Goal: Task Accomplishment & Management: Contribute content

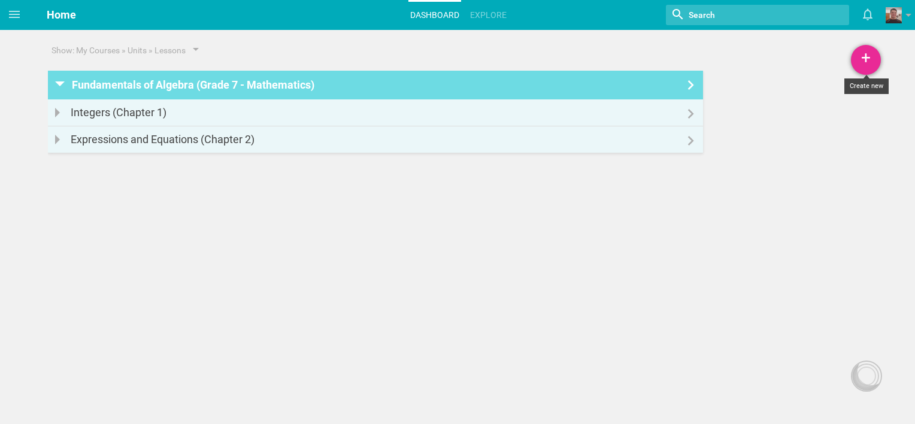
click at [869, 67] on div "+" at bounding box center [866, 60] width 30 height 30
click at [820, 116] on link "Unit" at bounding box center [836, 119] width 90 height 26
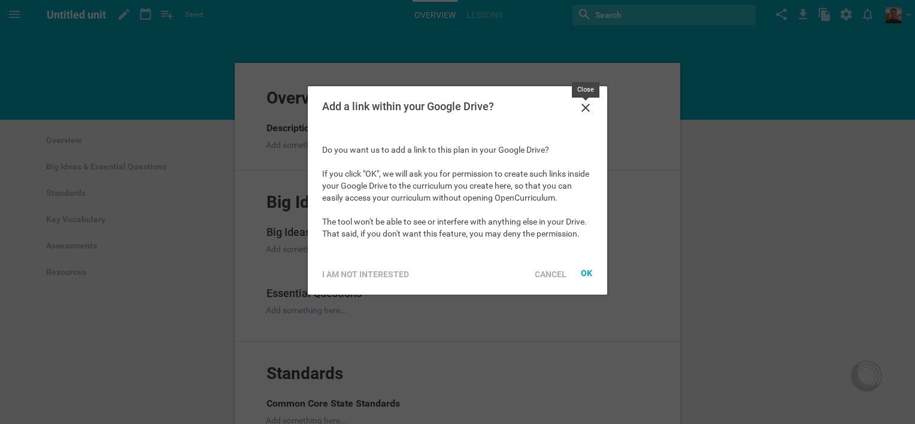
click at [584, 108] on icon at bounding box center [585, 108] width 14 height 14
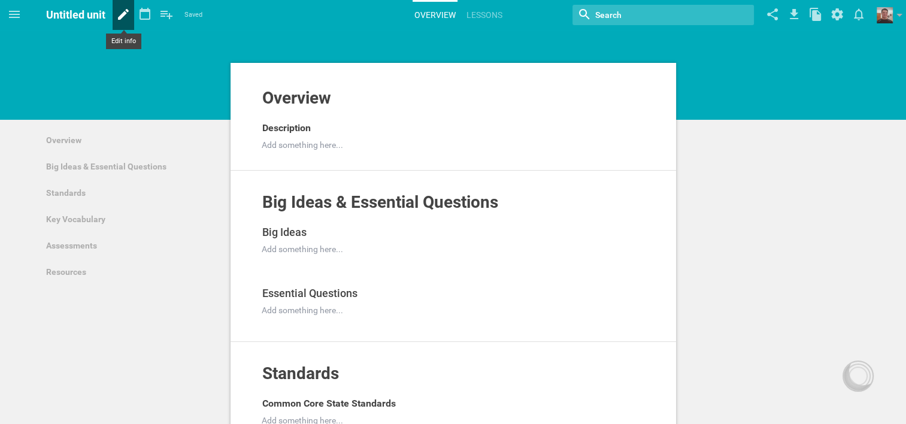
click at [121, 17] on icon at bounding box center [123, 14] width 11 height 11
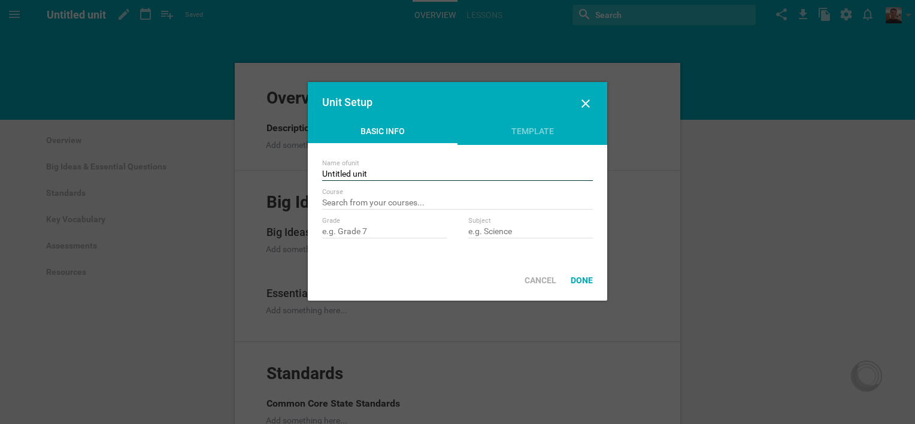
drag, startPoint x: 371, startPoint y: 174, endPoint x: 323, endPoint y: 174, distance: 47.9
click at [323, 174] on input "Untitled unit" at bounding box center [457, 175] width 271 height 12
type input "Inequalities - Chapter 3"
click at [587, 276] on div "Done" at bounding box center [581, 280] width 37 height 26
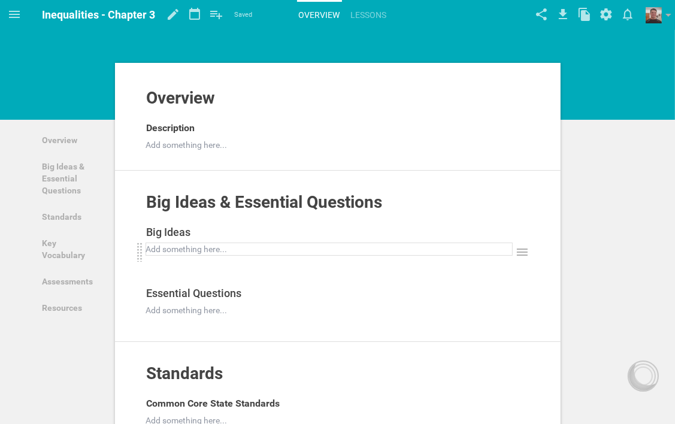
click at [247, 242] on div "Add something here..." at bounding box center [328, 248] width 367 height 13
click at [236, 247] on div at bounding box center [329, 249] width 365 height 12
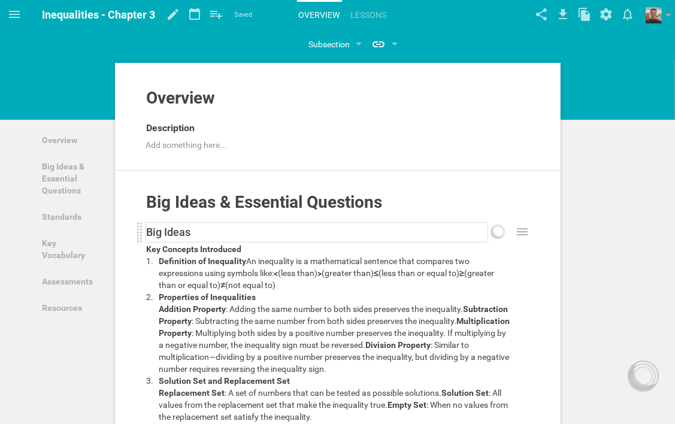
click at [232, 233] on div "Big Ideas" at bounding box center [317, 232] width 341 height 19
click at [546, 219] on div "Big Ideas & Essential Questions Add to other unit ... Hide from public Key Conc…" at bounding box center [337, 385] width 445 height 429
click at [201, 127] on div "Description" at bounding box center [329, 128] width 365 height 19
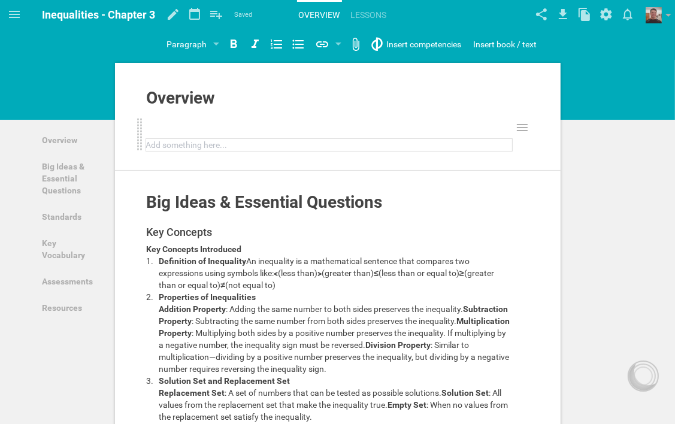
click at [226, 143] on div at bounding box center [329, 145] width 365 height 12
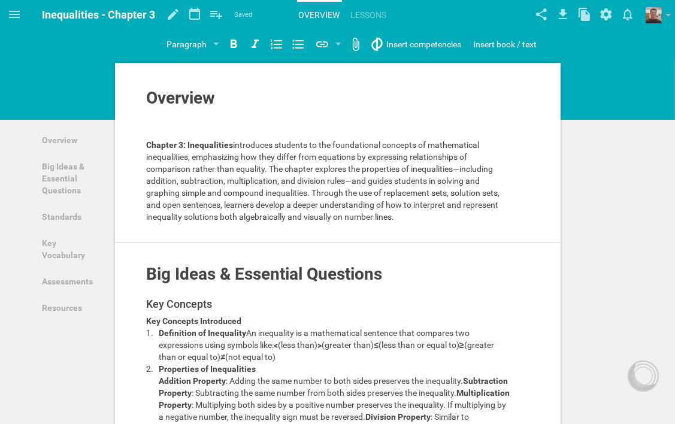
click at [529, 225] on div "Overview Add to other unit ... Hide from public Chapter 3: Inequalities introdu…" at bounding box center [337, 165] width 445 height 154
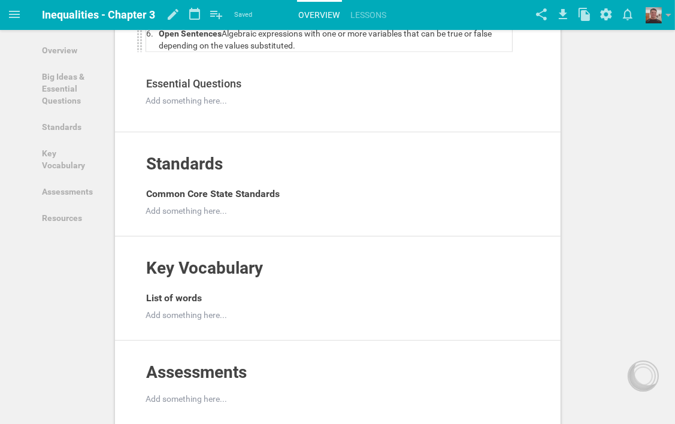
scroll to position [599, 0]
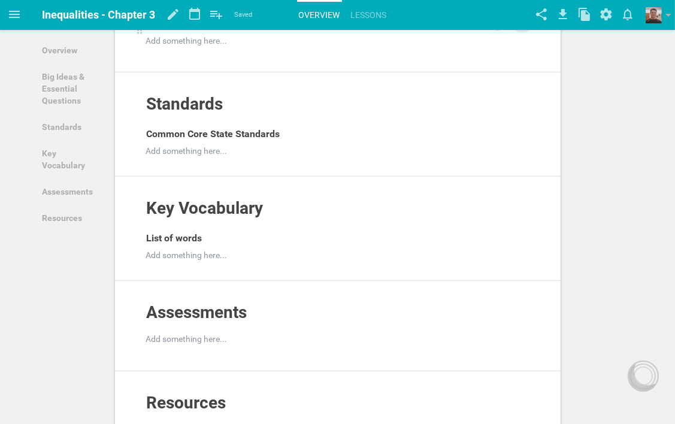
click at [528, 31] on icon at bounding box center [522, 23] width 14 height 14
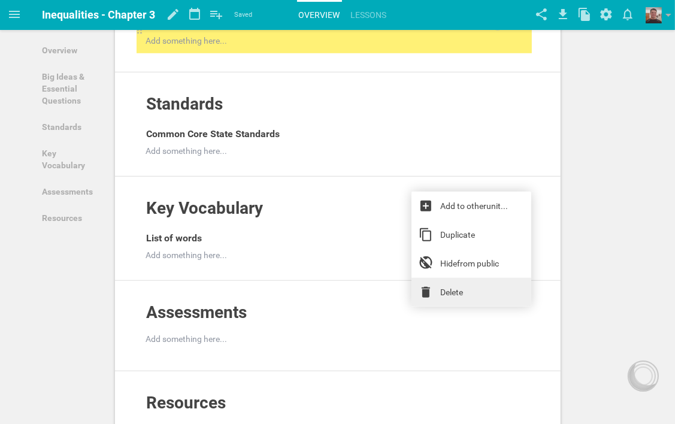
click at [454, 294] on link "Delete" at bounding box center [471, 292] width 120 height 29
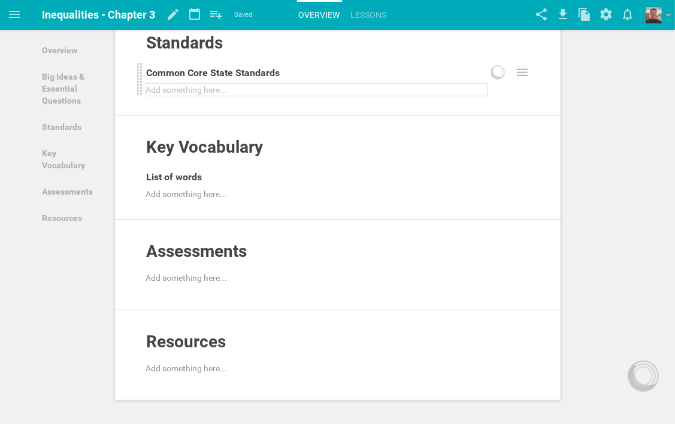
click at [233, 96] on div at bounding box center [317, 90] width 341 height 12
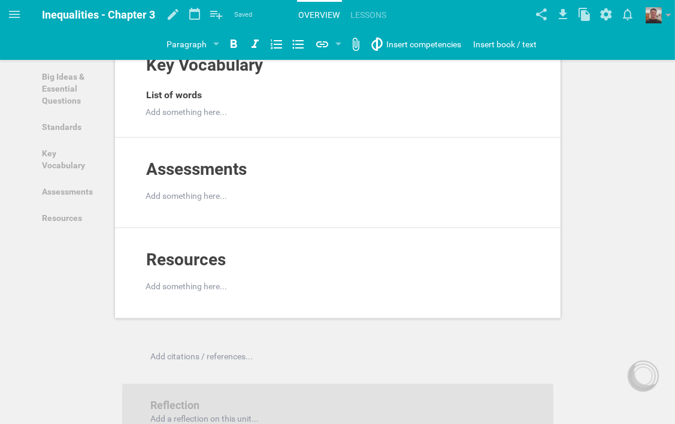
scroll to position [659, 0]
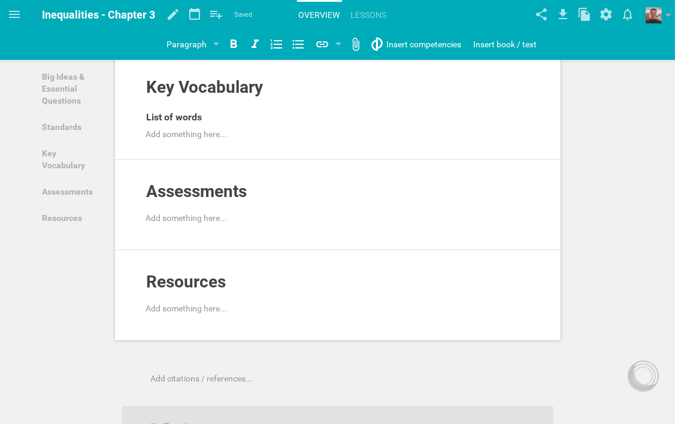
click at [262, 36] on div at bounding box center [317, 30] width 341 height 12
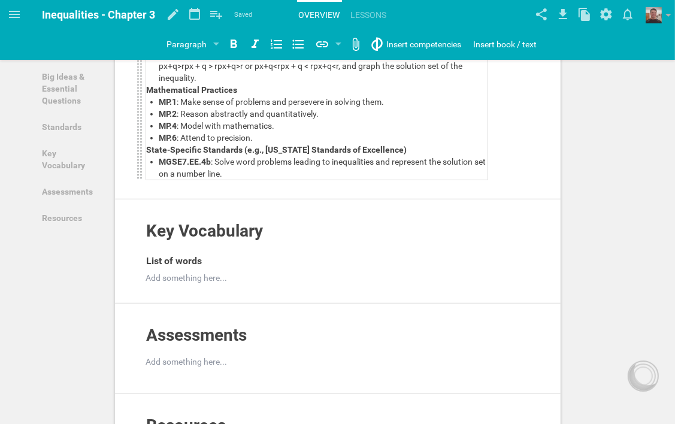
drag, startPoint x: 432, startPoint y: 220, endPoint x: 442, endPoint y: 224, distance: 11.4
click at [434, 83] on span ": Solve word problems leading to inequalities of the form px+q>rpx + q > rpx+q>…" at bounding box center [311, 66] width 305 height 34
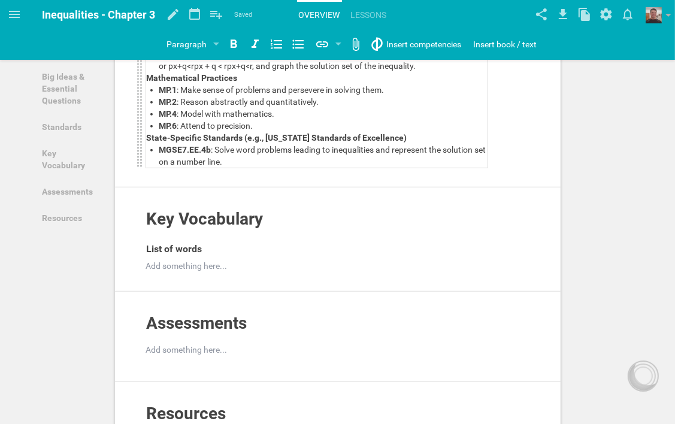
click at [469, 71] on span ": Solve word problems leading to inequalities of the form px+q>r or px+q<rpx + …" at bounding box center [321, 60] width 325 height 22
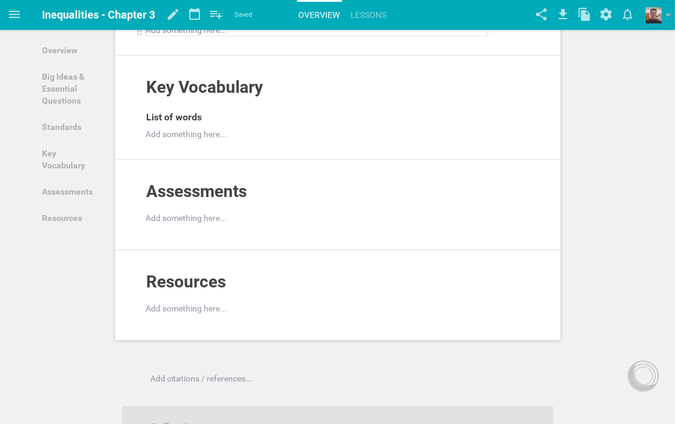
click at [367, 36] on div at bounding box center [317, 30] width 341 height 12
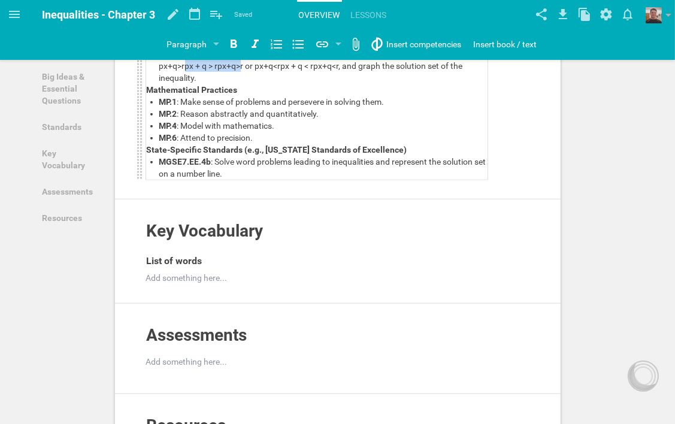
drag, startPoint x: 433, startPoint y: 219, endPoint x: 182, endPoint y: 232, distance: 251.8
click at [182, 83] on span ": Solve word problems leading to inequalities of the form px+q>rpx + q > rpx+q>…" at bounding box center [311, 66] width 305 height 34
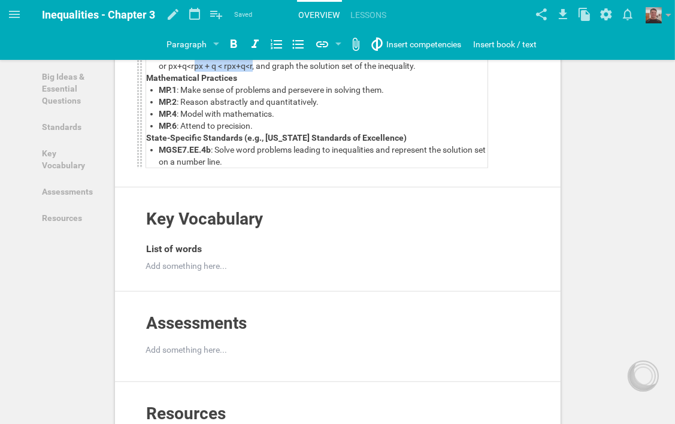
drag, startPoint x: 471, startPoint y: 219, endPoint x: 199, endPoint y: 232, distance: 272.1
click at [199, 71] on span ": Solve word problems leading to inequalities of the form px+q>r or px+q<rpx + …" at bounding box center [321, 60] width 325 height 22
click at [309, 72] on div "7.EE.B.4 : Use variables to represent quantities in a real-world or mathematica…" at bounding box center [323, 48] width 328 height 48
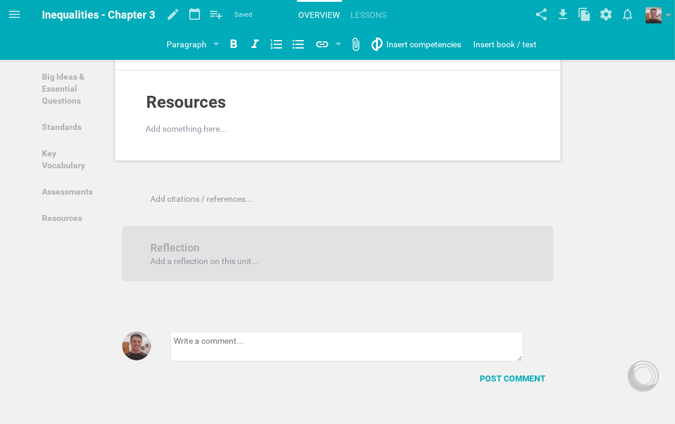
scroll to position [778, 0]
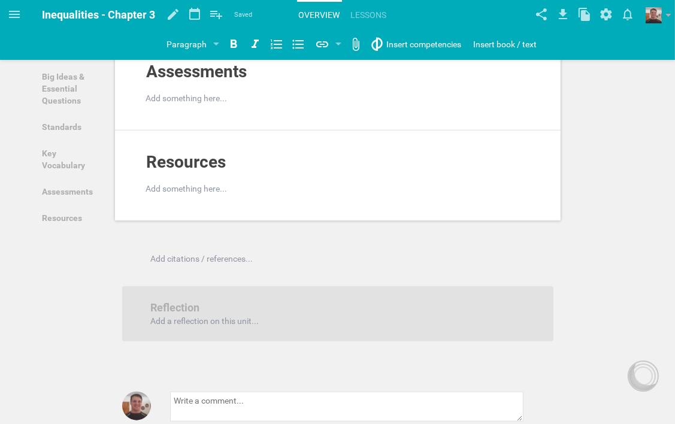
click at [232, 20] on div at bounding box center [329, 14] width 365 height 12
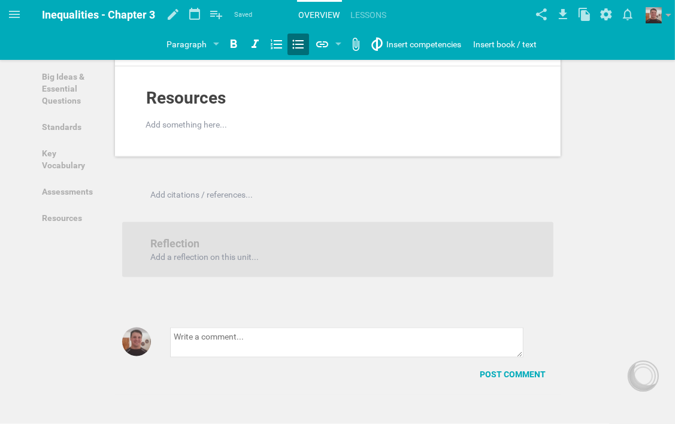
scroll to position [1216, 0]
click at [189, 40] on div at bounding box center [339, 34] width 384 height 12
click at [520, 105] on icon at bounding box center [522, 97] width 14 height 14
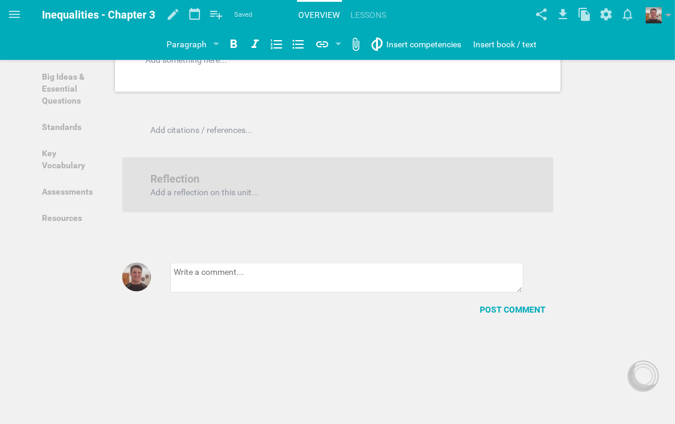
click at [520, 37] on icon at bounding box center [522, 32] width 11 height 7
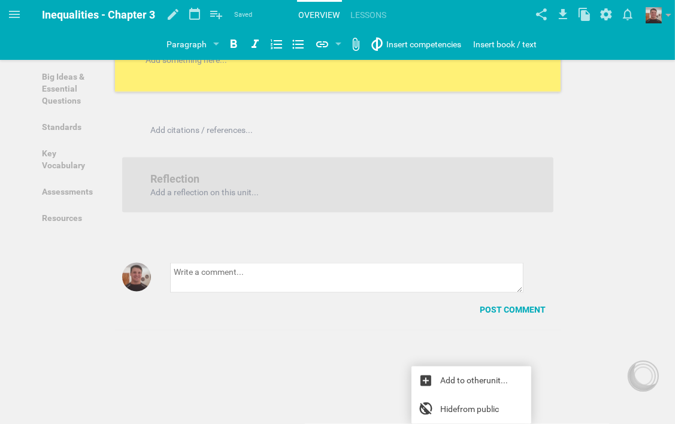
click at [247, 43] on div "Resources" at bounding box center [329, 33] width 365 height 19
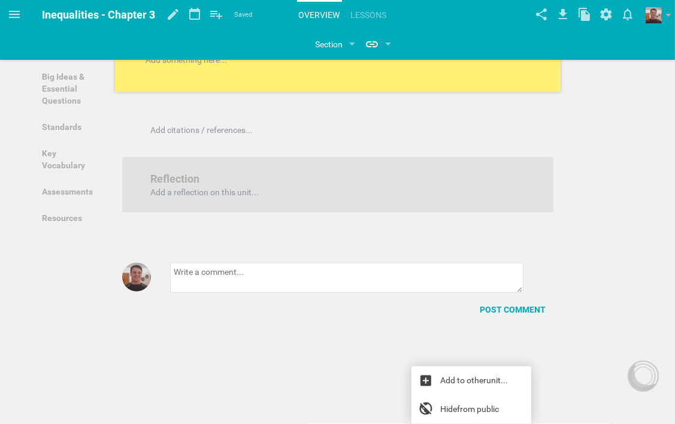
click at [524, 40] on icon at bounding box center [522, 33] width 14 height 14
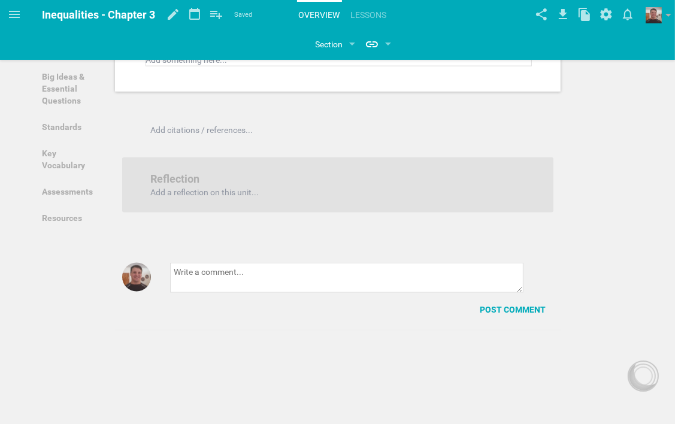
click at [463, 66] on div at bounding box center [339, 60] width 384 height 12
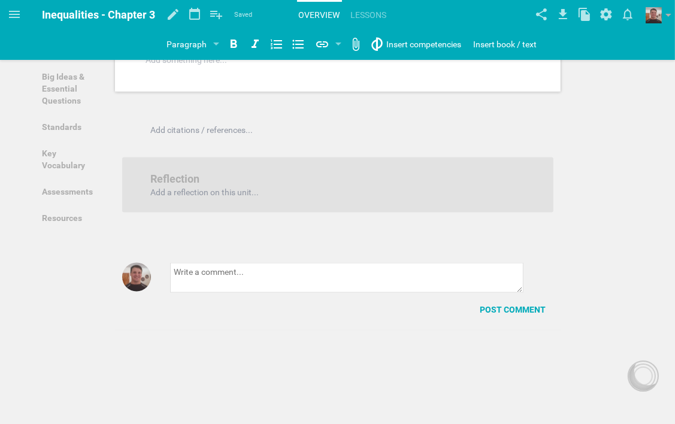
click at [528, 92] on div "Resources Add to other unit ... Hide from public Add something here..." at bounding box center [337, 47] width 445 height 90
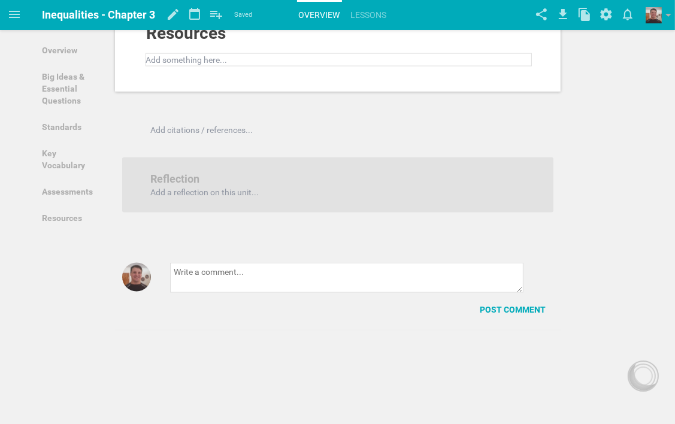
click at [486, 66] on div at bounding box center [339, 60] width 384 height 12
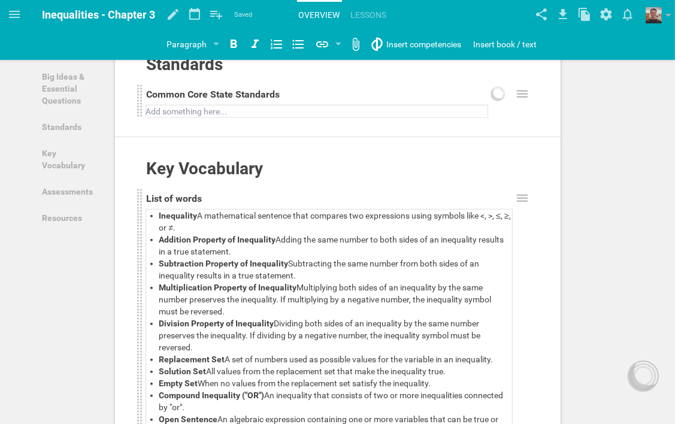
scroll to position [599, 0]
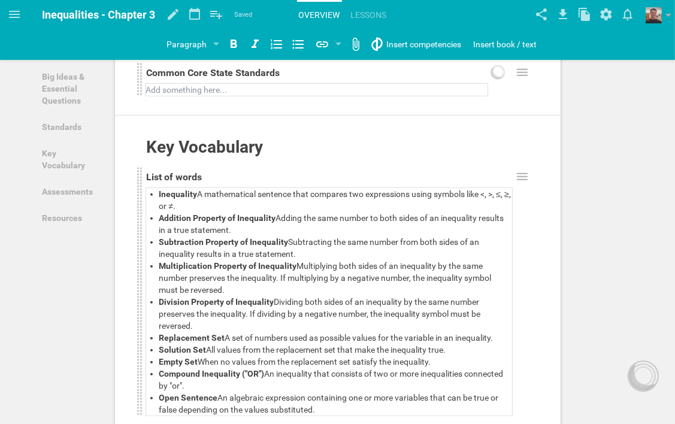
click at [298, 96] on div at bounding box center [317, 90] width 341 height 12
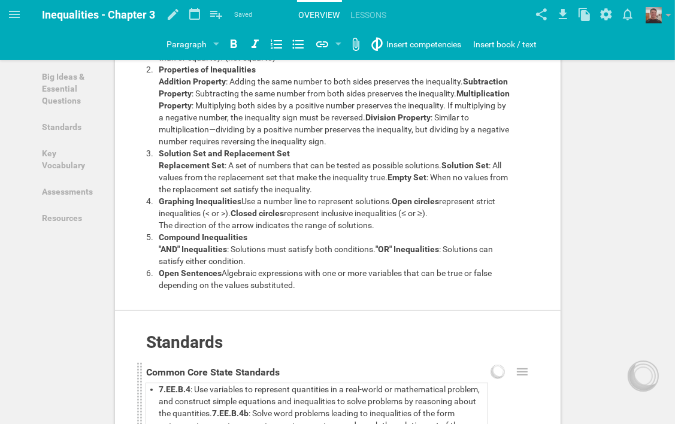
scroll to position [299, 0]
click at [14, 17] on icon at bounding box center [14, 14] width 11 height 7
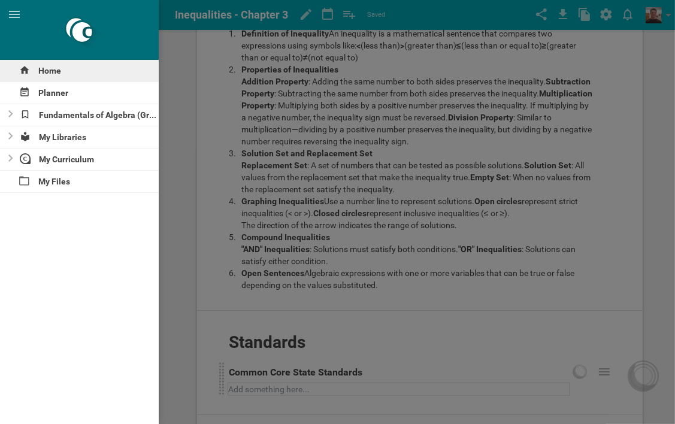
click at [46, 67] on div "Home" at bounding box center [79, 71] width 159 height 22
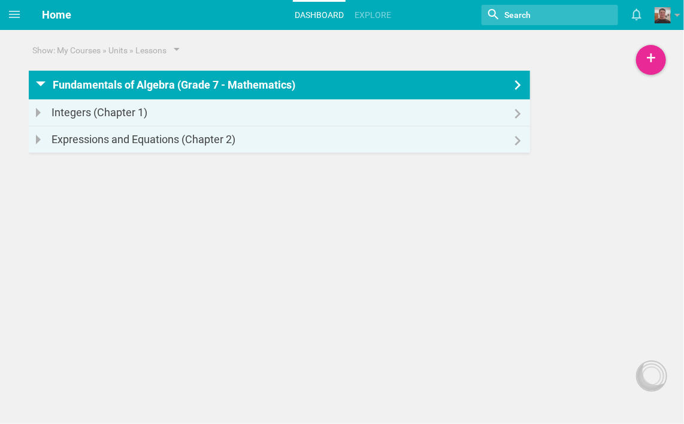
click at [40, 84] on div at bounding box center [41, 83] width 10 height 5
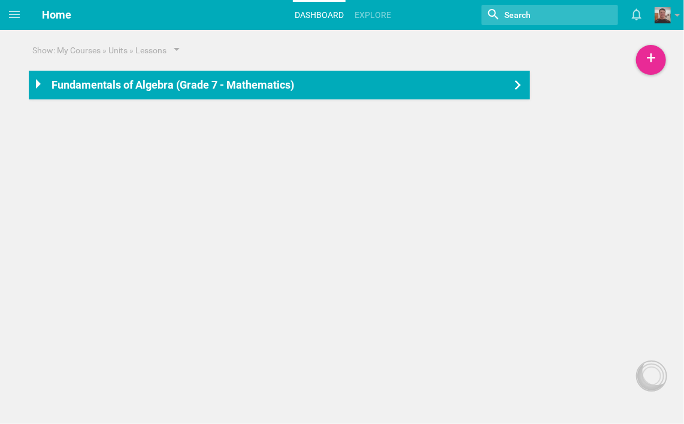
click at [517, 86] on icon at bounding box center [518, 85] width 6 height 10
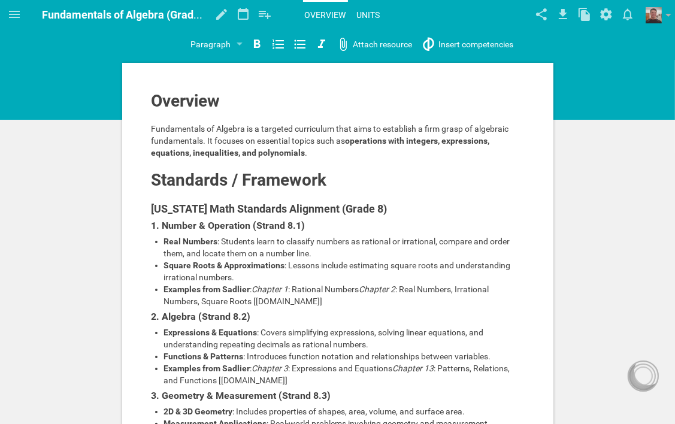
click at [371, 11] on link "Units" at bounding box center [368, 15] width 27 height 26
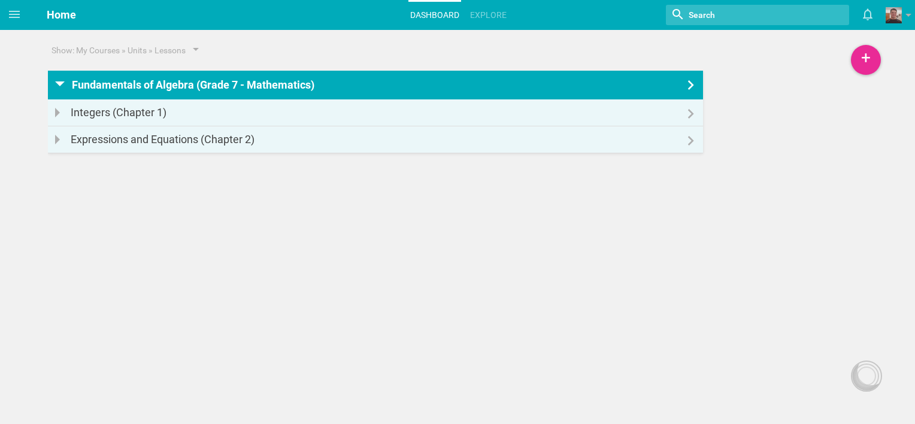
click at [689, 86] on icon at bounding box center [691, 85] width 14 height 10
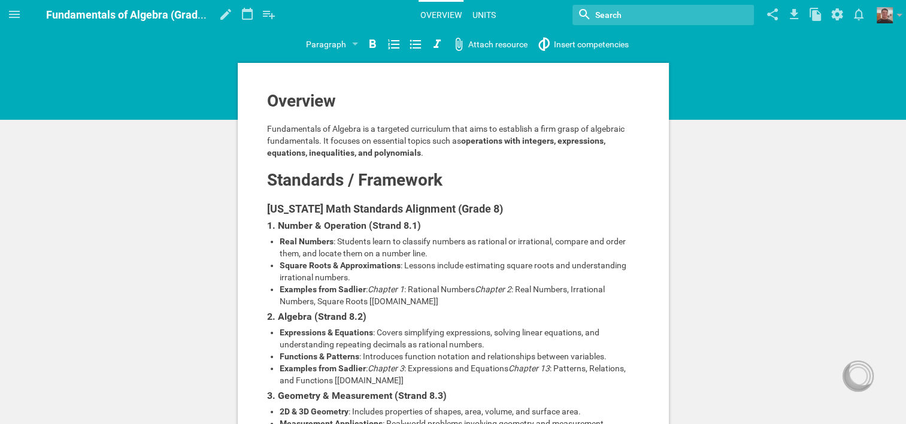
click at [486, 16] on link "Units" at bounding box center [484, 15] width 27 height 26
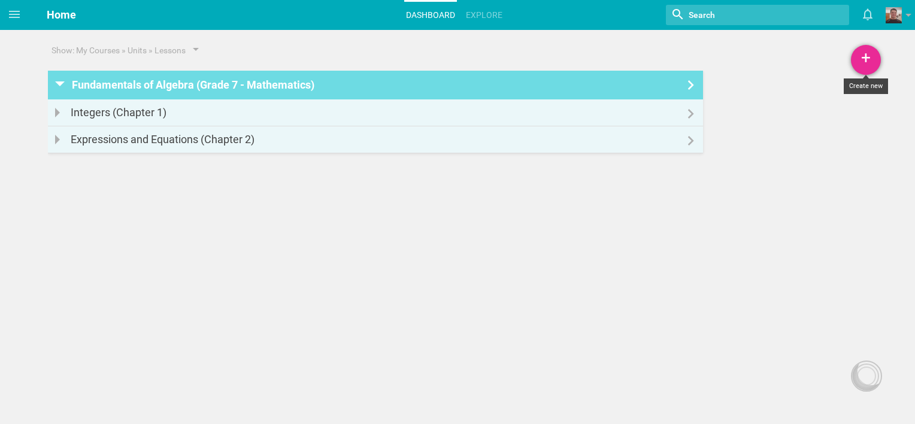
click at [869, 64] on div "+" at bounding box center [866, 60] width 30 height 30
click at [826, 125] on link "Unit" at bounding box center [836, 119] width 90 height 26
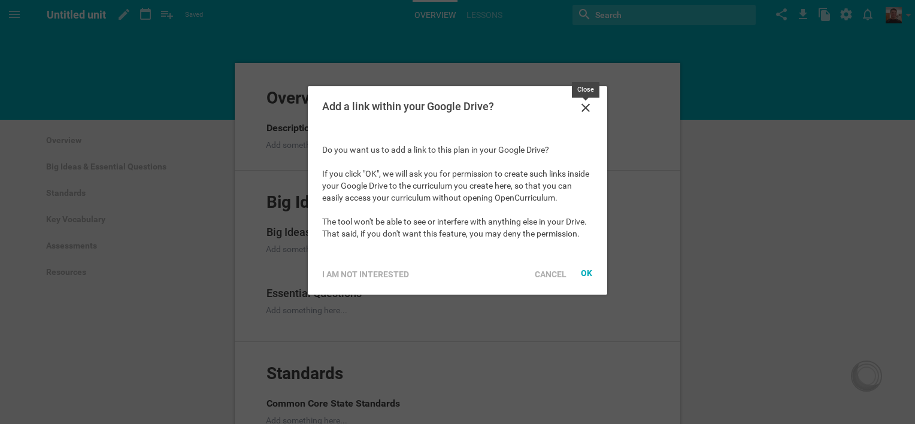
click at [588, 108] on icon at bounding box center [585, 108] width 14 height 14
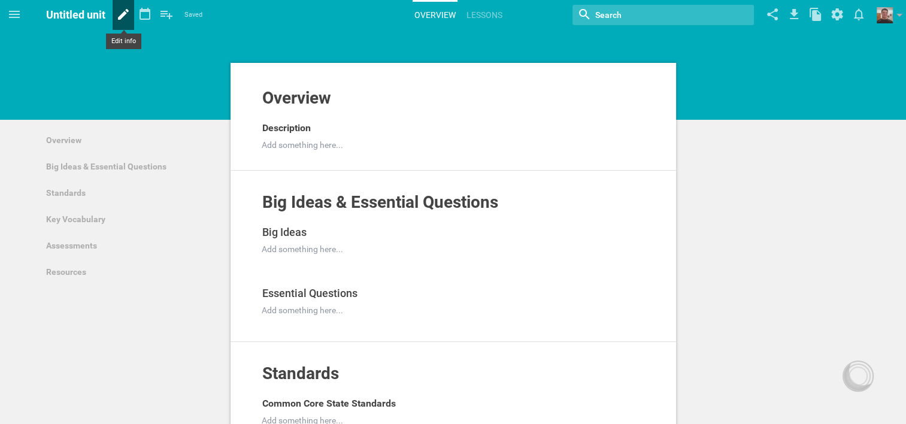
click at [121, 16] on icon at bounding box center [123, 14] width 11 height 11
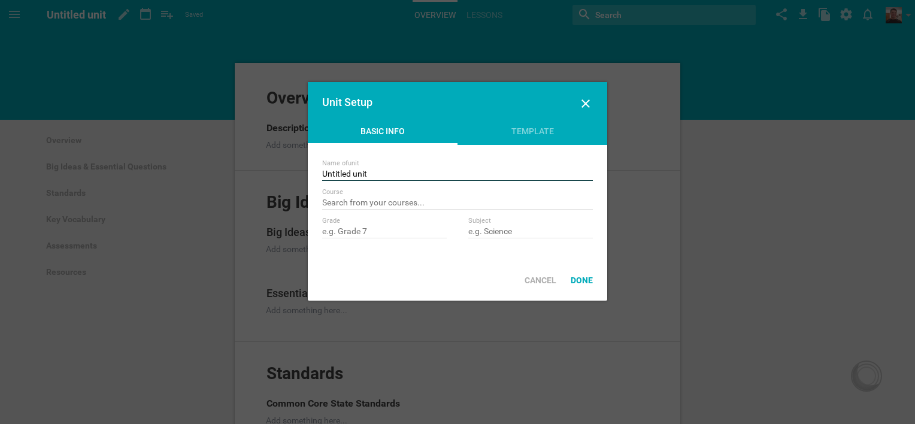
drag, startPoint x: 378, startPoint y: 175, endPoint x: 311, endPoint y: 175, distance: 67.1
click at [311, 175] on div "Name of unit Untitled unit Course Create new unit titled "" Grade Subject" at bounding box center [457, 202] width 299 height 115
type input "Inequalities - Chapter 3"
click at [426, 206] on input "text" at bounding box center [457, 204] width 271 height 12
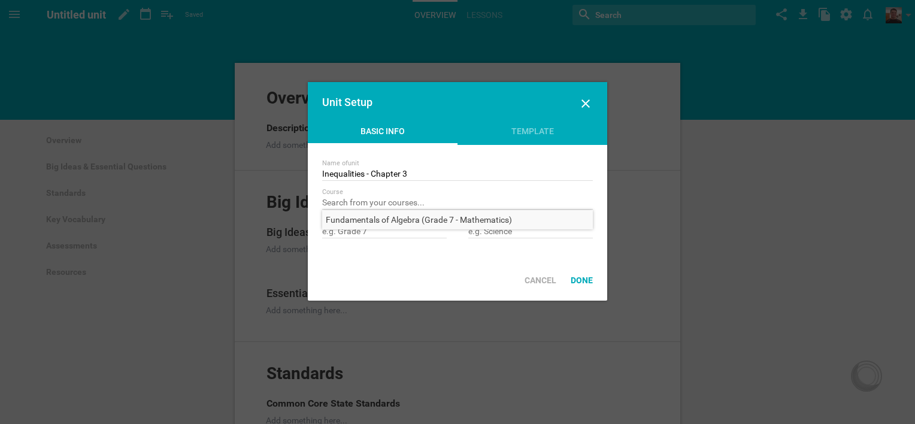
click at [428, 220] on span "Fundamentals of Algebra (Grade 7 - Mathematics)" at bounding box center [418, 219] width 193 height 19
type input "Fundamentals of Algebra (Grade 7 - Mathematics)"
type input "Grade 7"
type input "Mathematics"
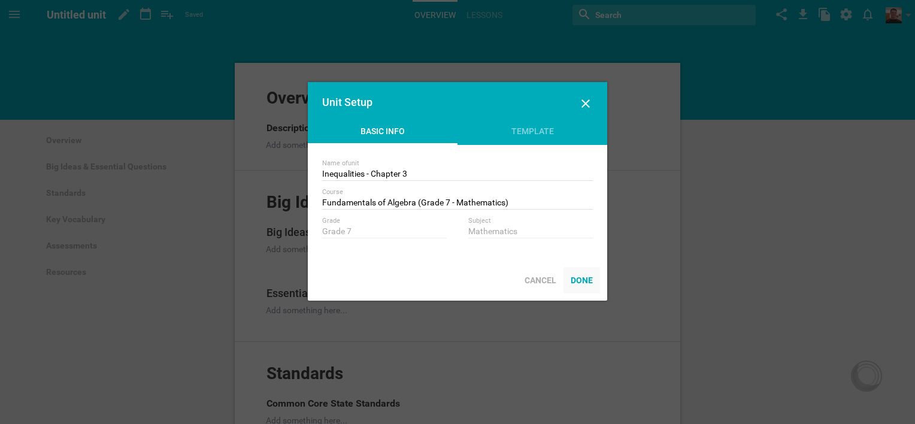
click at [576, 280] on div "Done" at bounding box center [581, 280] width 37 height 26
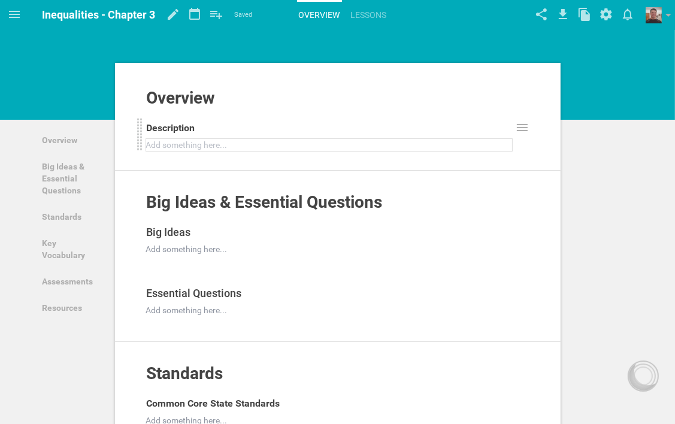
click at [226, 144] on div at bounding box center [329, 145] width 365 height 12
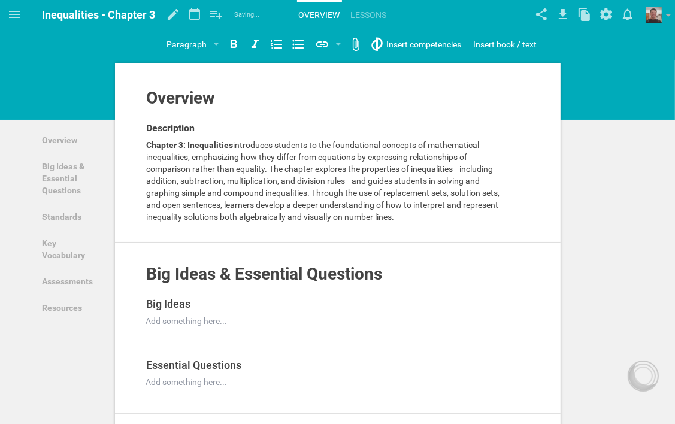
click at [540, 177] on div "Overview Add to other unit ... Hide from public Description Chapter 3: Inequali…" at bounding box center [337, 165] width 445 height 154
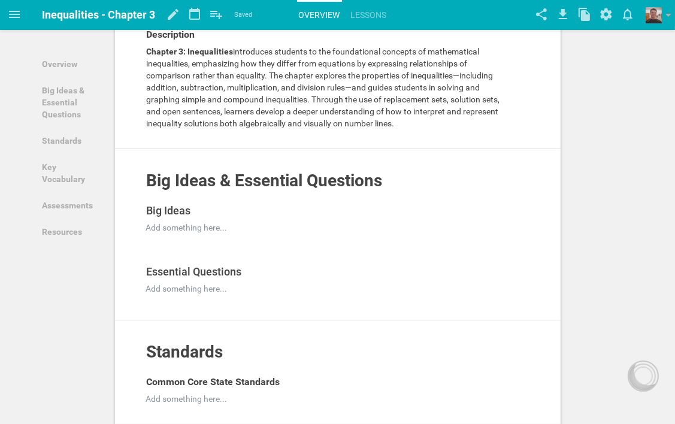
scroll to position [180, 0]
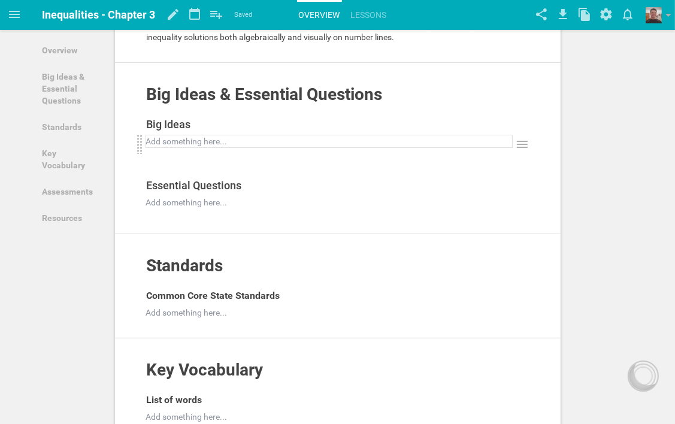
click at [237, 143] on div at bounding box center [329, 141] width 365 height 12
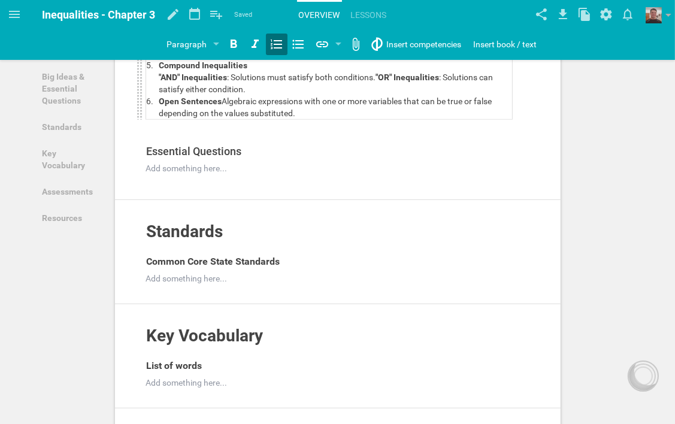
scroll to position [479, 0]
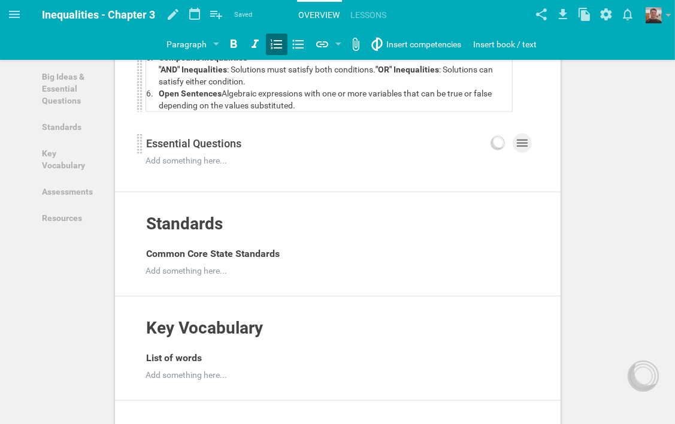
click at [520, 150] on icon at bounding box center [522, 143] width 14 height 14
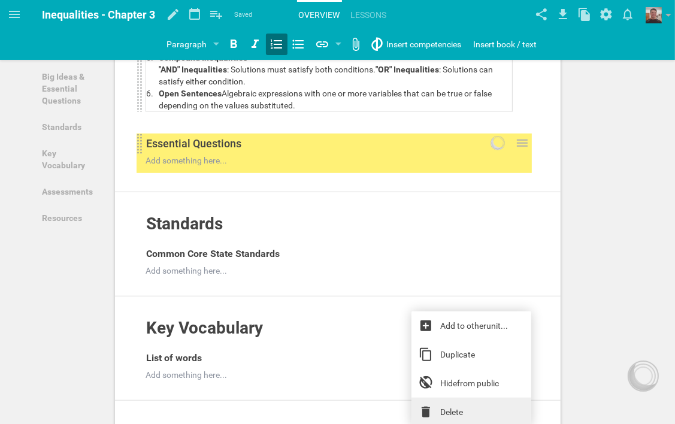
click at [468, 410] on link "Delete" at bounding box center [471, 412] width 120 height 29
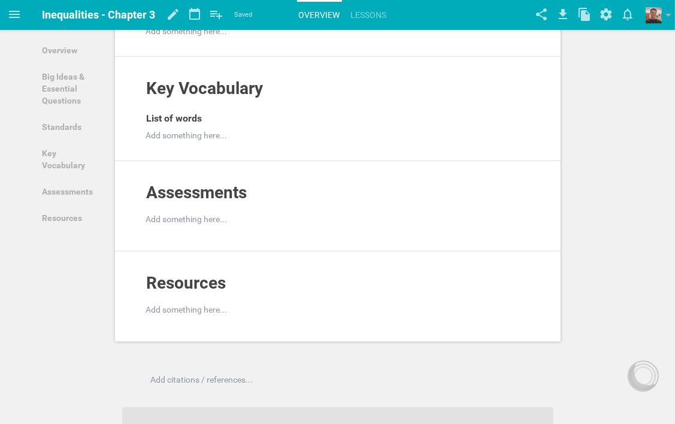
scroll to position [659, 0]
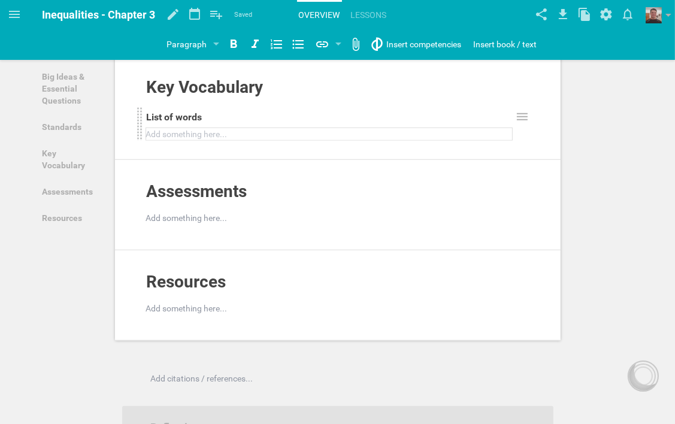
click at [226, 140] on div at bounding box center [329, 134] width 365 height 12
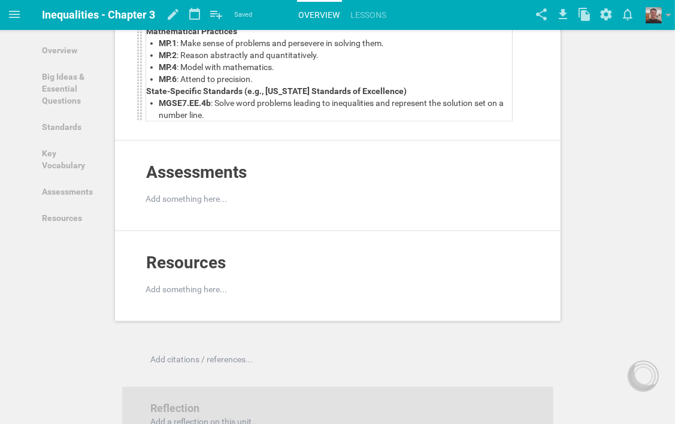
scroll to position [809, 0]
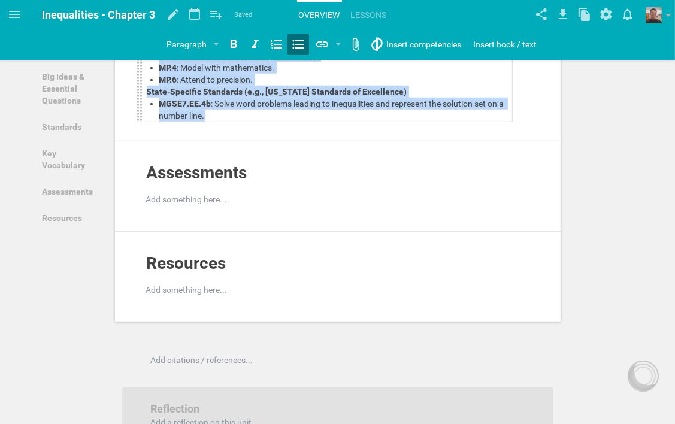
drag, startPoint x: 150, startPoint y: 135, endPoint x: 322, endPoint y: 292, distance: 233.1
click at [322, 122] on div "7.EE.B.4 : Use variables to represent quantities in a real-world or mathematica…" at bounding box center [329, 50] width 365 height 144
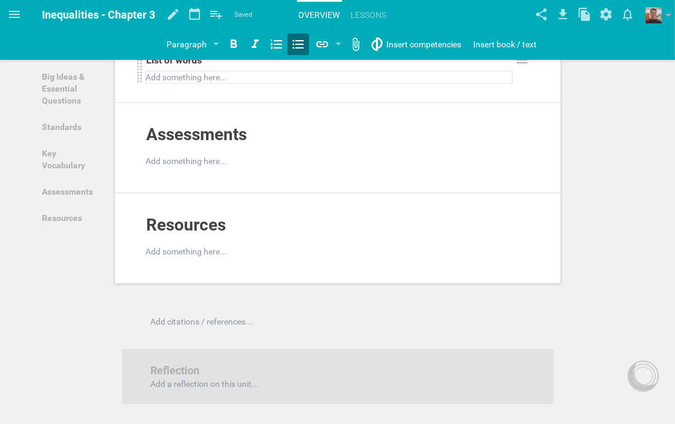
scroll to position [689, 0]
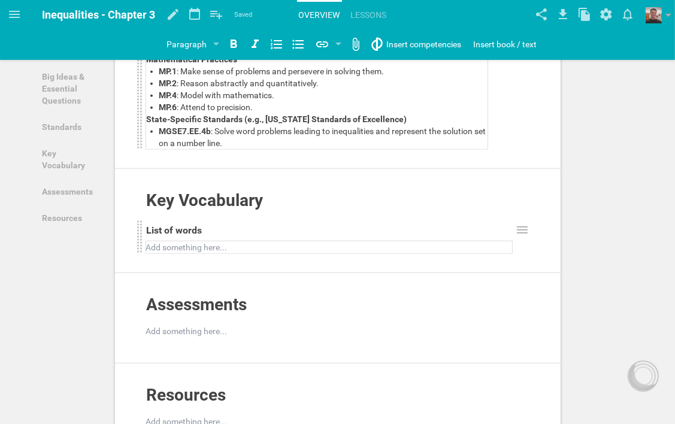
drag, startPoint x: 432, startPoint y: 189, endPoint x: 438, endPoint y: 192, distance: 7.0
click at [433, 52] on span ": Solve word problems leading to inequalities of the form px+q>rpx + q > rpx+q>…" at bounding box center [311, 36] width 305 height 34
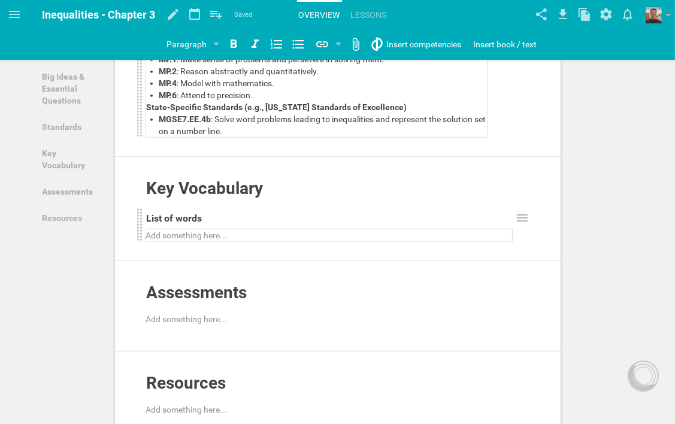
click at [469, 40] on span ": Solve word problems leading to inequalities of the form px+q>r or px+q<rpx + …" at bounding box center [321, 30] width 325 height 22
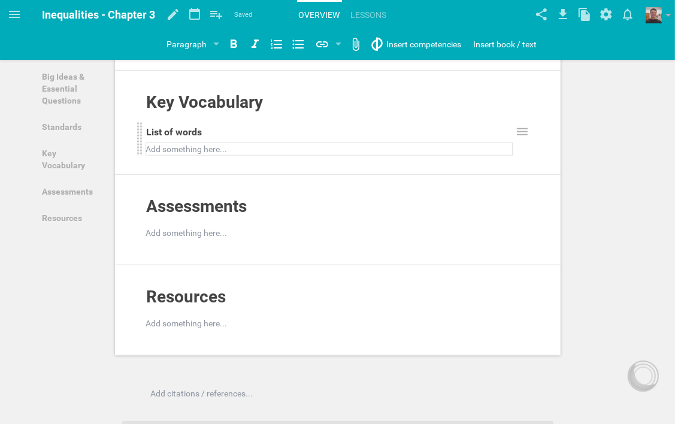
scroll to position [809, 0]
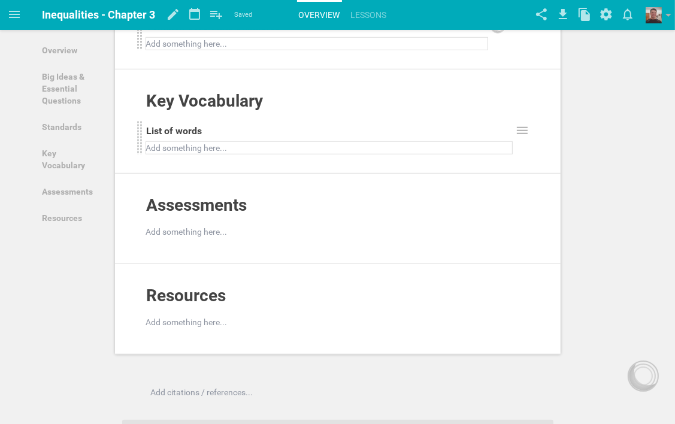
scroll to position [629, 0]
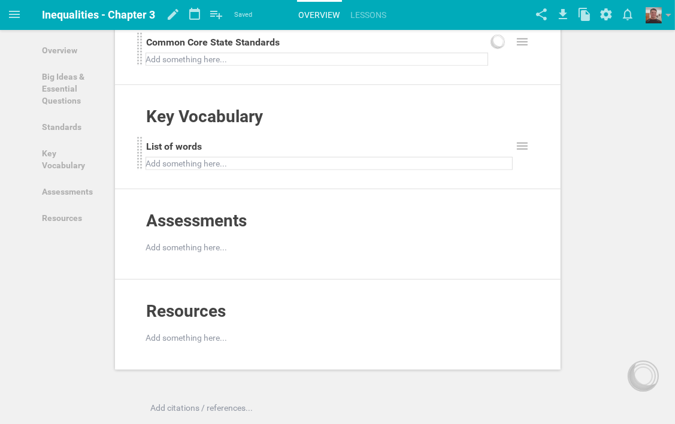
click at [247, 65] on div at bounding box center [317, 59] width 341 height 12
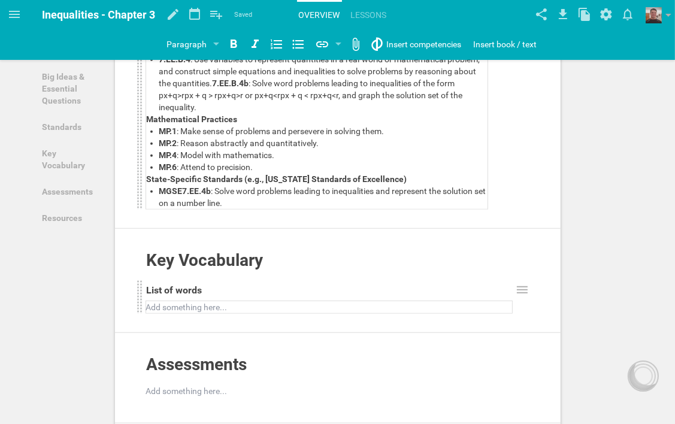
drag, startPoint x: 433, startPoint y: 248, endPoint x: 449, endPoint y: 257, distance: 18.5
click at [435, 112] on span ": Solve word problems leading to inequalities of the form px+q>rpx + q > rpx+q>…" at bounding box center [311, 95] width 305 height 34
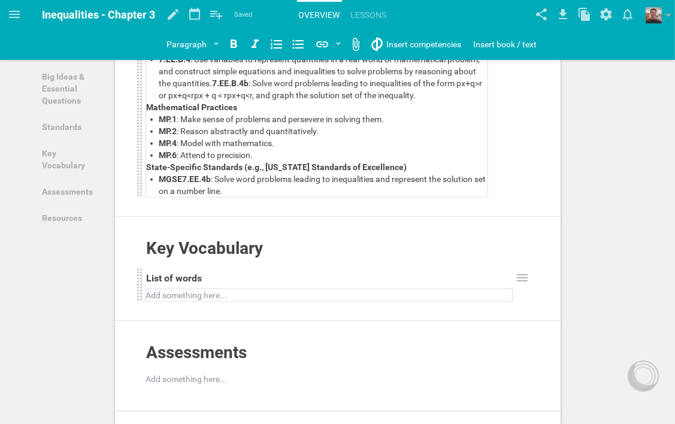
click at [470, 100] on span ": Solve word problems leading to inequalities of the form px+q>r or px+q<rpx + …" at bounding box center [321, 89] width 325 height 22
click at [432, 125] on div "MP.1 : Make sense of problems and persevere in solving them." at bounding box center [323, 119] width 328 height 12
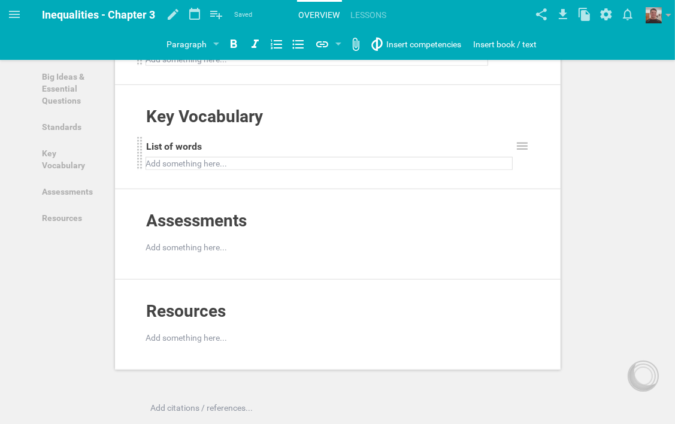
click at [225, 169] on div at bounding box center [329, 163] width 365 height 12
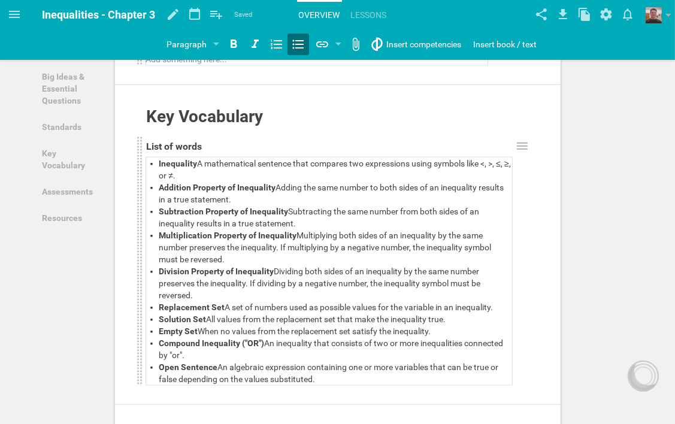
scroll to position [917, 0]
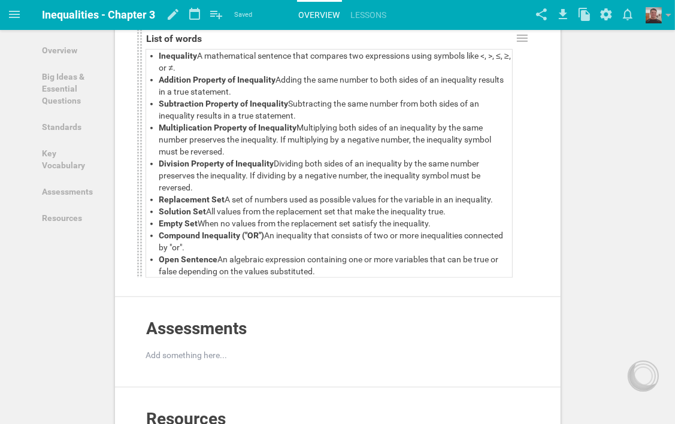
scroll to position [677, 0]
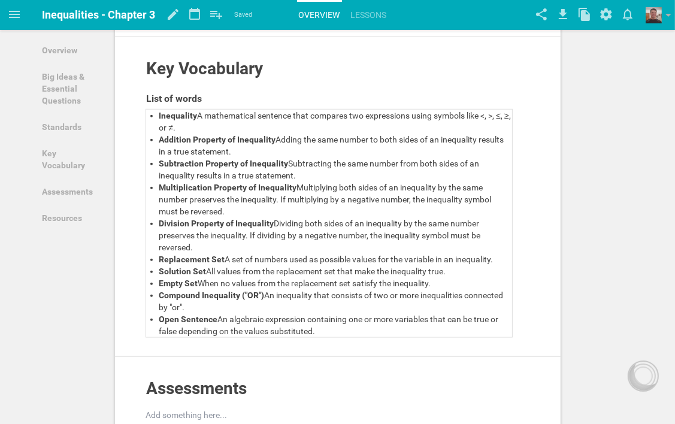
click at [246, 17] on div at bounding box center [317, 11] width 341 height 12
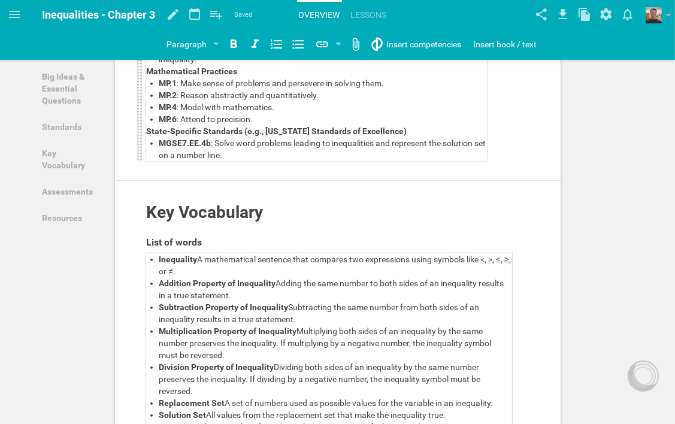
click at [493, 207] on div "Overview Add to other unit ... Hide from public Description Chapter 3: Inequali…" at bounding box center [337, 35] width 445 height 1292
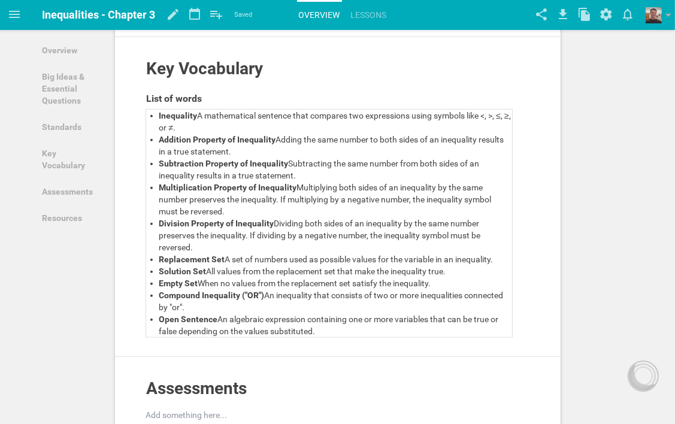
click at [242, 17] on div at bounding box center [317, 11] width 341 height 12
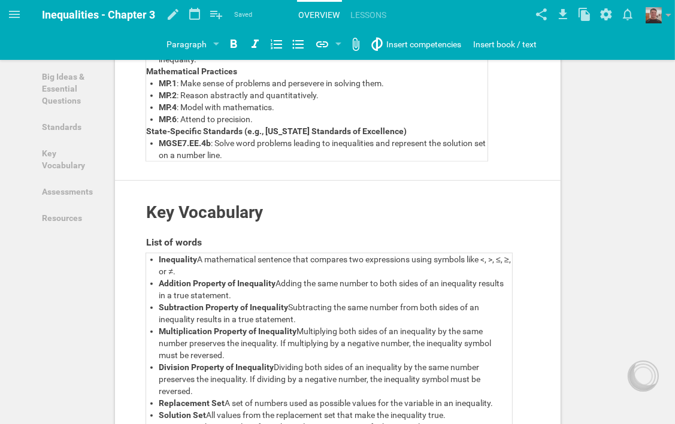
click at [148, 65] on ul "7.EE.B.4 : Use variables to represent quantities in a real-world or mathematica…" at bounding box center [317, 35] width 341 height 60
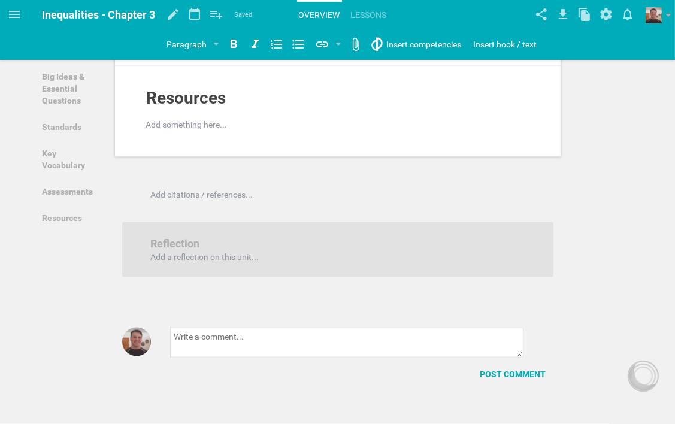
scroll to position [1180, 0]
click at [220, 40] on div at bounding box center [339, 34] width 384 height 12
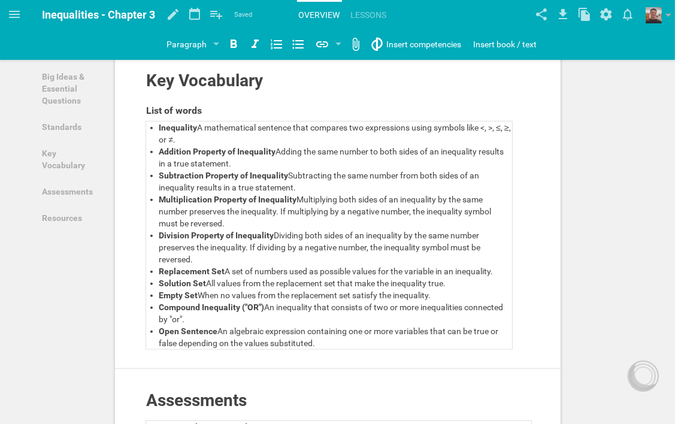
scroll to position [665, 0]
click at [240, 30] on div at bounding box center [317, 24] width 341 height 12
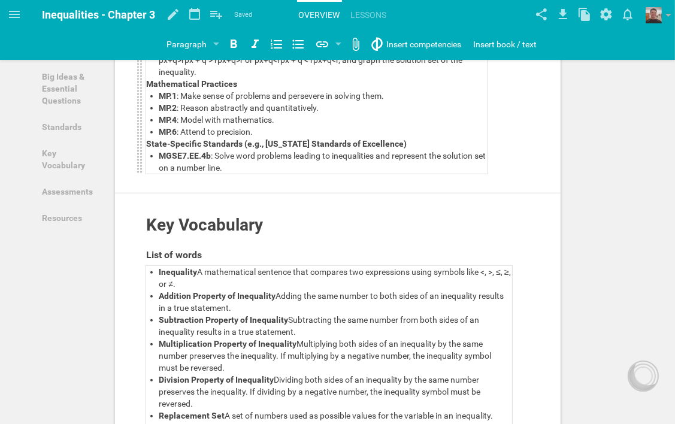
click at [431, 77] on span ": Solve word problems leading to inequalities of the form px+q>rpx + q > rpx+q>…" at bounding box center [311, 60] width 305 height 34
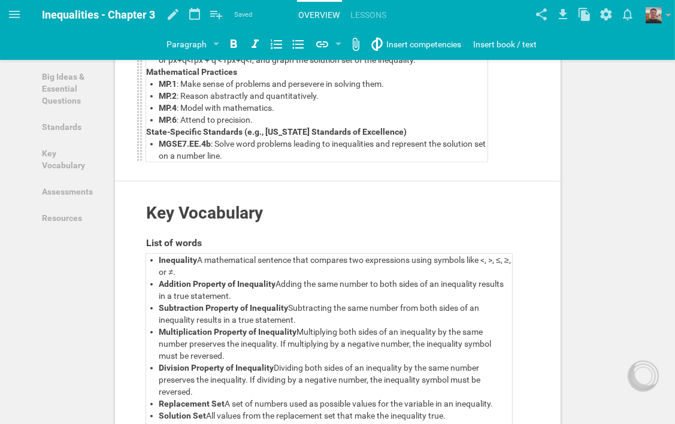
click at [469, 65] on span ": Solve word problems leading to inequalities of the form px+q>r or px+q<rpx + …" at bounding box center [321, 54] width 325 height 22
click at [309, 66] on div "7.EE.B.4 : Use variables to represent quantities in a real-world or mathematica…" at bounding box center [323, 42] width 328 height 48
click at [376, 102] on div "MP.2 : Reason abstractly and quantitatively." at bounding box center [323, 96] width 328 height 12
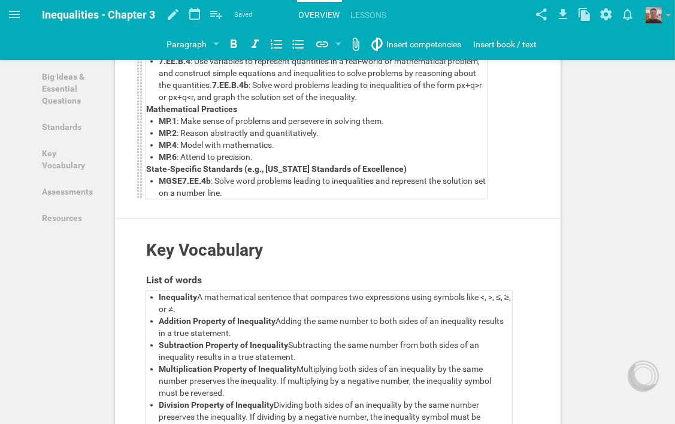
scroll to position [605, 0]
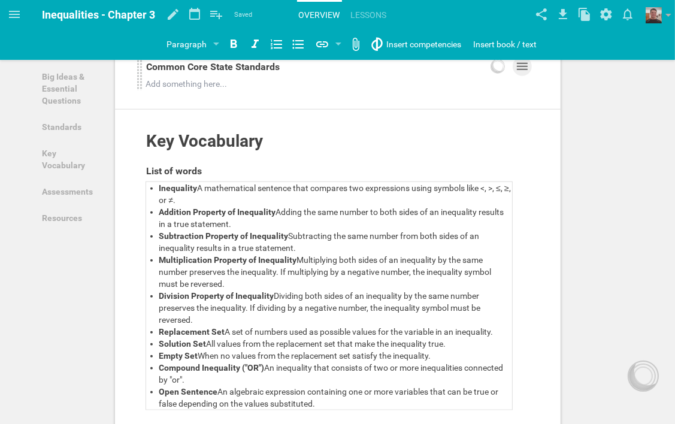
click at [526, 74] on icon at bounding box center [522, 66] width 14 height 14
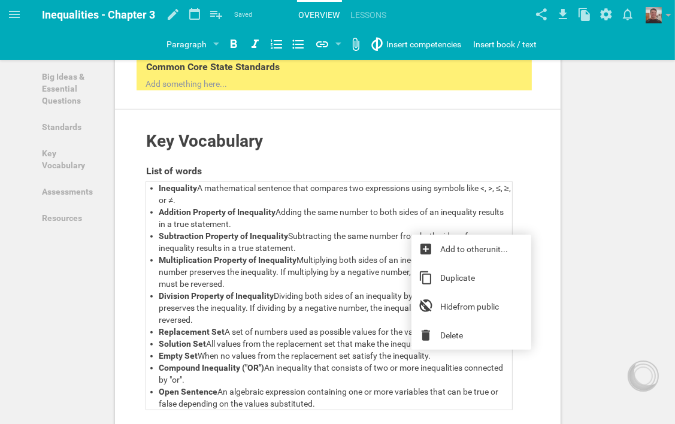
click at [427, 57] on div "Standards" at bounding box center [316, 42] width 342 height 30
click at [265, 90] on div at bounding box center [317, 84] width 341 height 12
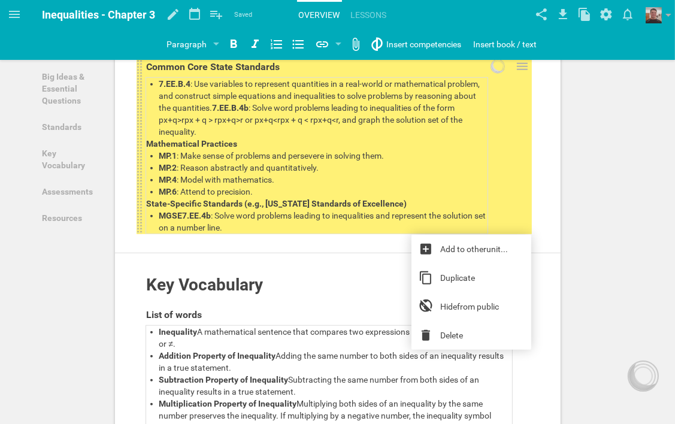
click at [546, 266] on div "Overview Add to other unit ... Hide from public Description Chapter 3: Inequali…" at bounding box center [337, 212] width 445 height 1501
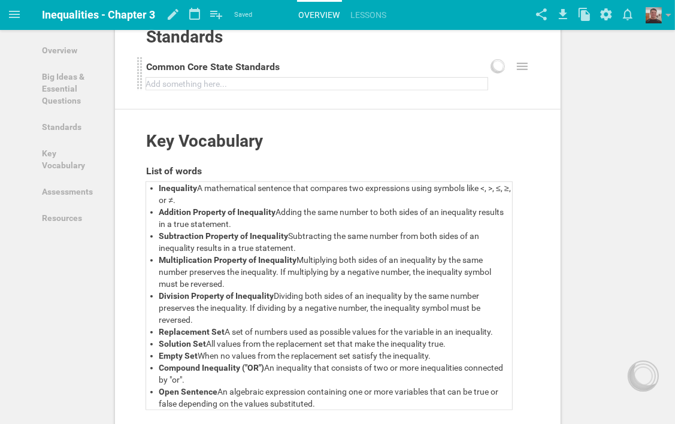
click at [220, 90] on div at bounding box center [317, 84] width 341 height 12
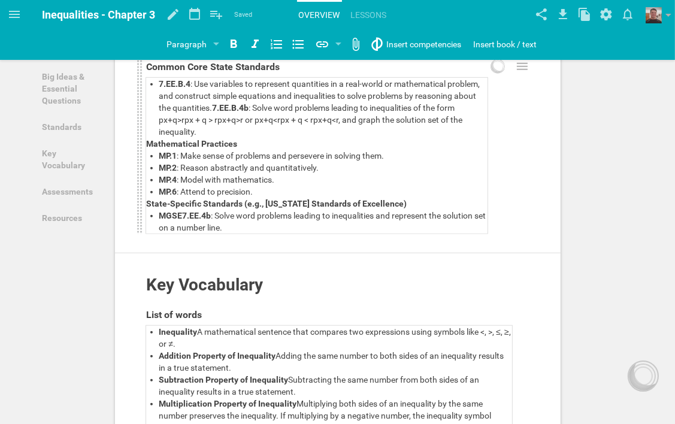
drag, startPoint x: 433, startPoint y: 273, endPoint x: 445, endPoint y: 286, distance: 17.4
click at [433, 137] on span ": Solve word problems leading to inequalities of the form px+q>rpx + q > rpx+q>…" at bounding box center [311, 120] width 305 height 34
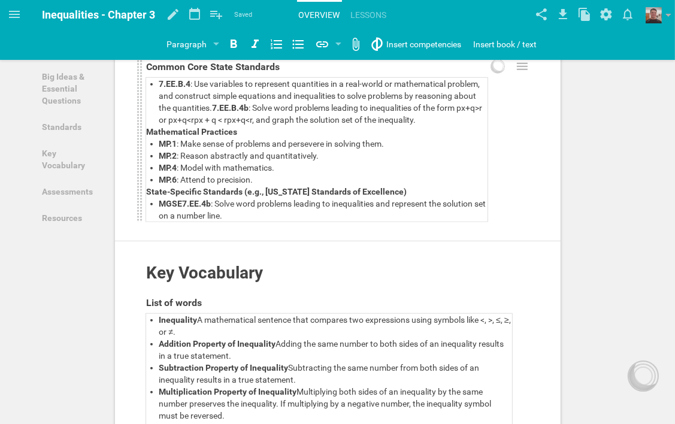
click at [469, 125] on span ": Solve word problems leading to inequalities of the form px+q>r or px+q<rpx + …" at bounding box center [321, 114] width 325 height 22
click at [328, 126] on div "7.EE.B.4 : Use variables to represent quantities in a real-world or mathematica…" at bounding box center [323, 102] width 328 height 48
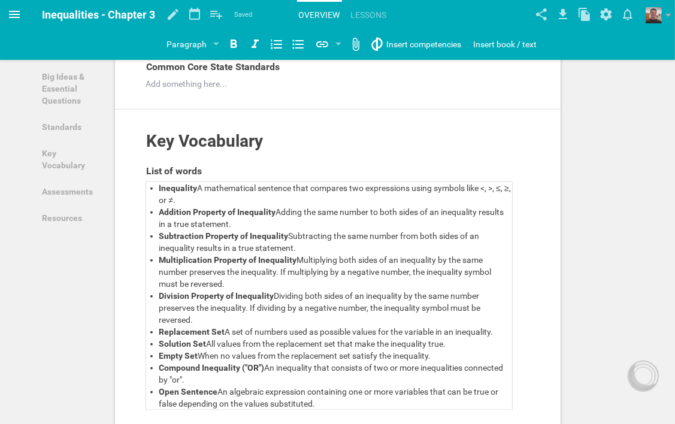
click at [17, 15] on icon at bounding box center [14, 14] width 14 height 14
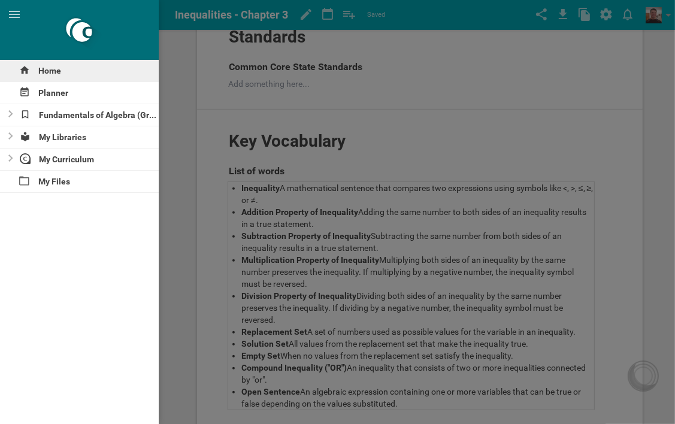
click at [68, 72] on div "Home" at bounding box center [79, 71] width 159 height 22
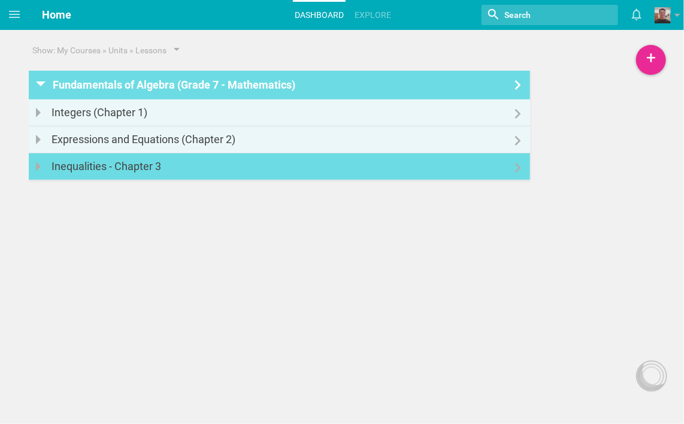
click at [264, 169] on link "Inequalities - Chapter 3" at bounding box center [279, 166] width 501 height 26
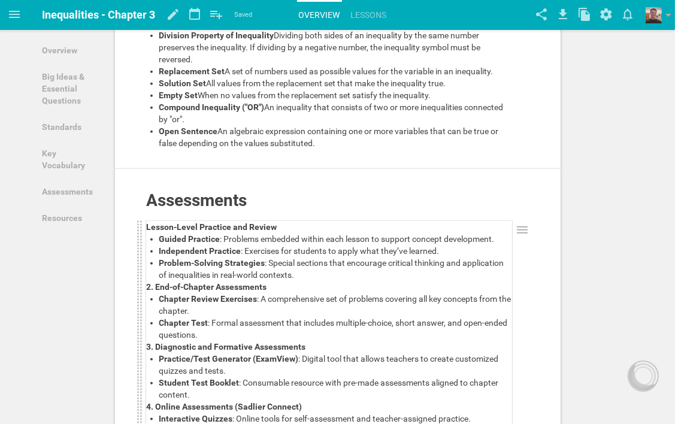
scroll to position [718, 0]
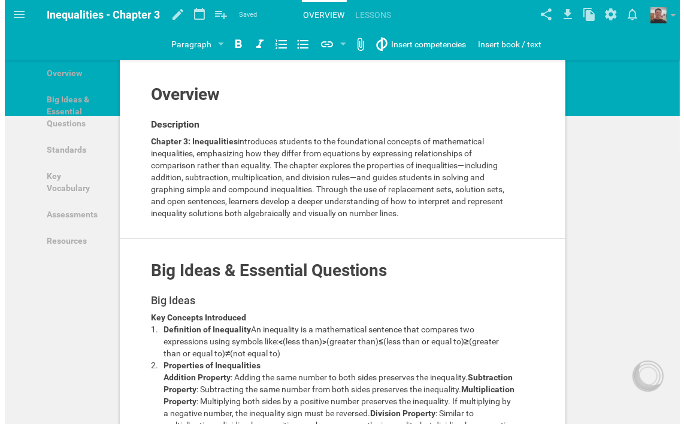
scroll to position [0, 0]
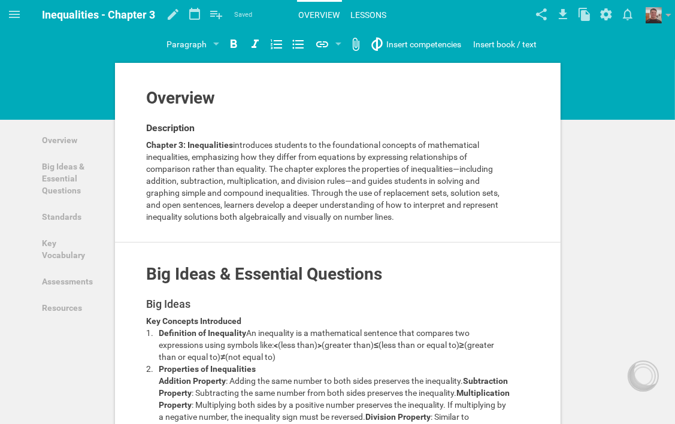
click at [356, 12] on link "Lessons" at bounding box center [369, 15] width 40 height 26
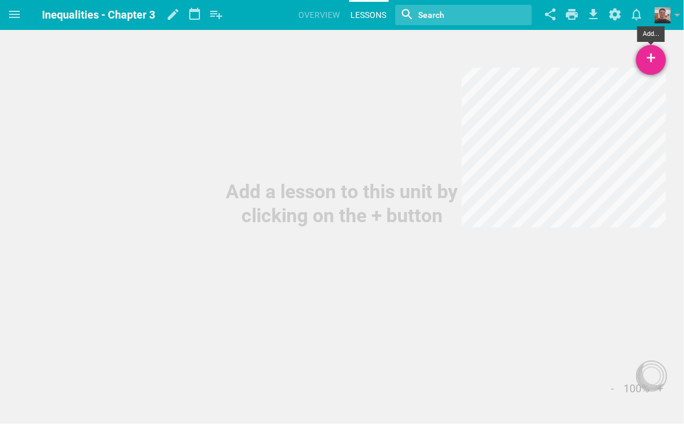
click at [654, 67] on div "+" at bounding box center [651, 60] width 30 height 30
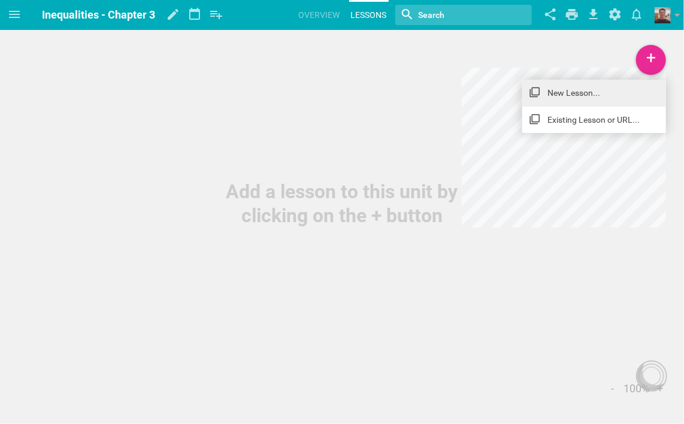
click at [568, 91] on link "New Lesson..." at bounding box center [594, 93] width 144 height 26
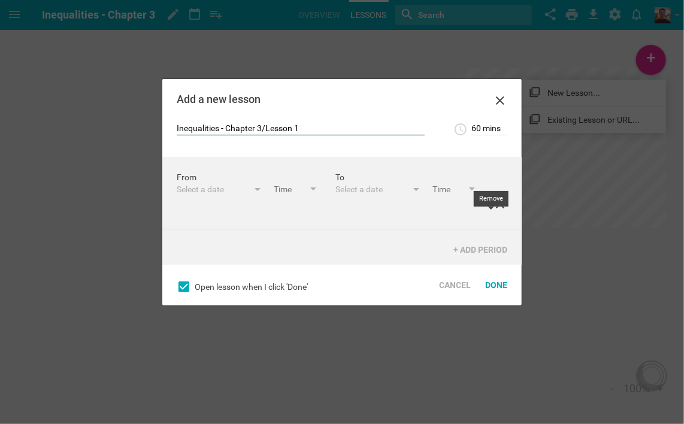
type input "Inequalities - Chapter 3/Lesson 1"
click at [496, 208] on icon at bounding box center [500, 204] width 8 height 8
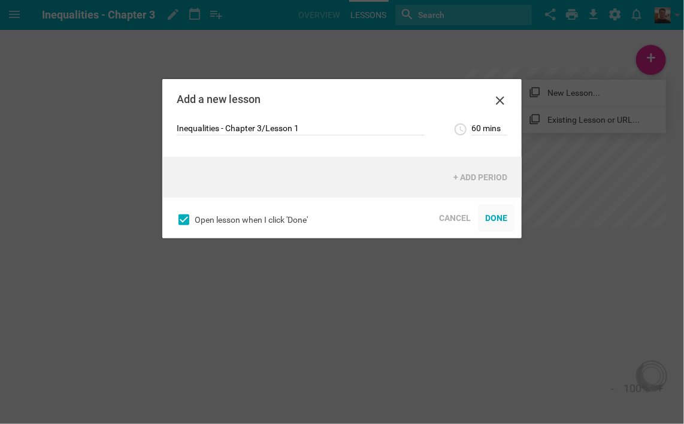
click at [492, 218] on div "Done" at bounding box center [496, 218] width 37 height 26
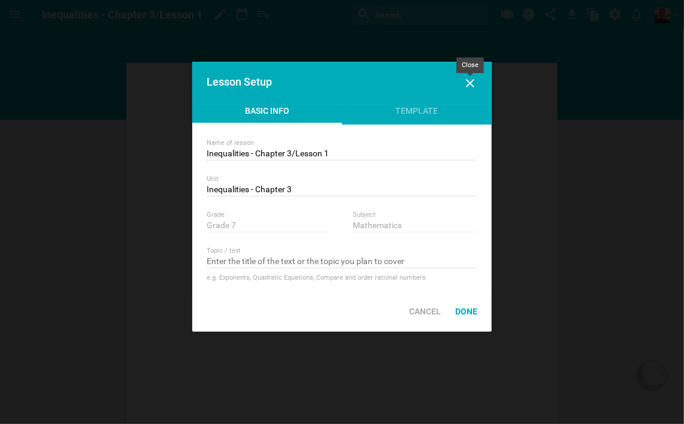
click at [473, 81] on icon at bounding box center [470, 83] width 14 height 14
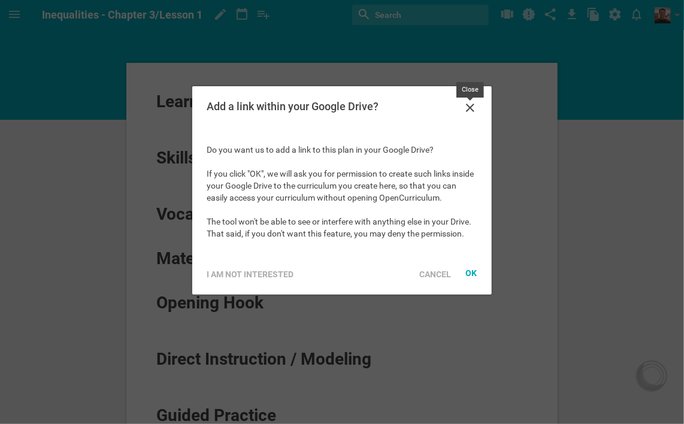
click at [471, 108] on icon at bounding box center [470, 108] width 14 height 14
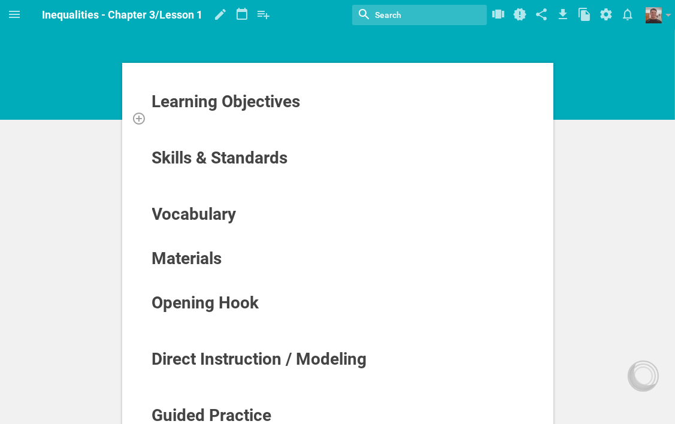
click at [274, 120] on div at bounding box center [337, 118] width 373 height 12
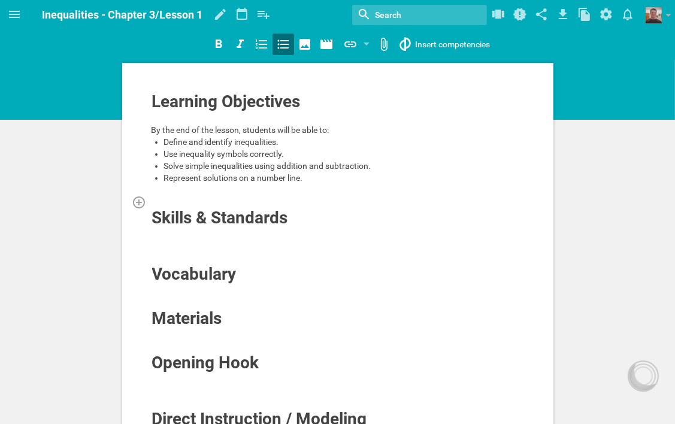
click at [262, 196] on div at bounding box center [337, 202] width 373 height 12
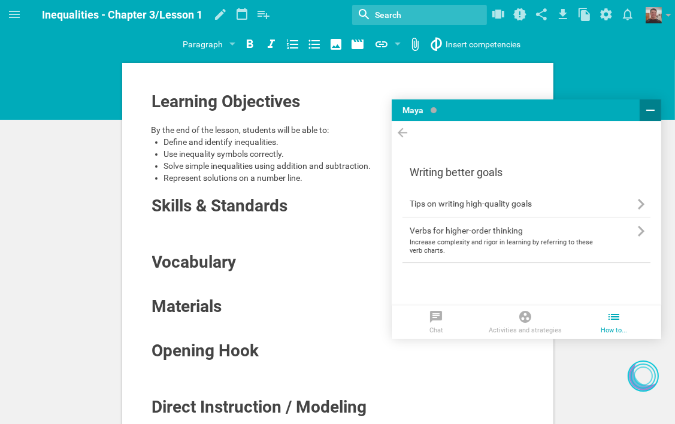
click at [650, 112] on icon at bounding box center [650, 110] width 14 height 14
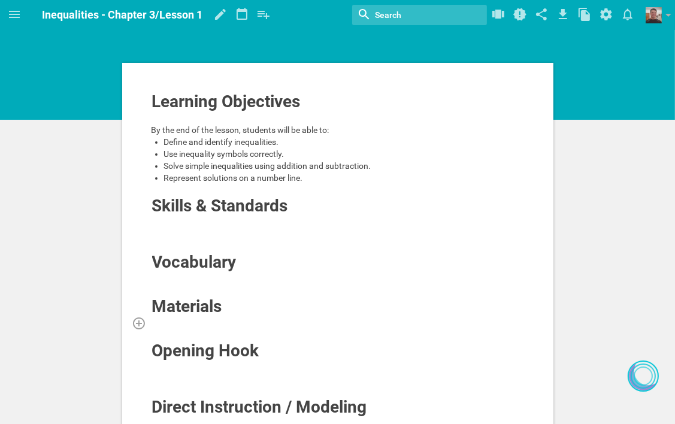
click at [214, 319] on div at bounding box center [337, 323] width 373 height 12
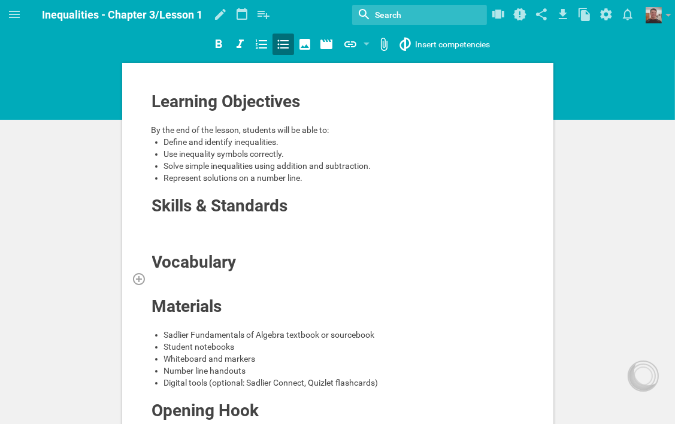
click at [216, 275] on div at bounding box center [337, 278] width 373 height 12
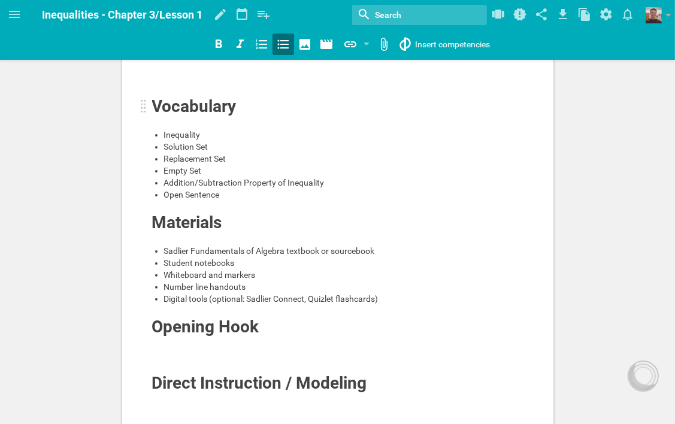
scroll to position [180, 0]
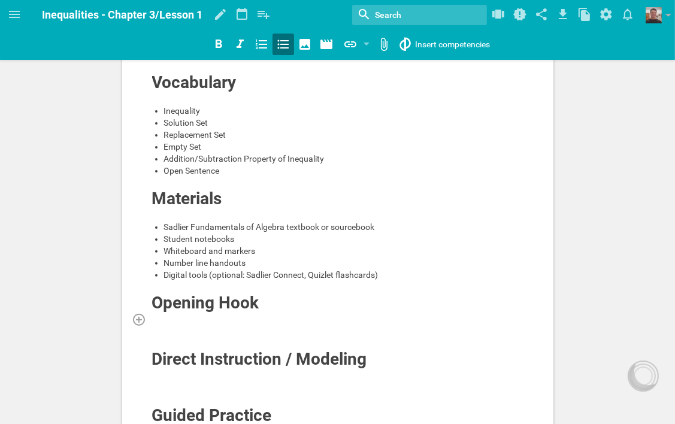
click at [257, 319] on div at bounding box center [337, 319] width 373 height 12
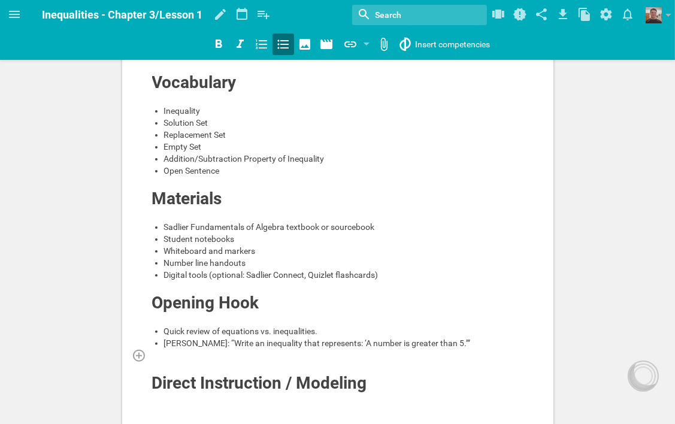
click at [253, 361] on div at bounding box center [337, 367] width 373 height 12
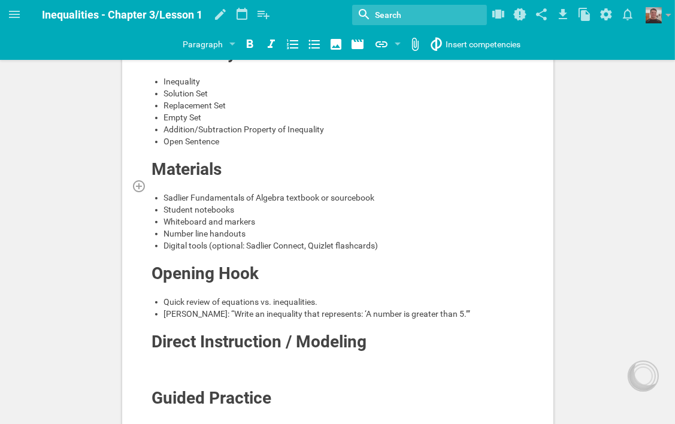
scroll to position [299, 0]
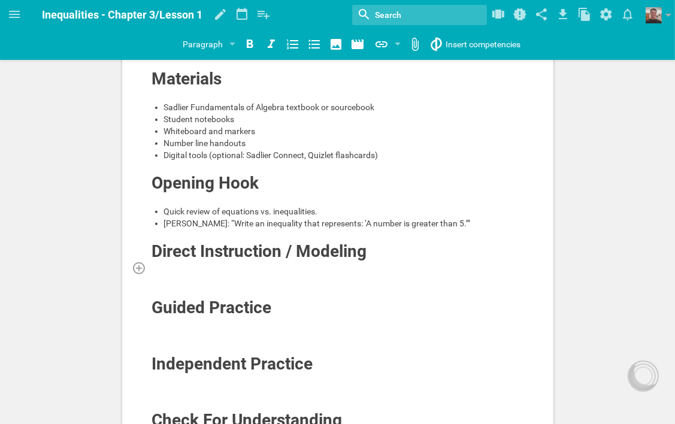
click at [262, 263] on div at bounding box center [337, 268] width 373 height 12
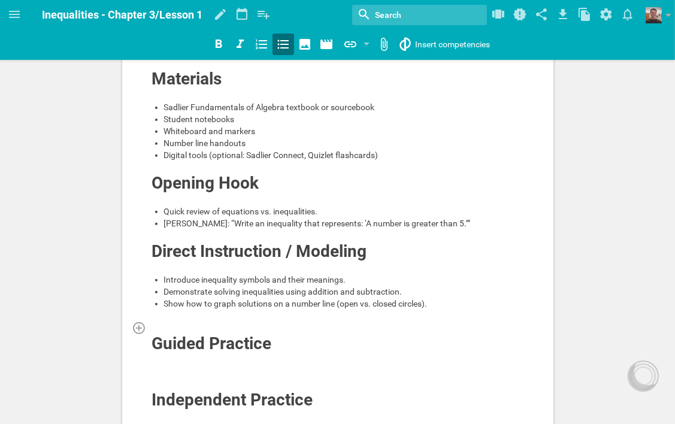
click at [216, 322] on div at bounding box center [337, 328] width 373 height 12
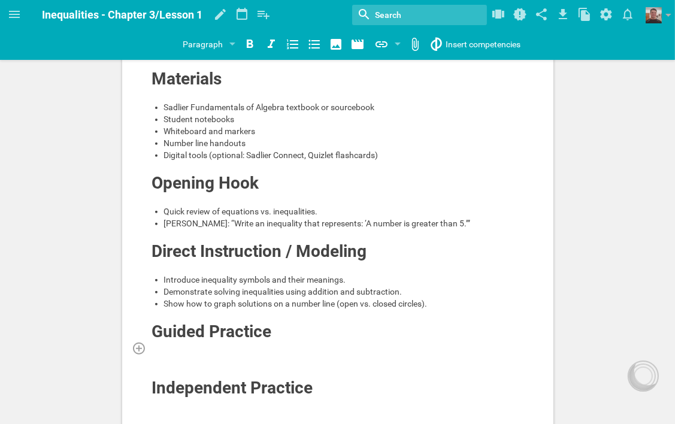
click at [277, 346] on div at bounding box center [337, 348] width 373 height 12
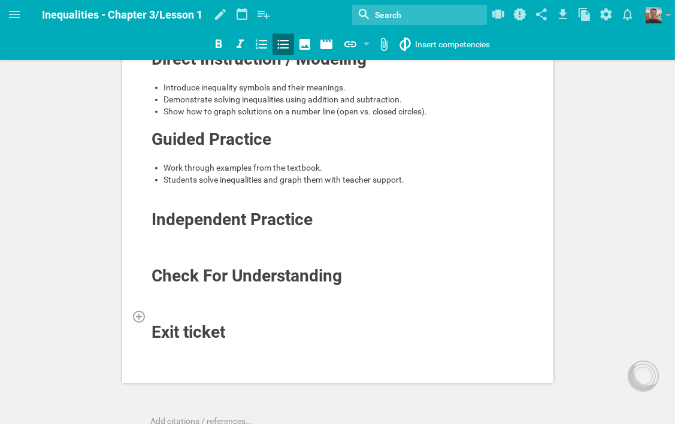
scroll to position [539, 0]
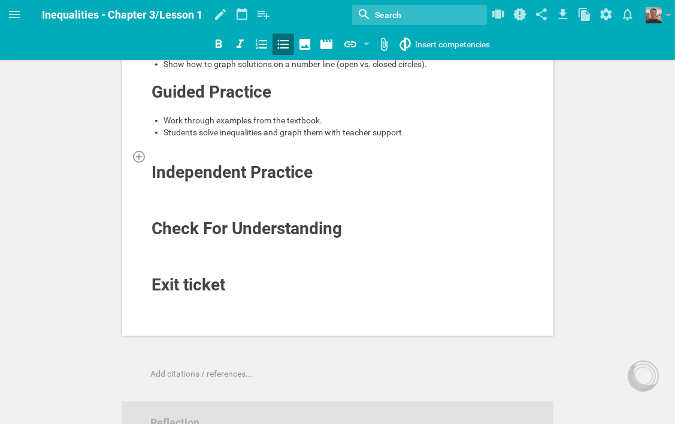
click at [228, 150] on div at bounding box center [337, 156] width 373 height 12
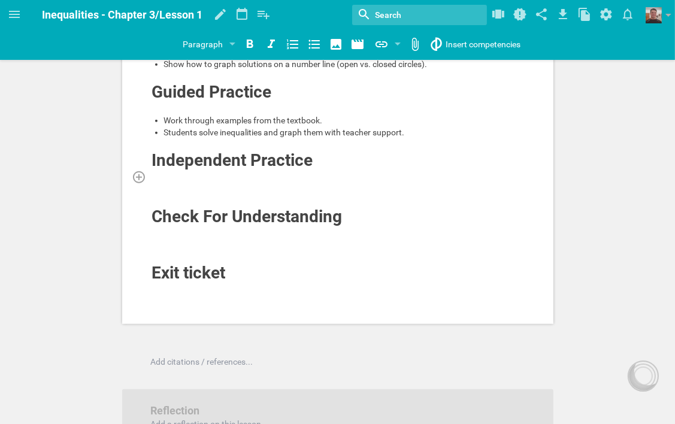
click at [273, 174] on div at bounding box center [337, 177] width 373 height 12
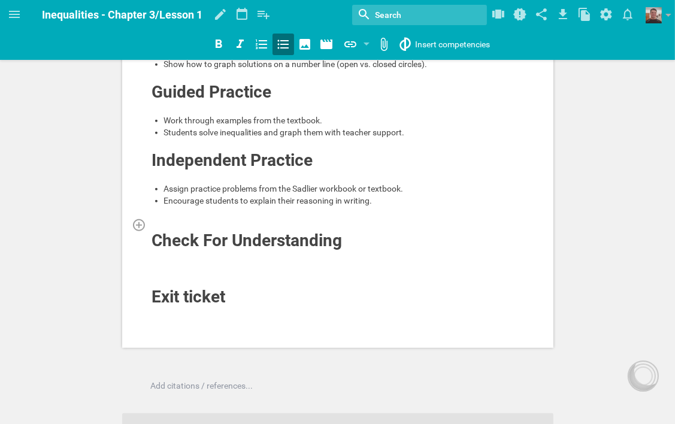
click at [236, 220] on div at bounding box center [337, 225] width 373 height 12
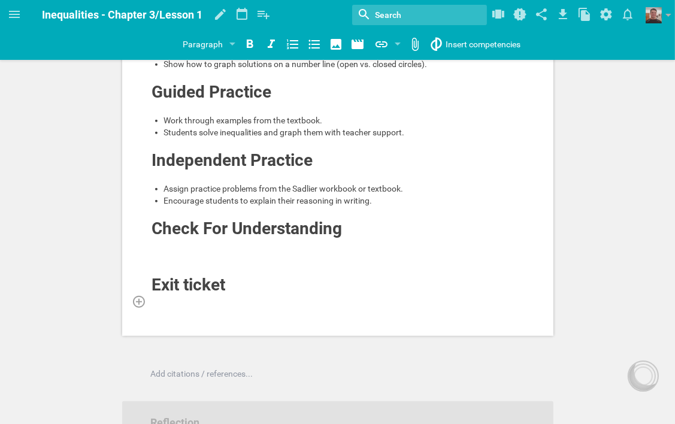
click at [187, 295] on div at bounding box center [337, 301] width 373 height 12
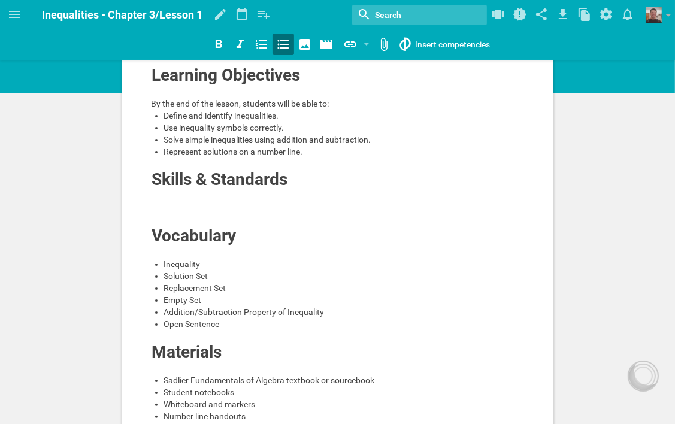
scroll to position [0, 0]
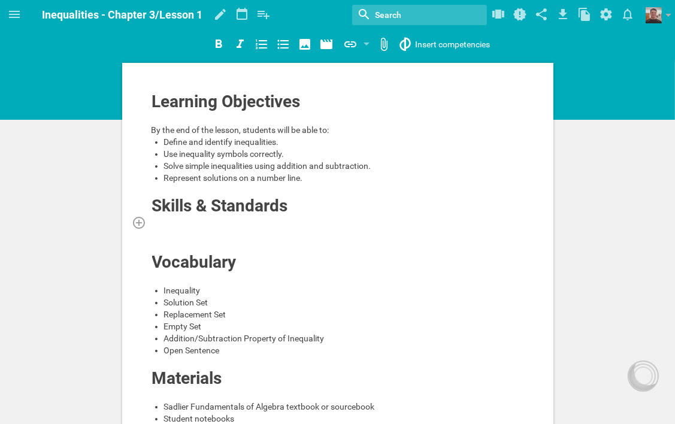
click at [202, 219] on div at bounding box center [337, 222] width 373 height 12
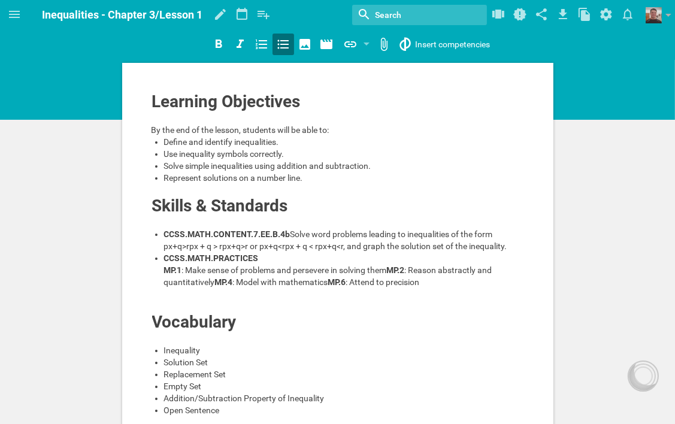
click at [398, 244] on span "Solve word problems leading to inequalities of the form px+q>rpx + q > rpx+q>r …" at bounding box center [335, 240] width 343 height 22
click at [434, 245] on span "Solve word problems leading to inequalities of the form px+q>r or px+q<rpx + q …" at bounding box center [343, 240] width 358 height 22
click at [16, 10] on icon at bounding box center [14, 14] width 14 height 14
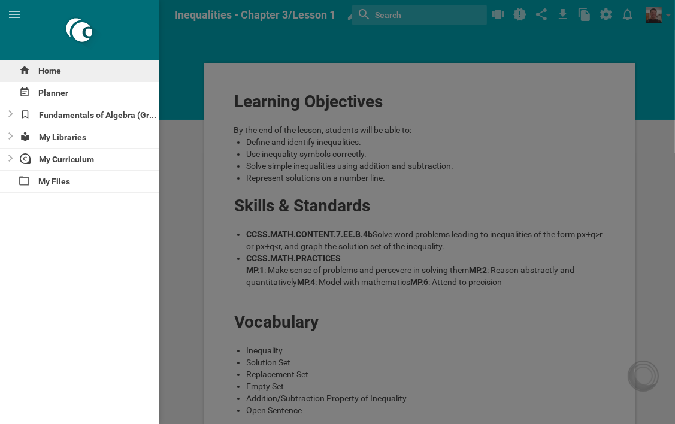
click at [45, 69] on div "Home" at bounding box center [79, 71] width 159 height 22
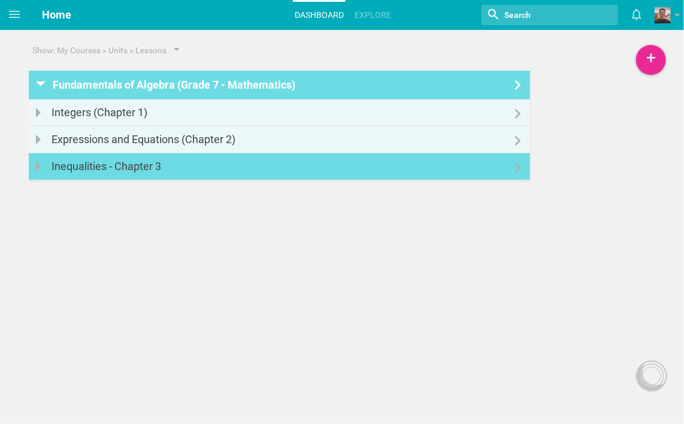
click at [389, 158] on div at bounding box center [279, 160] width 501 height 14
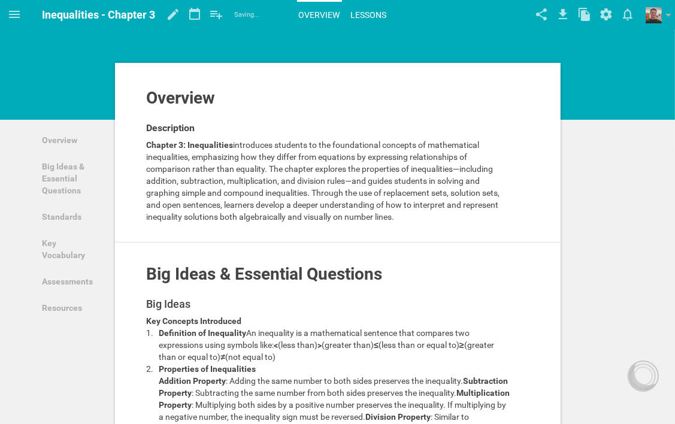
click at [374, 13] on link "Lessons" at bounding box center [369, 15] width 40 height 26
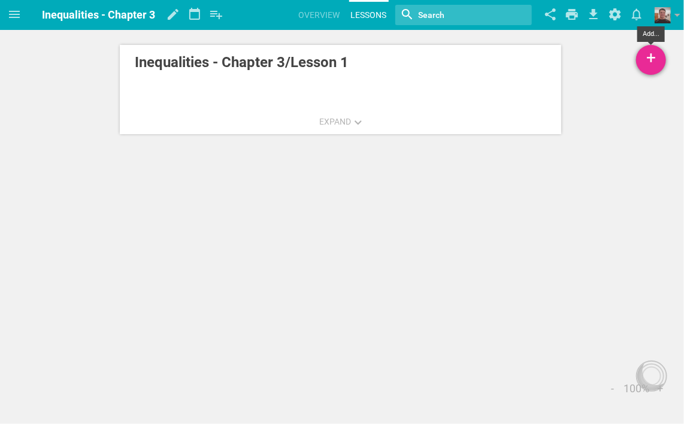
click at [653, 61] on div "+" at bounding box center [651, 60] width 30 height 30
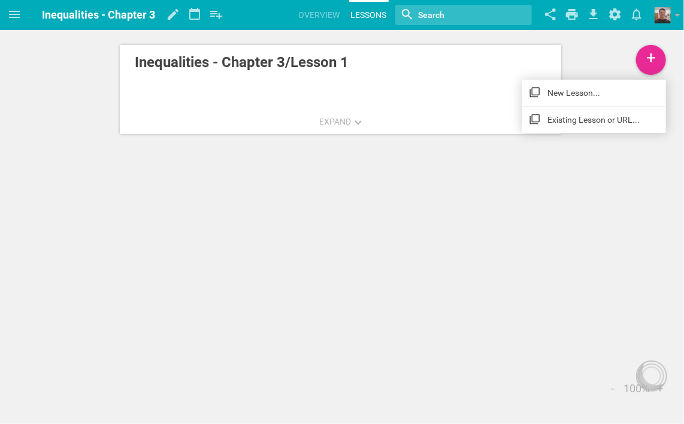
click at [560, 94] on link "New Lesson..." at bounding box center [594, 93] width 144 height 26
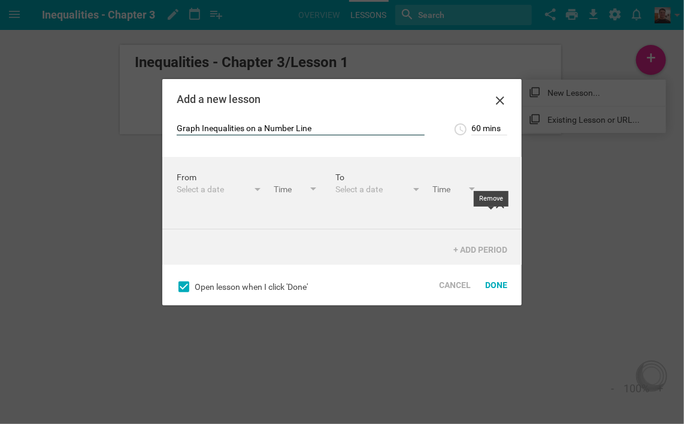
type input "Graph Inequalities on a Number Line"
click at [493, 211] on icon at bounding box center [500, 204] width 14 height 14
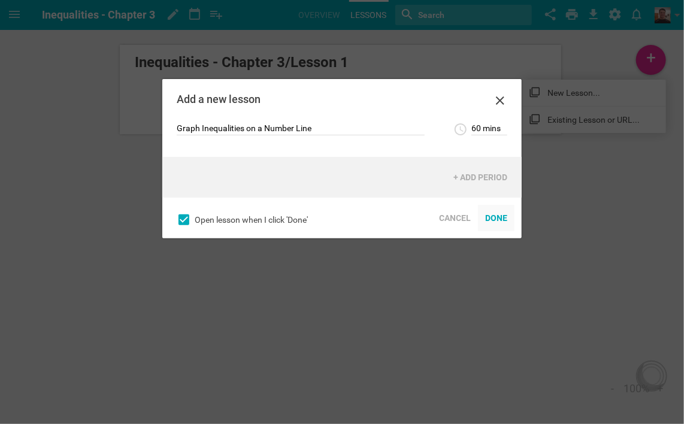
click at [500, 219] on div "Done" at bounding box center [496, 218] width 37 height 26
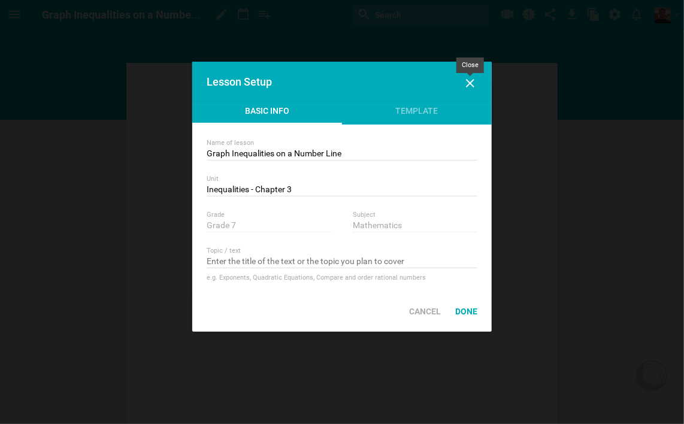
click at [469, 83] on icon at bounding box center [470, 83] width 8 height 8
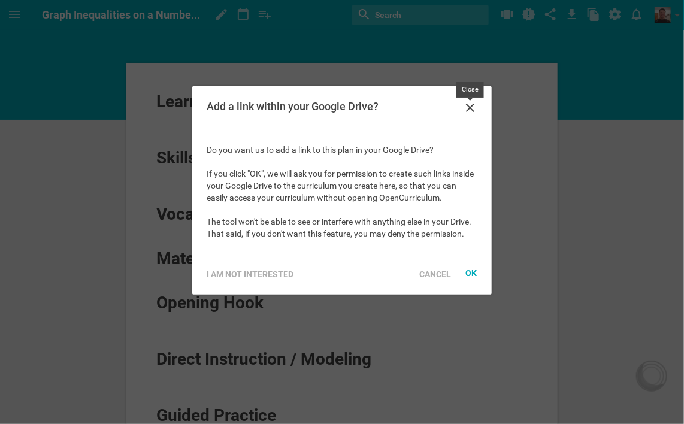
click at [472, 104] on icon at bounding box center [470, 108] width 14 height 14
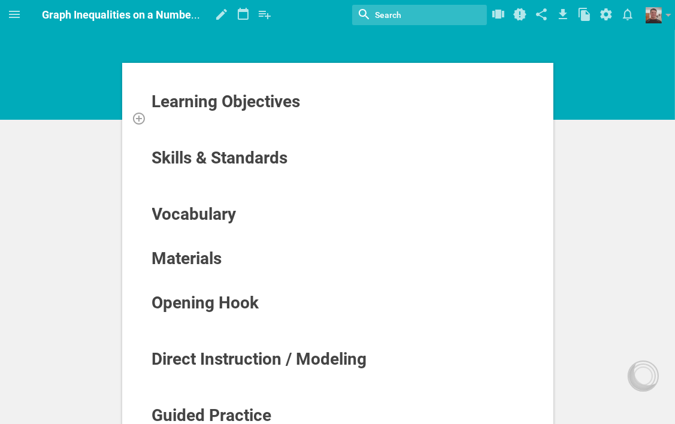
click at [251, 117] on div at bounding box center [337, 118] width 373 height 12
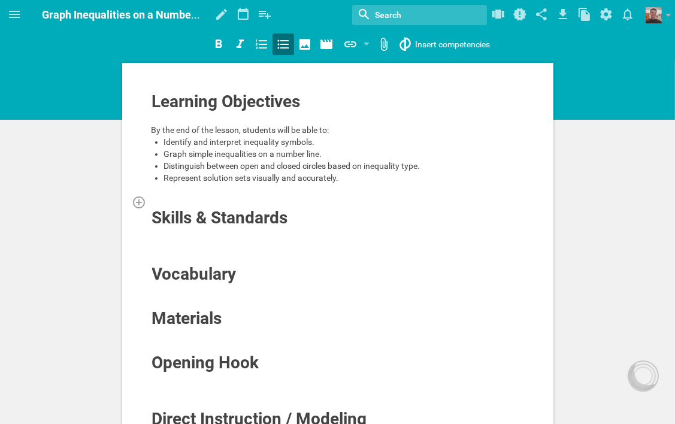
click at [204, 196] on div at bounding box center [337, 202] width 373 height 12
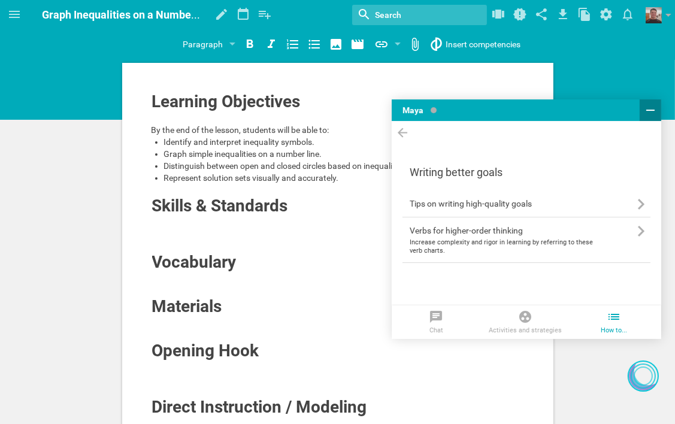
click at [653, 111] on icon at bounding box center [650, 110] width 14 height 14
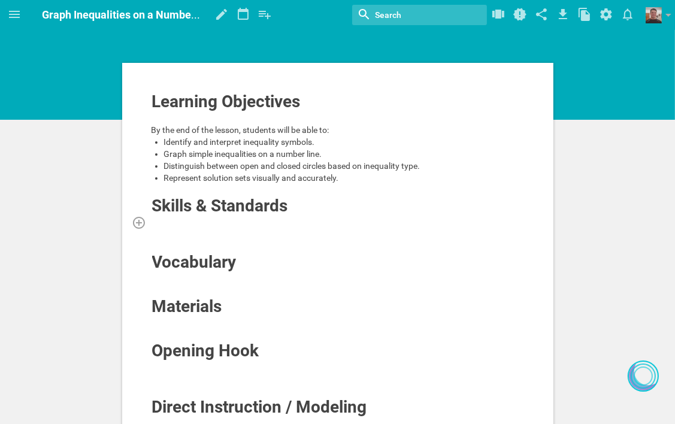
click at [267, 223] on div at bounding box center [337, 222] width 373 height 12
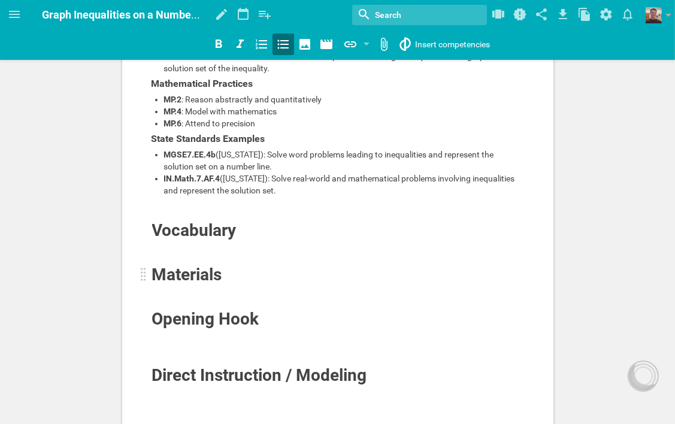
scroll to position [180, 0]
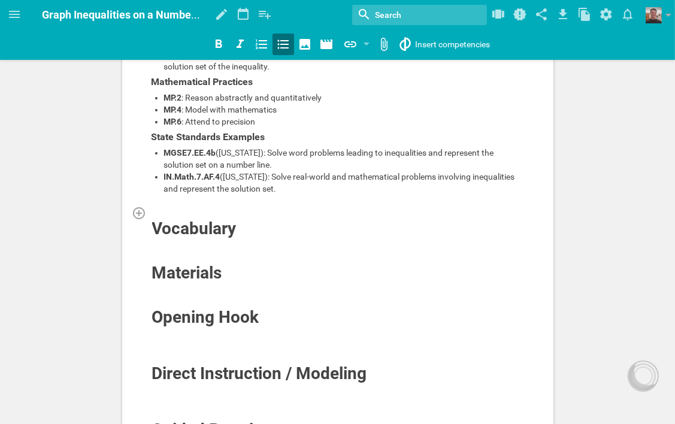
click at [247, 214] on div at bounding box center [337, 213] width 373 height 12
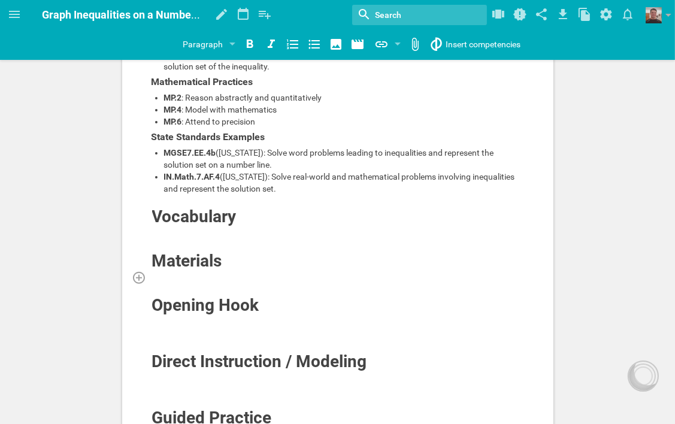
click at [170, 273] on div at bounding box center [337, 277] width 373 height 12
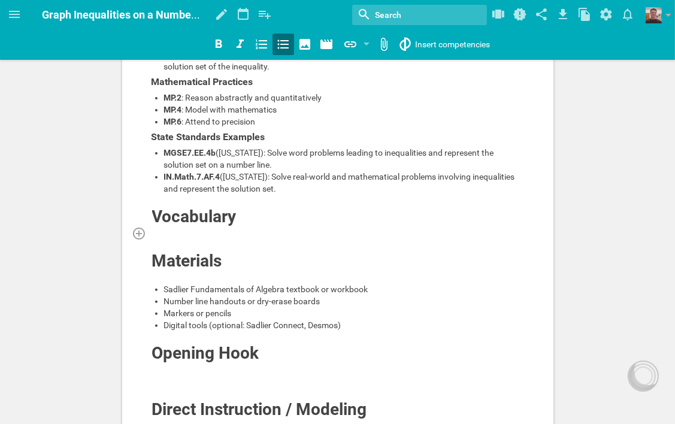
click at [192, 228] on div at bounding box center [337, 233] width 373 height 12
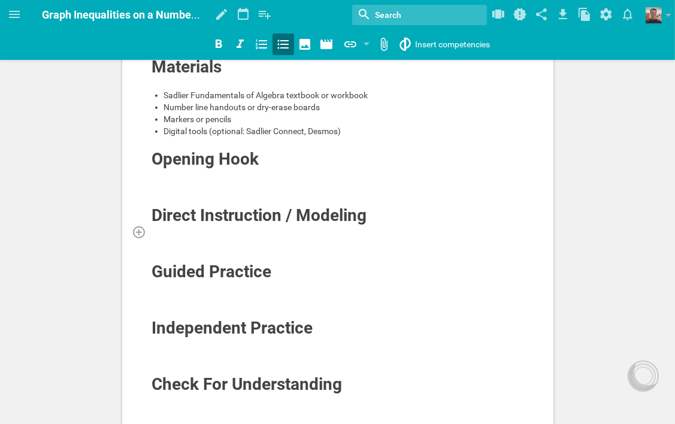
scroll to position [479, 0]
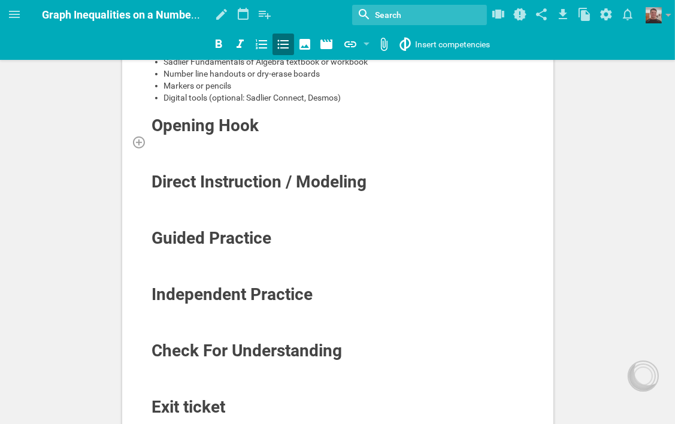
click at [242, 141] on div at bounding box center [337, 142] width 373 height 12
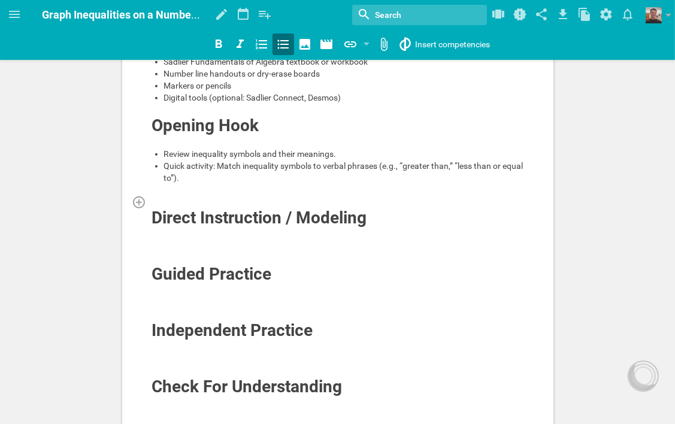
click at [223, 198] on div at bounding box center [337, 202] width 373 height 12
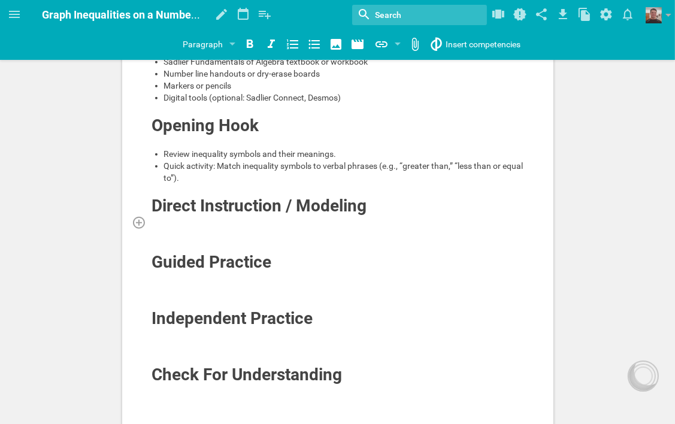
click at [257, 222] on div at bounding box center [337, 222] width 373 height 12
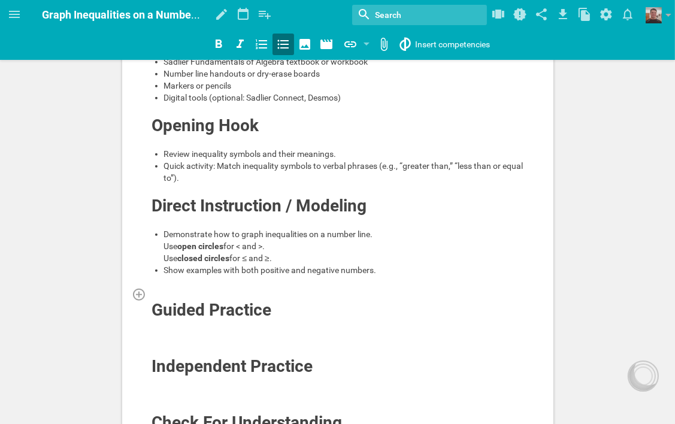
click at [199, 300] on div at bounding box center [337, 294] width 373 height 12
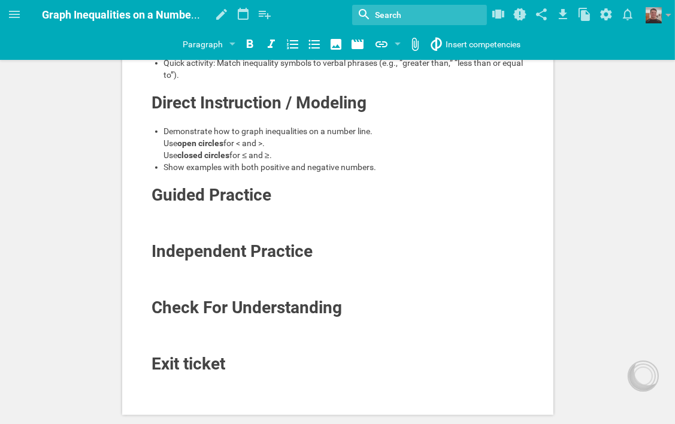
scroll to position [599, 0]
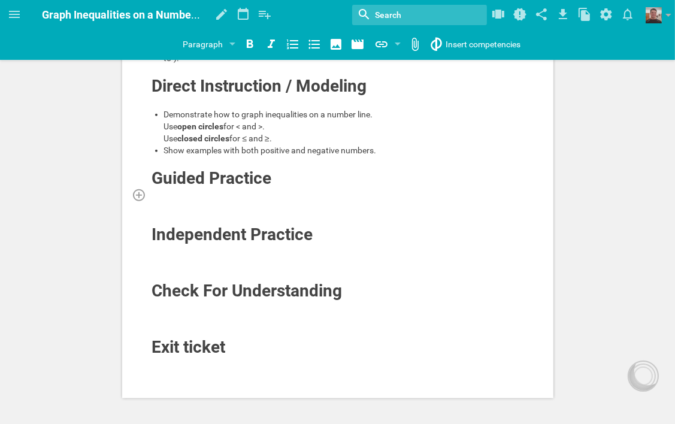
click at [256, 201] on div at bounding box center [337, 195] width 373 height 12
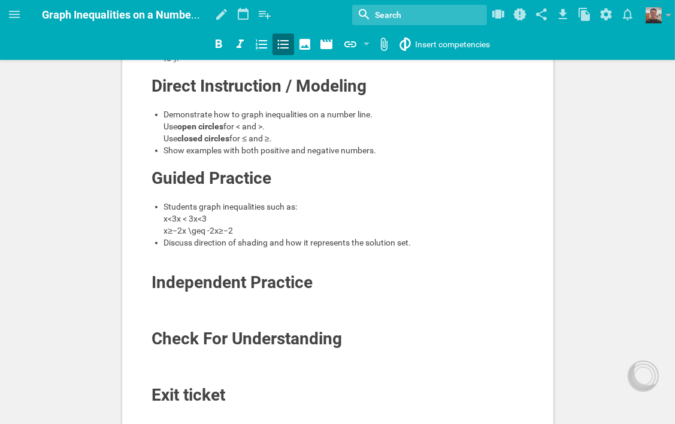
click at [207, 228] on span "Students graph inequalities such as: x<3x < 3x<3 x≥−2x \geq -2x≥−2" at bounding box center [231, 219] width 134 height 34
click at [233, 236] on div "Students graph inequalities such as: x<3x x≥−2x \geq -2x≥−2" at bounding box center [344, 219] width 360 height 36
click at [225, 272] on div at bounding box center [337, 266] width 373 height 12
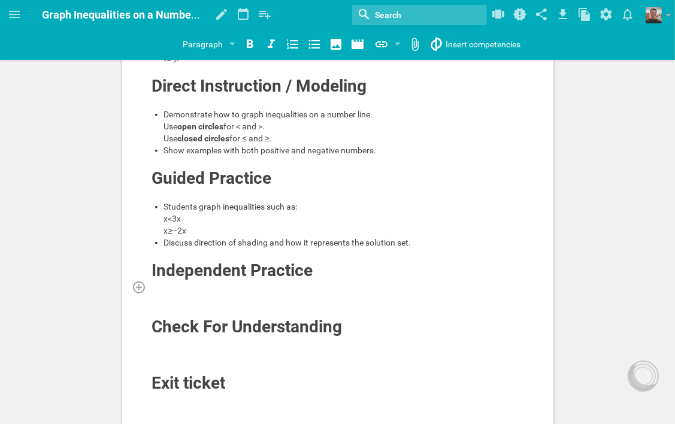
click at [308, 293] on div at bounding box center [337, 287] width 373 height 12
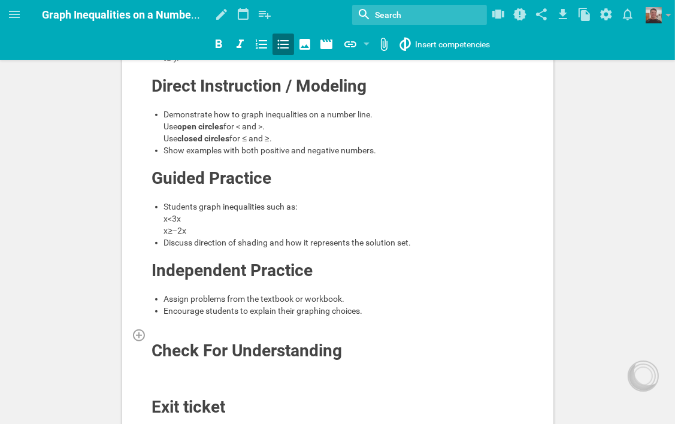
click at [286, 341] on div at bounding box center [337, 335] width 373 height 12
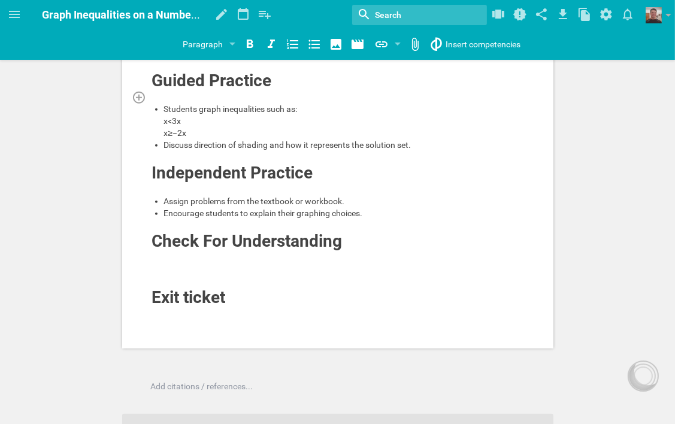
scroll to position [718, 0]
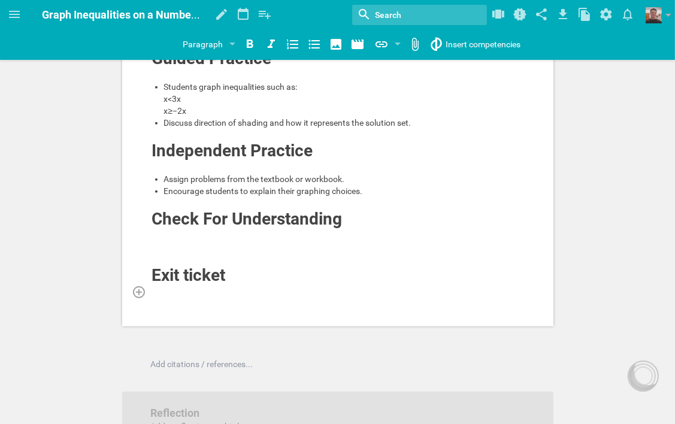
click at [241, 298] on div at bounding box center [337, 292] width 373 height 12
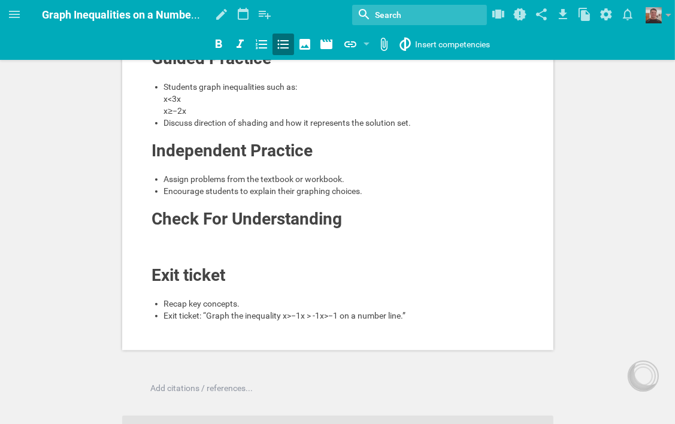
click at [339, 320] on span "Exit ticket: “Graph the inequality x>−1x > -1x>−1 on a number line.”" at bounding box center [285, 316] width 242 height 10
click at [10, 14] on icon at bounding box center [14, 14] width 11 height 7
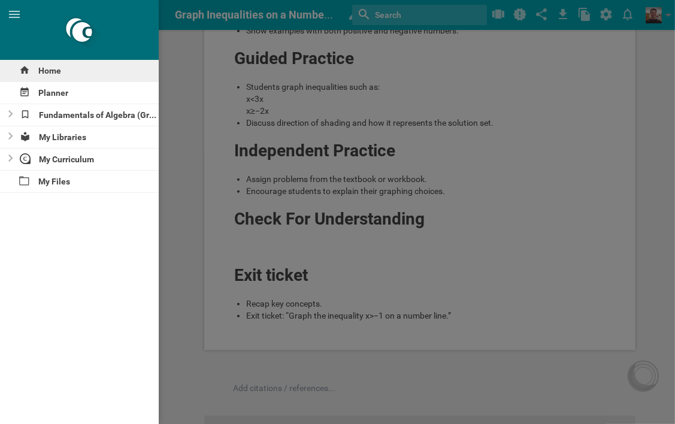
click at [44, 72] on div "Home" at bounding box center [79, 71] width 159 height 22
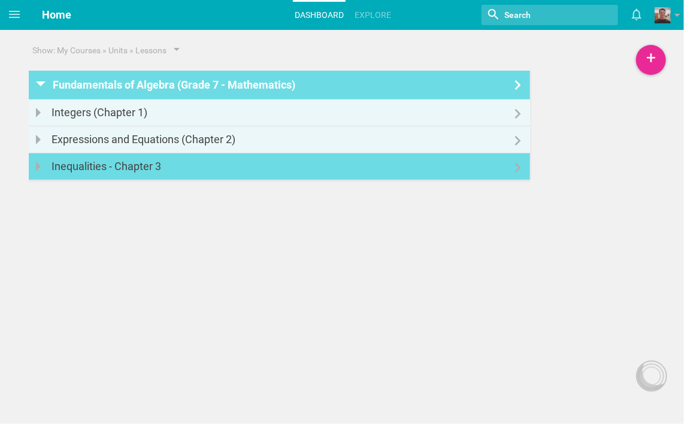
click at [219, 174] on link "Inequalities - Chapter 3" at bounding box center [279, 166] width 501 height 26
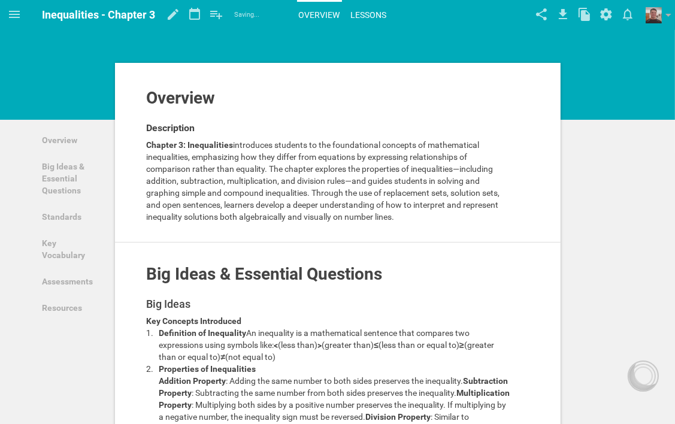
click at [371, 13] on link "Lessons" at bounding box center [369, 15] width 40 height 26
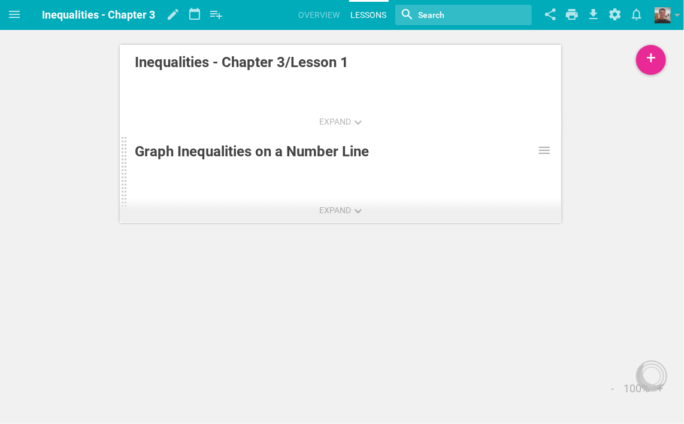
click at [335, 150] on div "Graph Inequalities on a Number Line" at bounding box center [311, 152] width 353 height 22
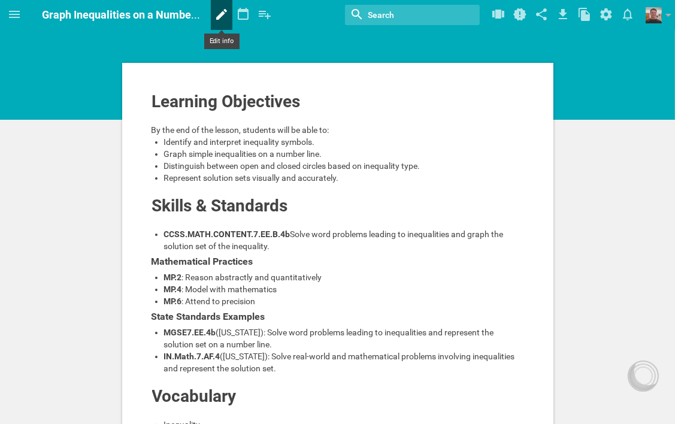
click at [217, 14] on icon at bounding box center [222, 14] width 22 height 29
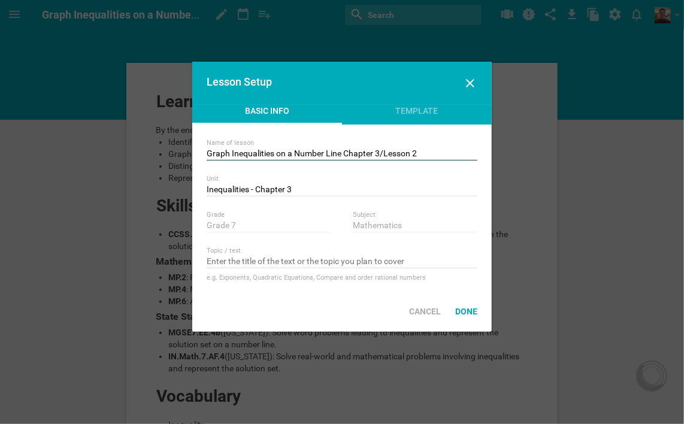
click at [341, 152] on input "Graph Inequalities on a Number Line Chapter 3/Lesson 2" at bounding box center [342, 154] width 271 height 12
type input "Graph Inequalities on a Number Line - Chapter 3/Lesson 2"
click at [469, 314] on div "Done" at bounding box center [466, 311] width 37 height 26
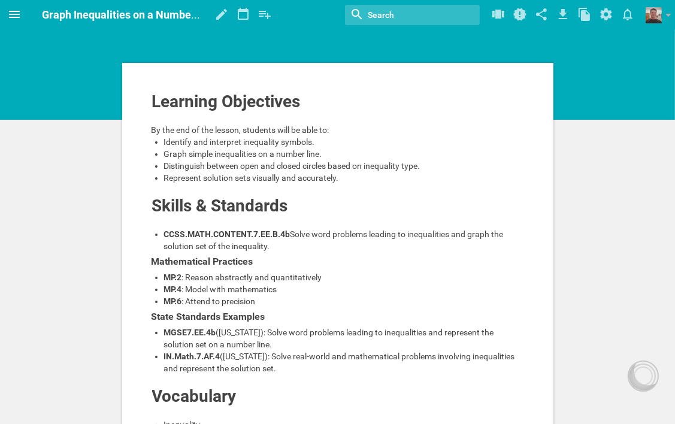
click at [12, 12] on icon at bounding box center [14, 14] width 14 height 14
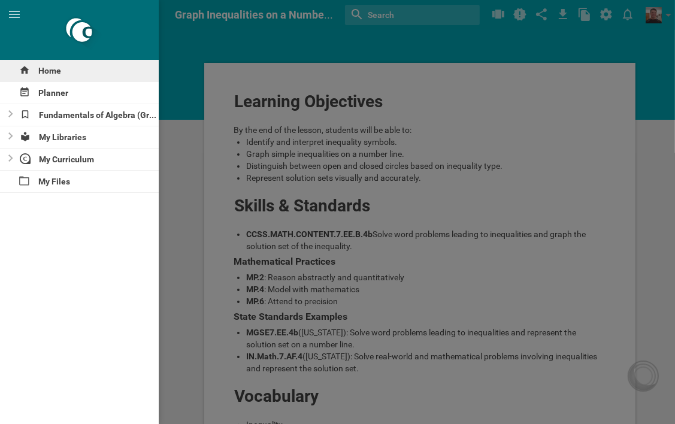
click at [58, 69] on div "Home" at bounding box center [79, 71] width 159 height 22
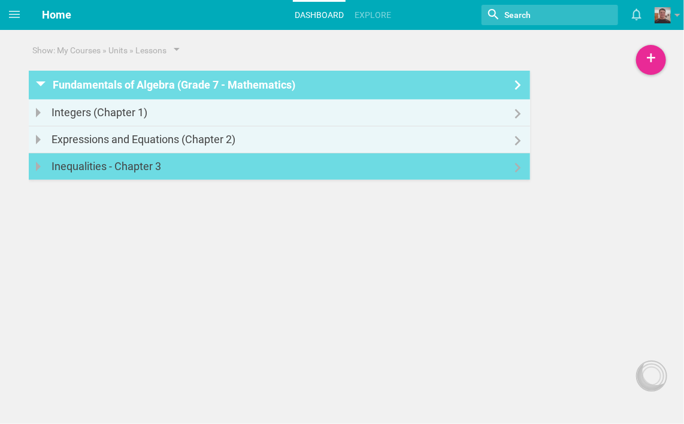
click at [158, 165] on div "Inequalities - Chapter 3" at bounding box center [109, 166] width 117 height 26
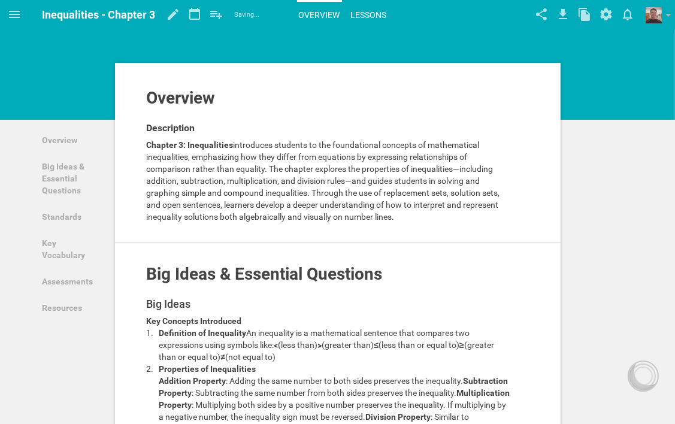
click at [357, 13] on link "Lessons" at bounding box center [369, 15] width 40 height 26
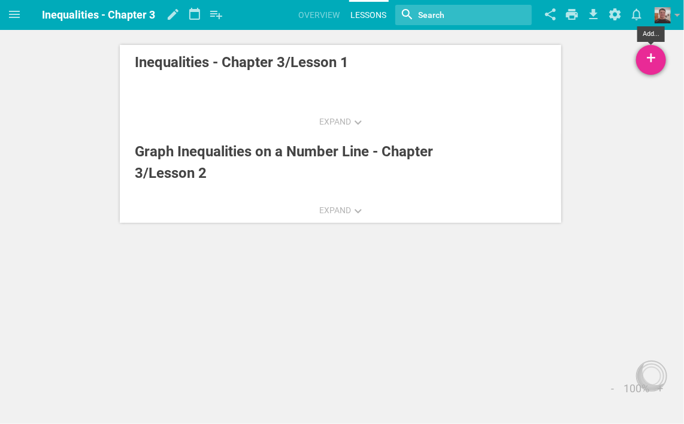
click at [653, 60] on div "+" at bounding box center [651, 60] width 30 height 30
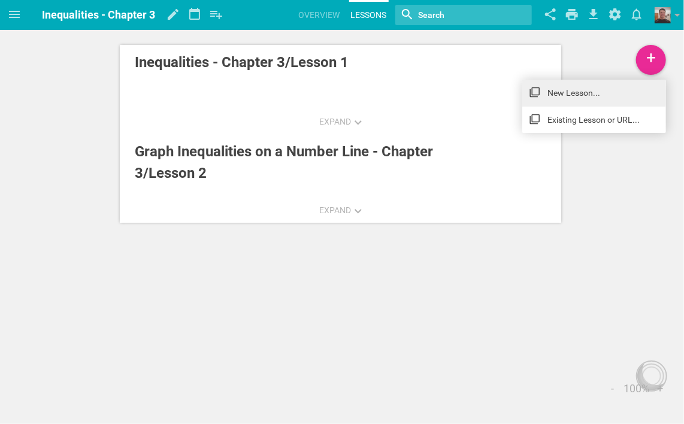
click at [581, 86] on link "New Lesson..." at bounding box center [594, 93] width 144 height 26
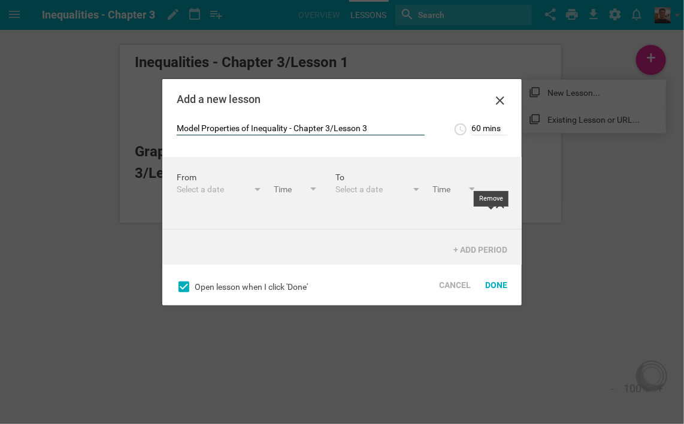
type input "Model Properties of Inequality - Chapter 3/Lesson 3"
click at [496, 208] on icon at bounding box center [500, 204] width 8 height 8
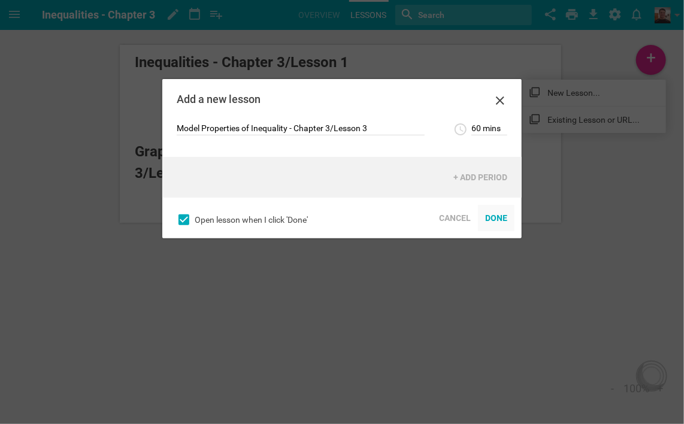
click at [498, 222] on div "Done" at bounding box center [496, 218] width 37 height 26
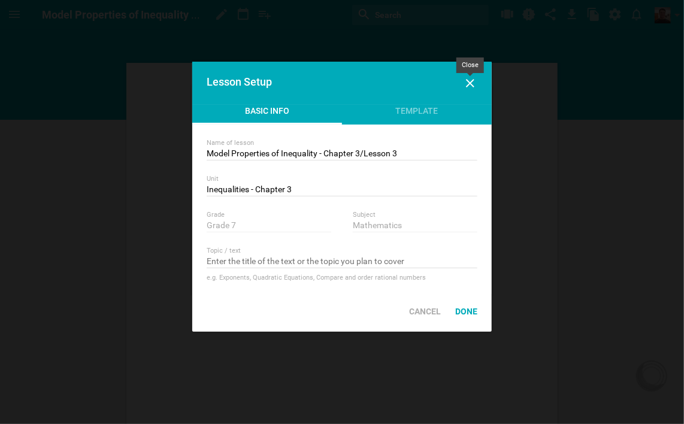
click at [474, 79] on icon at bounding box center [470, 83] width 8 height 8
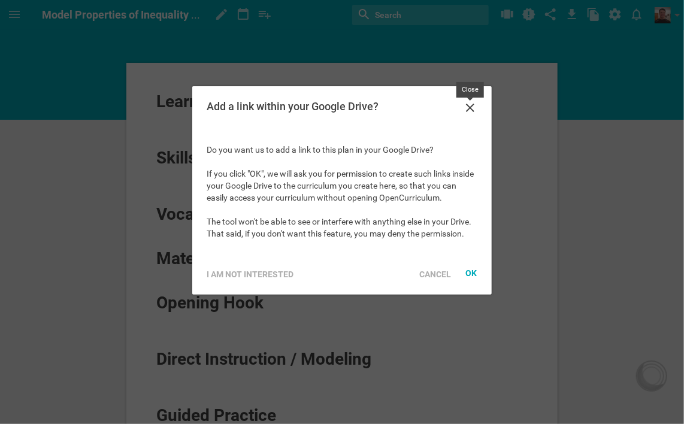
click at [468, 103] on icon at bounding box center [470, 108] width 14 height 14
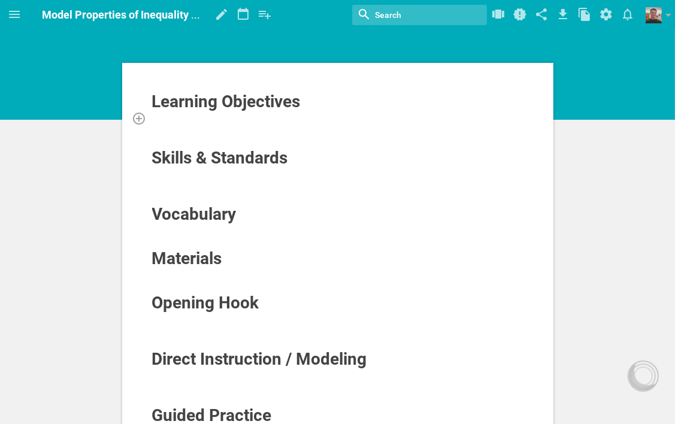
click at [201, 117] on div at bounding box center [337, 118] width 373 height 12
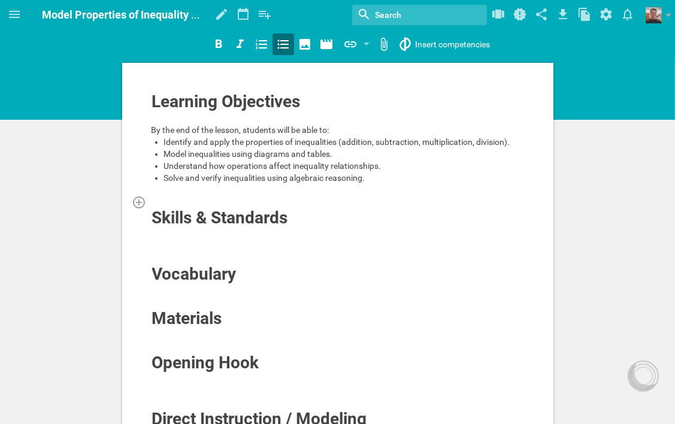
click at [188, 202] on div at bounding box center [337, 202] width 373 height 12
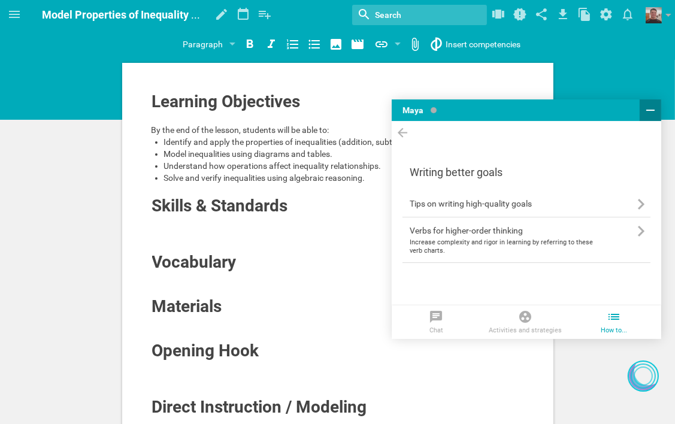
click at [649, 110] on icon at bounding box center [650, 110] width 8 height 1
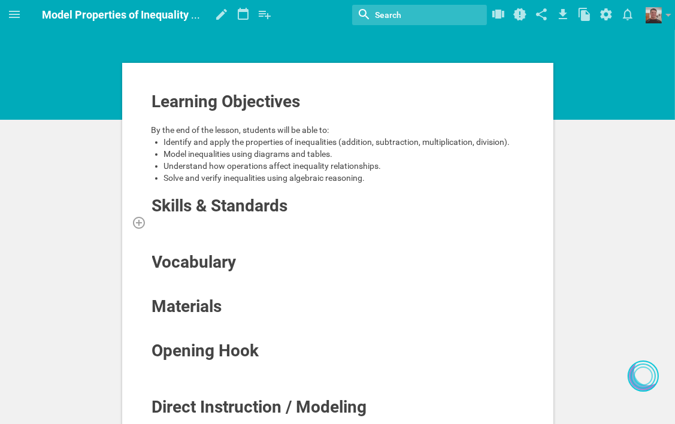
click at [181, 224] on div at bounding box center [337, 222] width 373 height 12
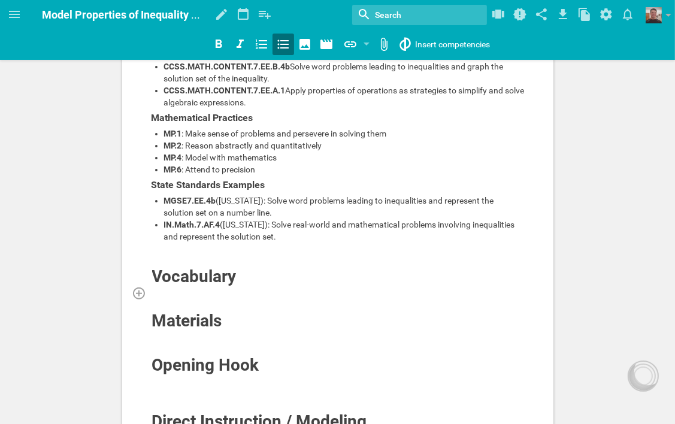
scroll to position [180, 0]
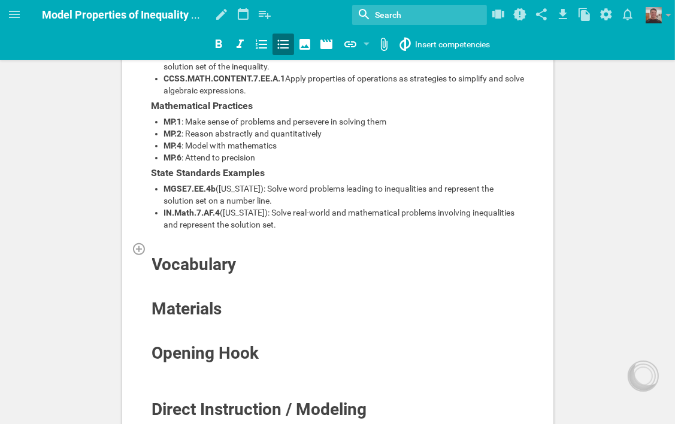
click at [229, 250] on div at bounding box center [337, 248] width 373 height 12
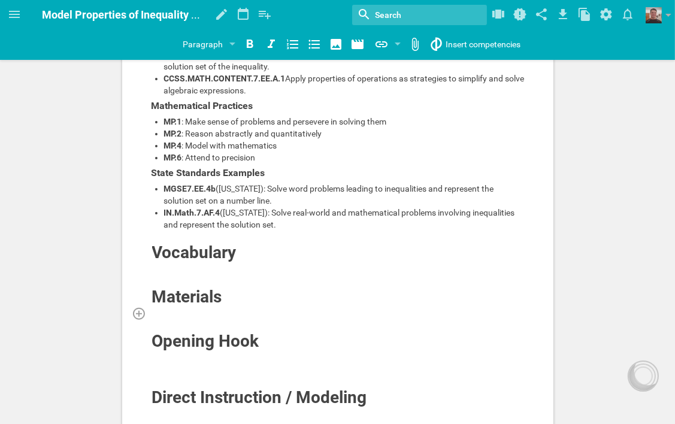
click at [213, 309] on div at bounding box center [337, 313] width 373 height 12
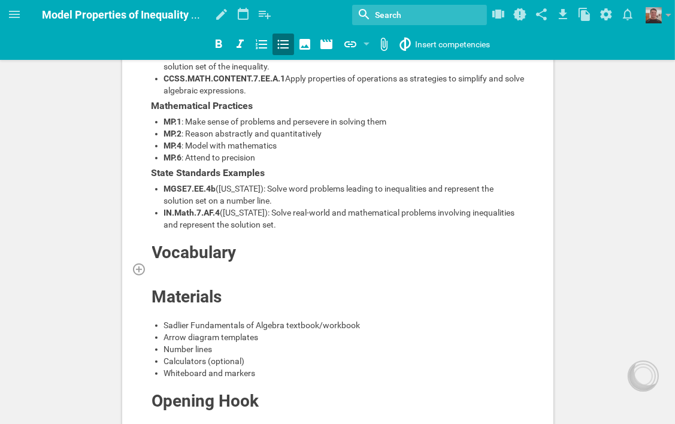
click at [168, 263] on div at bounding box center [337, 269] width 373 height 12
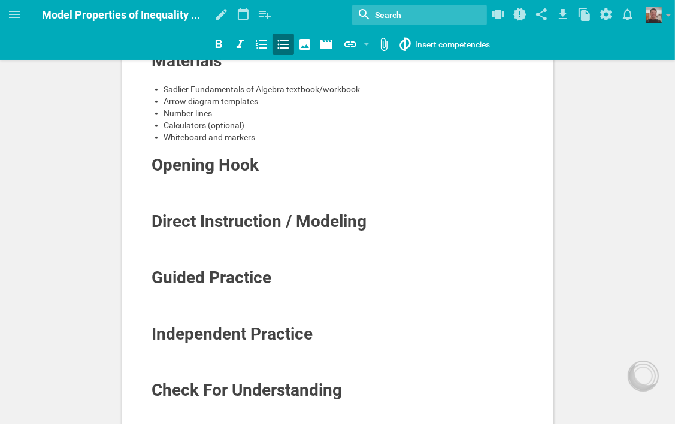
scroll to position [479, 0]
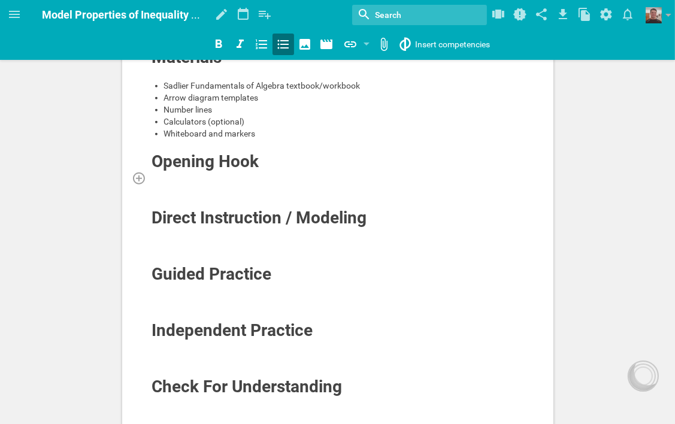
click at [252, 175] on div at bounding box center [337, 178] width 373 height 12
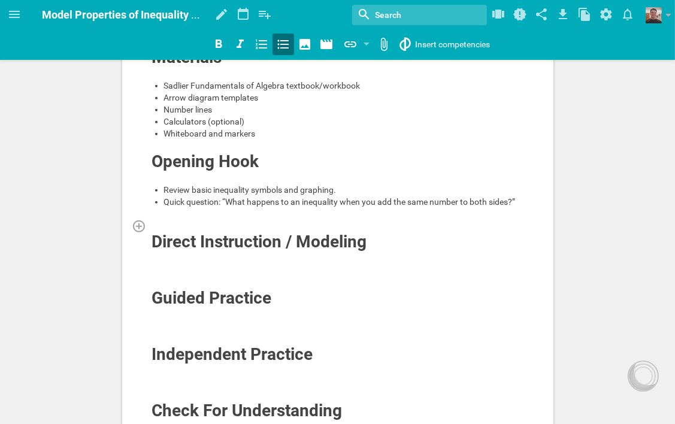
click at [220, 220] on div at bounding box center [337, 226] width 373 height 12
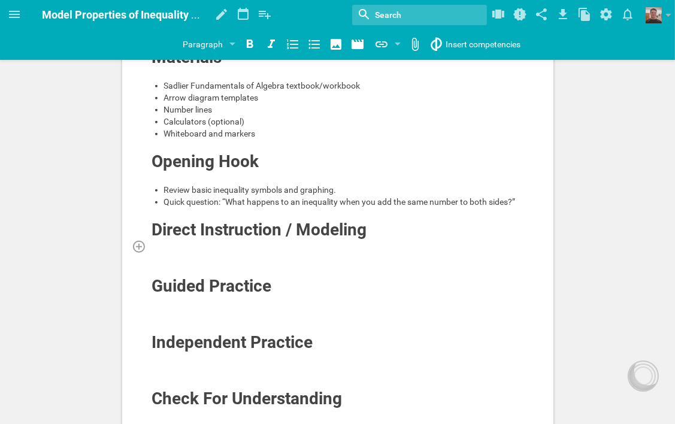
click at [304, 244] on div at bounding box center [337, 246] width 373 height 12
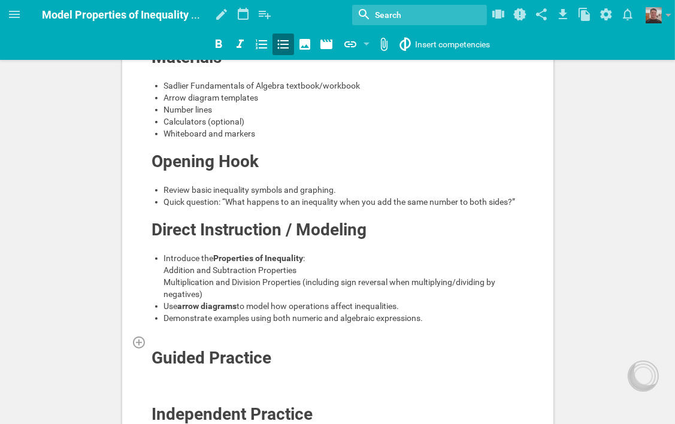
click at [208, 348] on div at bounding box center [337, 342] width 373 height 12
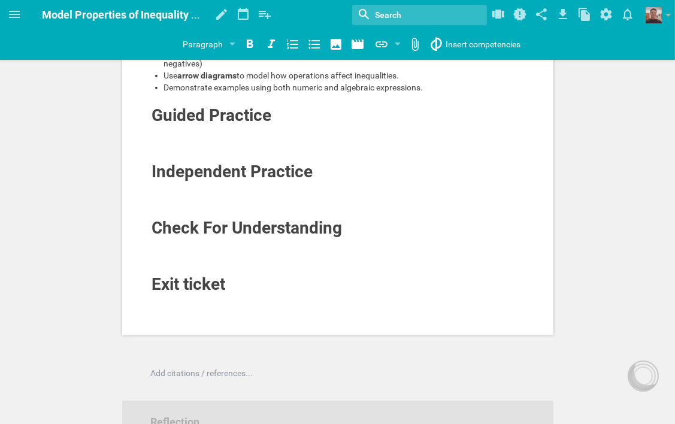
scroll to position [718, 0]
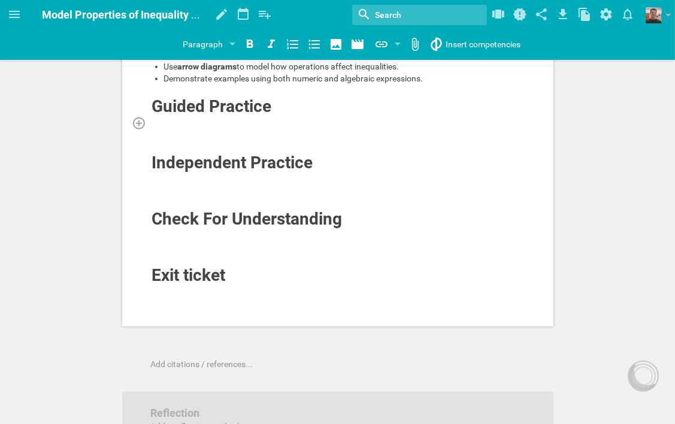
click at [235, 129] on div at bounding box center [337, 123] width 373 height 12
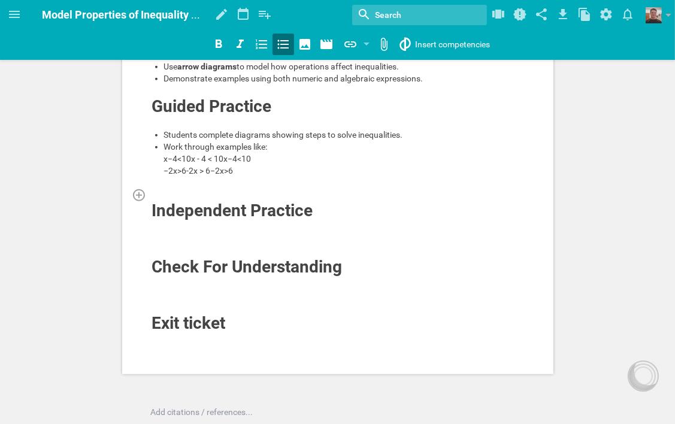
click at [196, 201] on div at bounding box center [337, 195] width 373 height 12
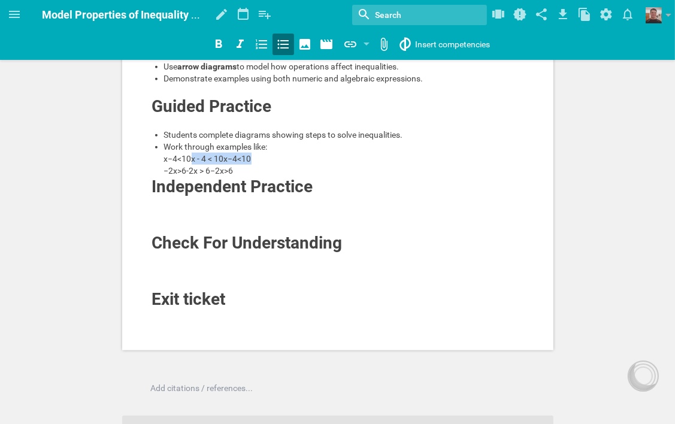
drag, startPoint x: 253, startPoint y: 166, endPoint x: 193, endPoint y: 169, distance: 60.5
click at [193, 169] on div "Work through examples like: x−4<10x - 4 < 10x−4<10 −2x>6-2x > 6−2x>6" at bounding box center [344, 159] width 360 height 36
drag, startPoint x: 235, startPoint y: 180, endPoint x: 186, endPoint y: 187, distance: 50.2
click at [186, 177] on div "Work through examples like: x−4<10 −2x>6-2x > 6−2x>6" at bounding box center [344, 159] width 360 height 36
click at [283, 209] on div at bounding box center [337, 203] width 373 height 12
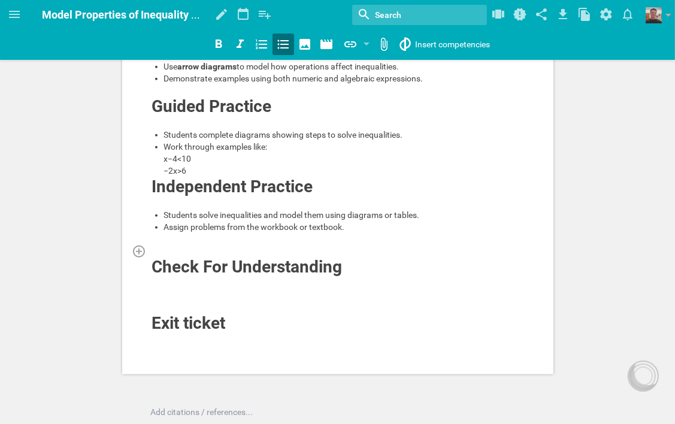
click at [256, 257] on div at bounding box center [337, 251] width 373 height 12
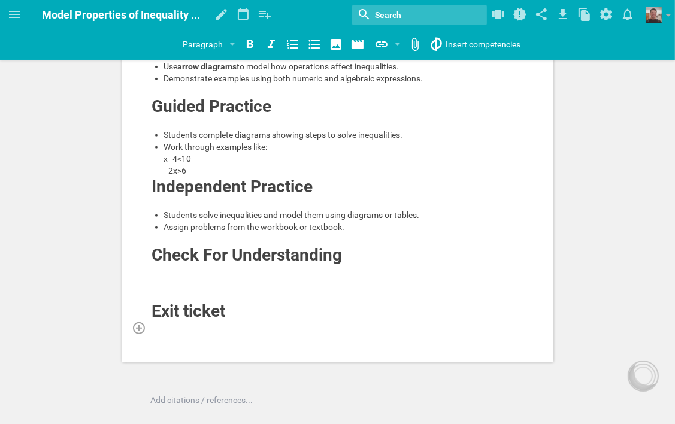
click at [229, 333] on div at bounding box center [337, 328] width 373 height 12
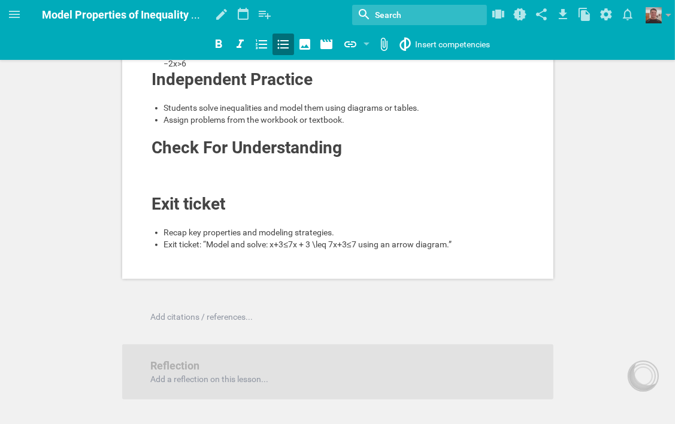
scroll to position [838, 0]
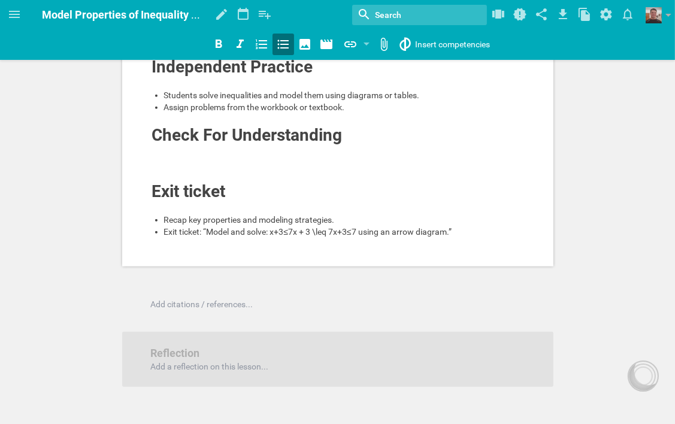
click at [359, 236] on span "Exit ticket: “Model and solve: x+3≤7x + 3 \leq 7x+3≤7 using an arrow diagram.”" at bounding box center [307, 232] width 287 height 10
click at [395, 238] on div "Exit ticket: “Model and solve: x+3≤7 using an arrow diagram.”" at bounding box center [344, 232] width 360 height 12
click at [13, 12] on icon at bounding box center [14, 14] width 14 height 14
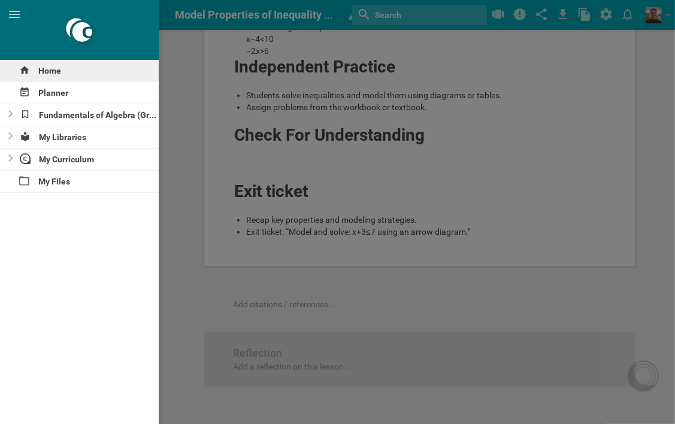
click at [43, 71] on div "Home" at bounding box center [79, 71] width 159 height 22
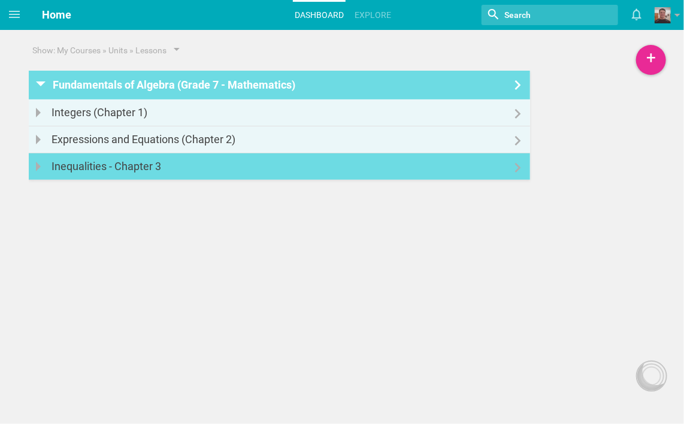
click at [278, 171] on link "Inequalities - Chapter 3" at bounding box center [279, 166] width 501 height 26
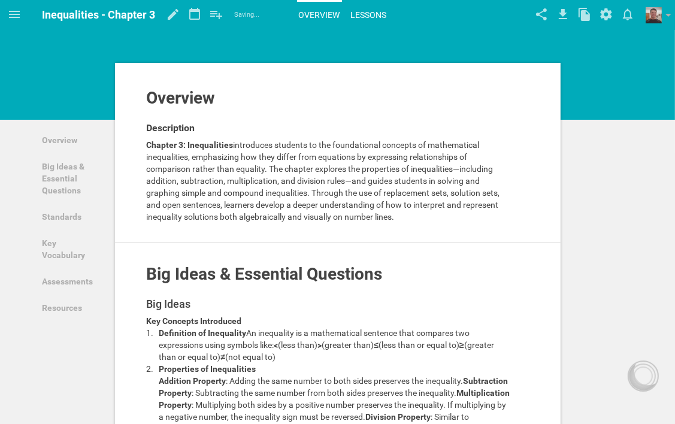
click at [361, 14] on link "Lessons" at bounding box center [369, 15] width 40 height 26
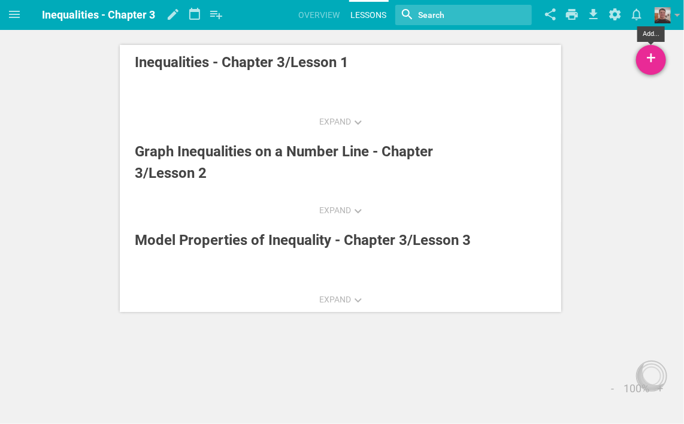
click at [651, 63] on div "+" at bounding box center [651, 60] width 30 height 30
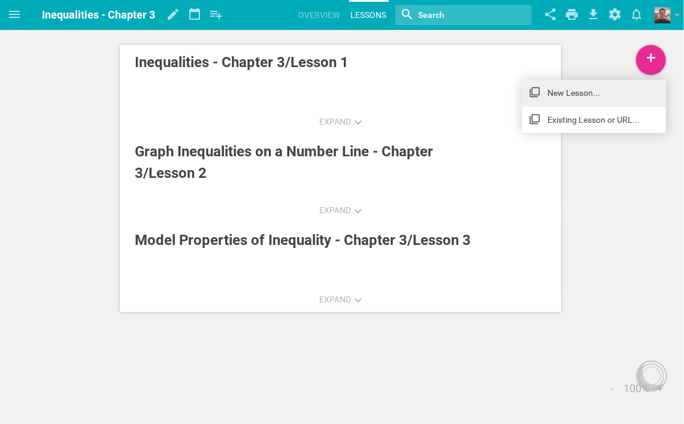
click at [559, 94] on link "New Lesson..." at bounding box center [594, 93] width 144 height 26
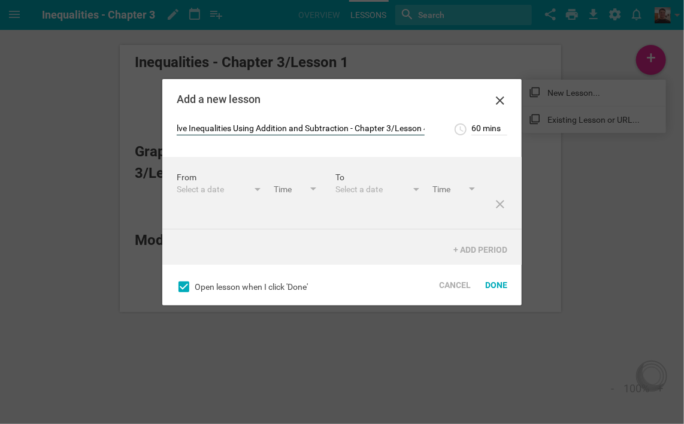
scroll to position [0, 14]
type input "Solve Inequalities Using Addition and Subtraction - Chapter 3/Lesson 4"
click at [496, 208] on icon at bounding box center [500, 204] width 8 height 8
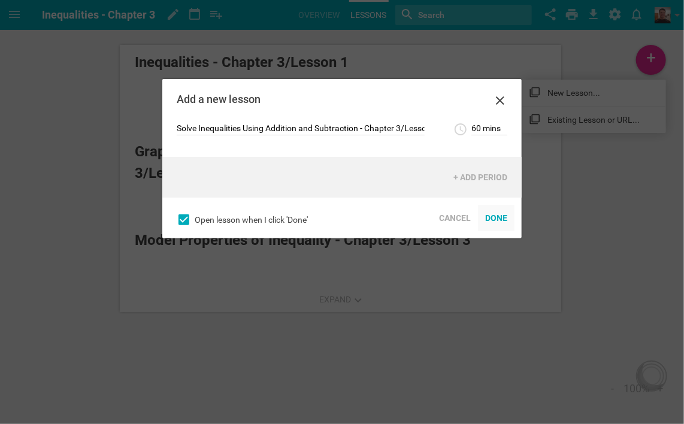
click at [502, 219] on div "Done" at bounding box center [496, 218] width 37 height 26
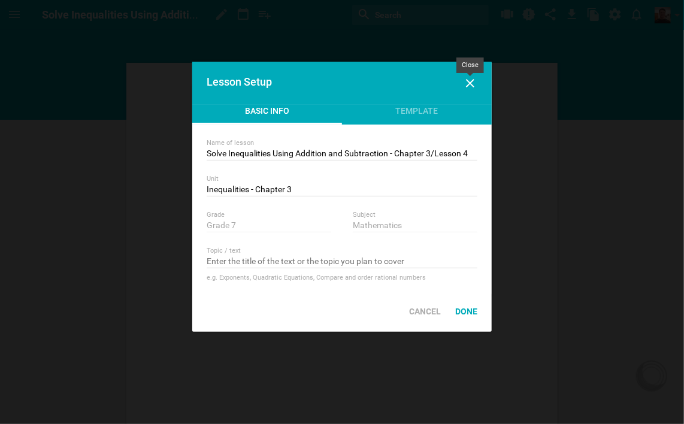
click at [470, 84] on icon at bounding box center [470, 83] width 8 height 8
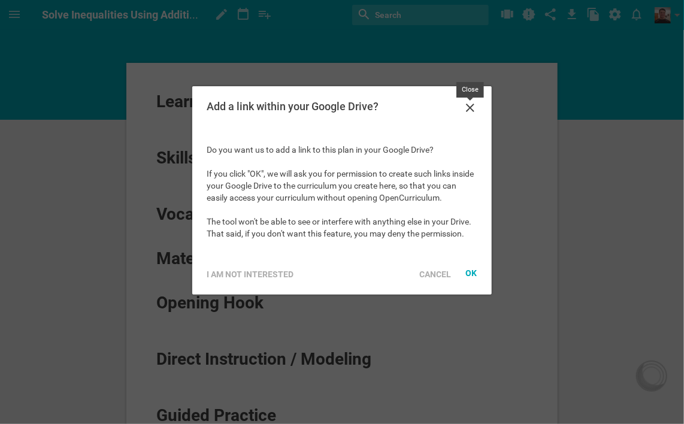
click at [469, 106] on icon at bounding box center [470, 108] width 8 height 8
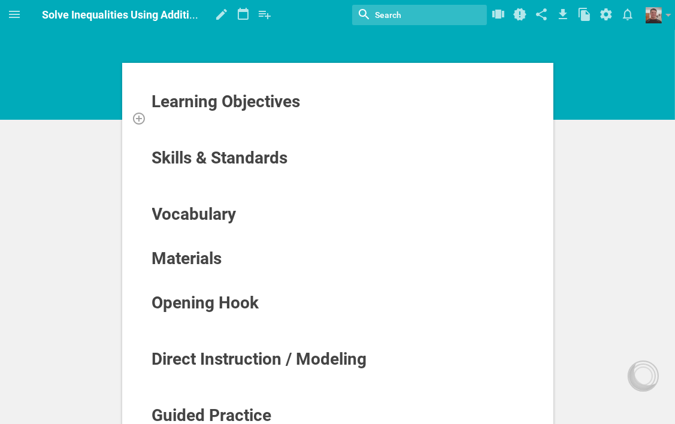
click at [285, 114] on div at bounding box center [337, 118] width 373 height 12
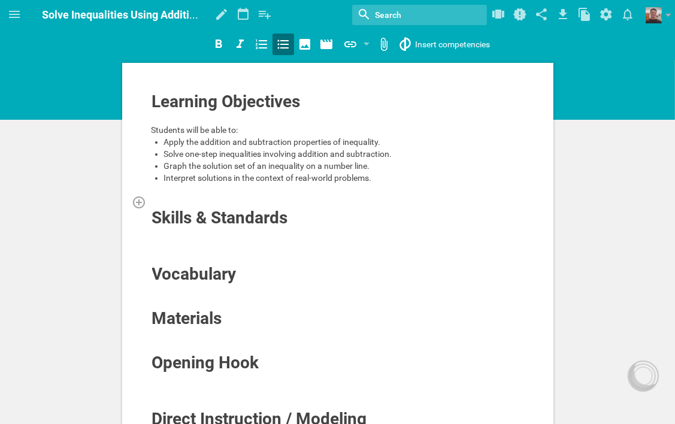
click at [265, 199] on div at bounding box center [337, 202] width 373 height 12
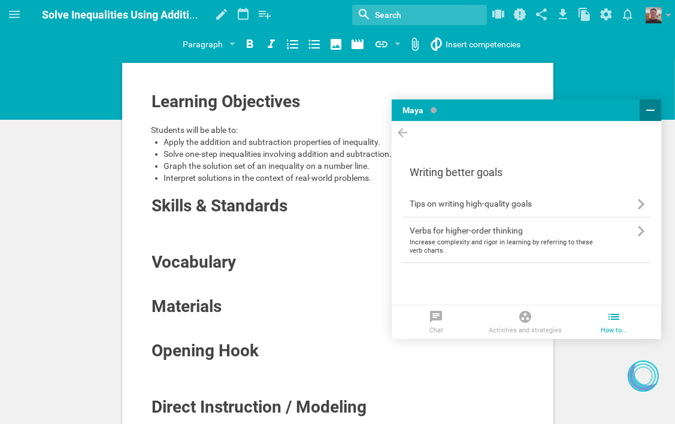
click at [651, 112] on icon at bounding box center [650, 110] width 14 height 14
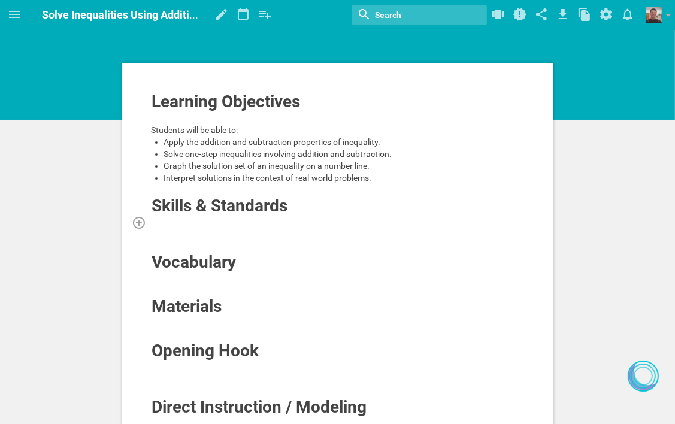
click at [285, 218] on div at bounding box center [337, 222] width 373 height 12
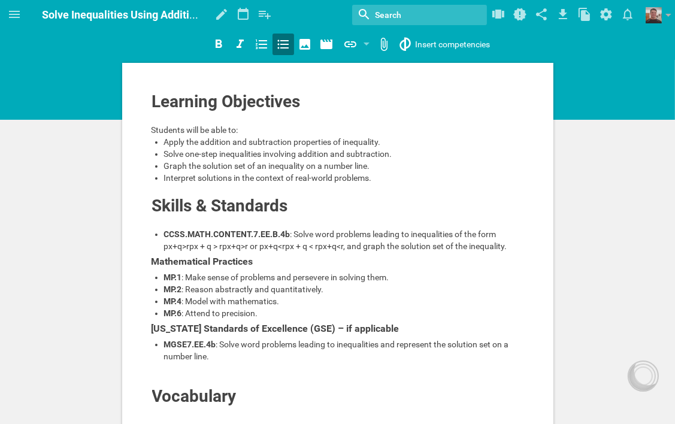
drag, startPoint x: 251, startPoint y: 244, endPoint x: 249, endPoint y: 260, distance: 15.7
click at [251, 245] on span ": Solve word problems leading to inequalities of the form px+q>rpx + q > rpx+q>…" at bounding box center [335, 240] width 343 height 22
click at [289, 246] on span ": Solve word problems leading to inequalities of the form px+q>rp or px+q<rpx +…" at bounding box center [331, 240] width 334 height 22
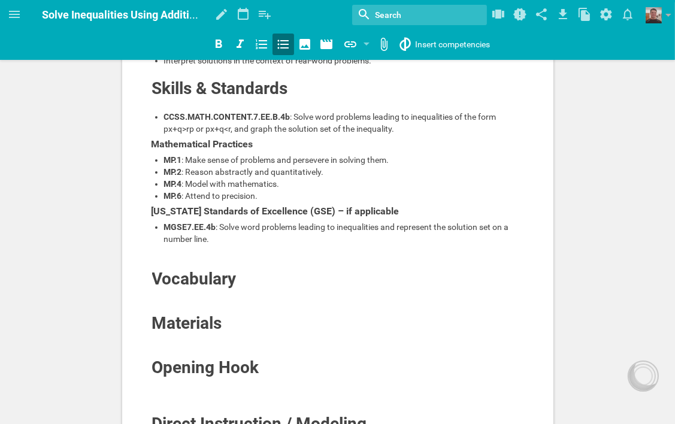
scroll to position [120, 0]
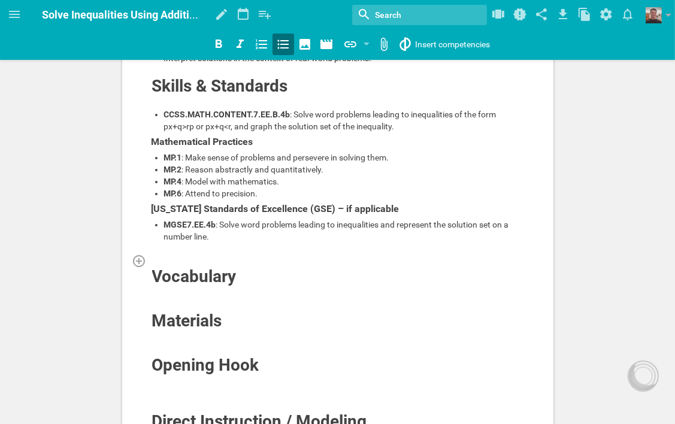
click at [301, 259] on div at bounding box center [337, 260] width 373 height 12
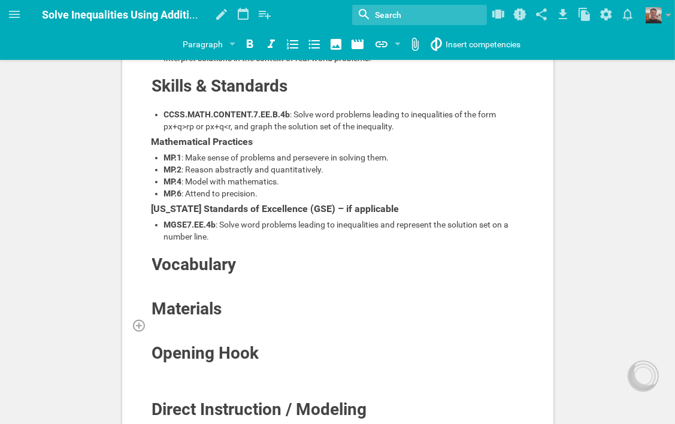
click at [235, 320] on div at bounding box center [337, 325] width 373 height 12
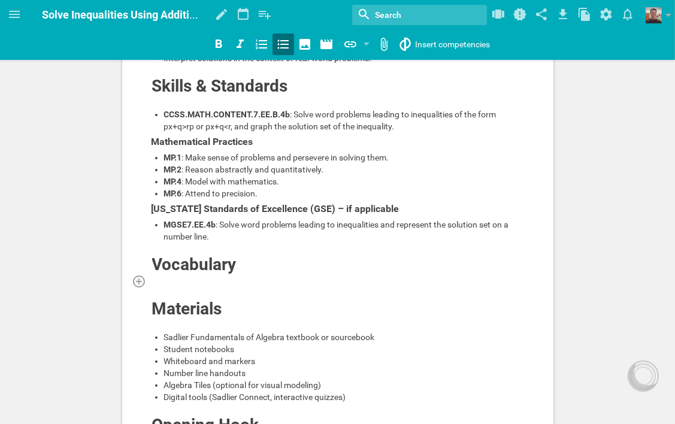
click at [212, 277] on div at bounding box center [337, 281] width 373 height 12
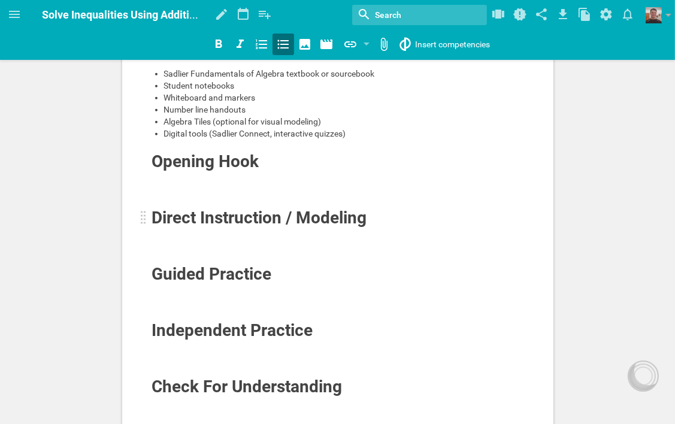
scroll to position [479, 0]
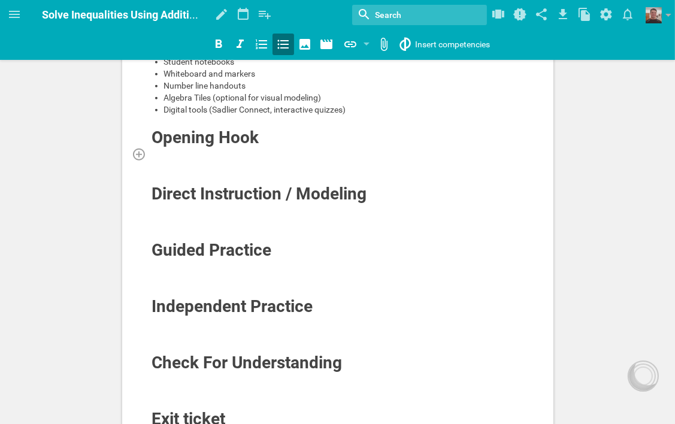
click at [220, 150] on div at bounding box center [337, 154] width 373 height 12
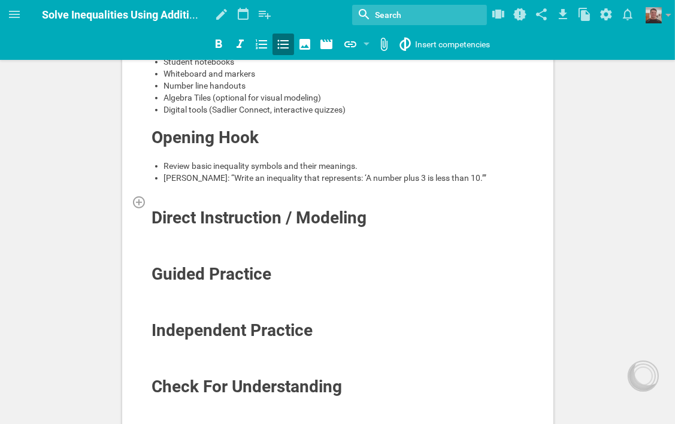
click at [191, 196] on div at bounding box center [337, 202] width 373 height 12
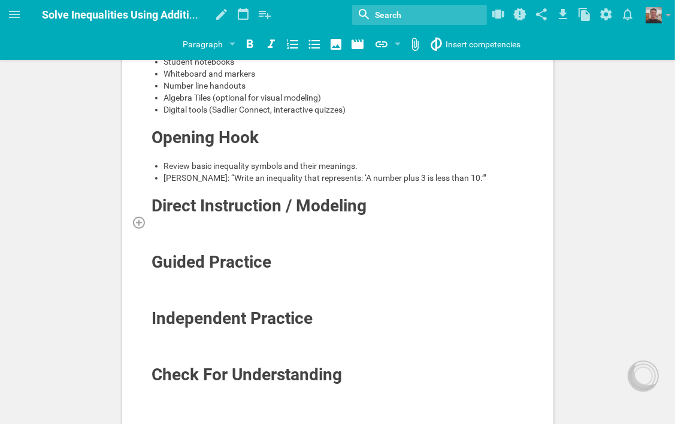
click at [303, 225] on div at bounding box center [337, 222] width 373 height 12
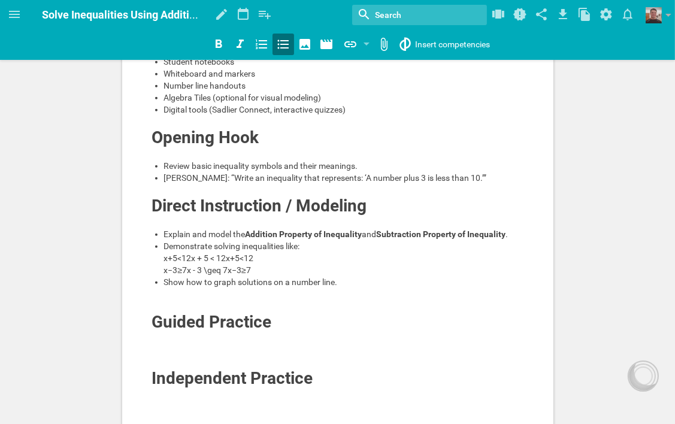
click at [254, 256] on div "Demonstrate solving inequalities like: x+5<12x + 5 < 12x+5<12 x−3≥7x - 3 \geq 7…" at bounding box center [344, 258] width 360 height 36
click at [253, 268] on div "Demonstrate solving inequalities like: x+5<12 x−3≥7x - 3 \geq 7x−3≥7" at bounding box center [344, 258] width 360 height 36
click at [256, 312] on div at bounding box center [337, 306] width 373 height 12
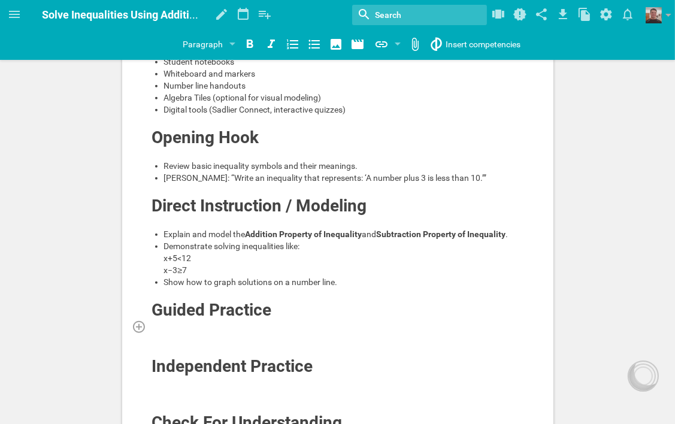
click at [175, 332] on div at bounding box center [337, 326] width 373 height 12
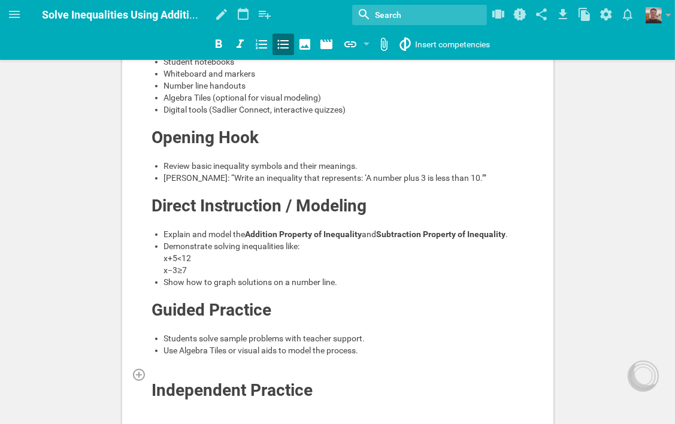
click at [165, 379] on div at bounding box center [337, 374] width 373 height 12
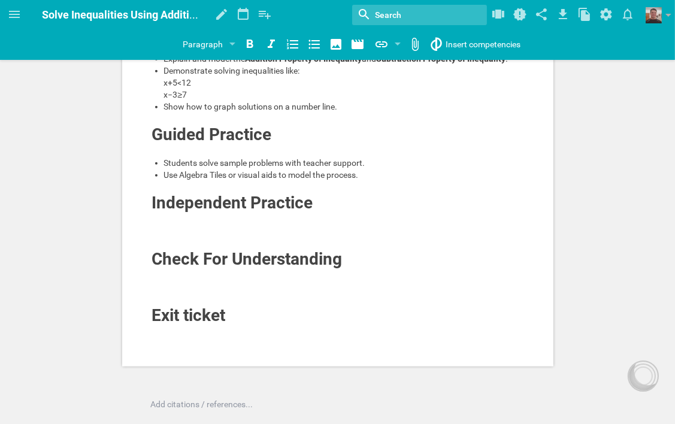
scroll to position [659, 0]
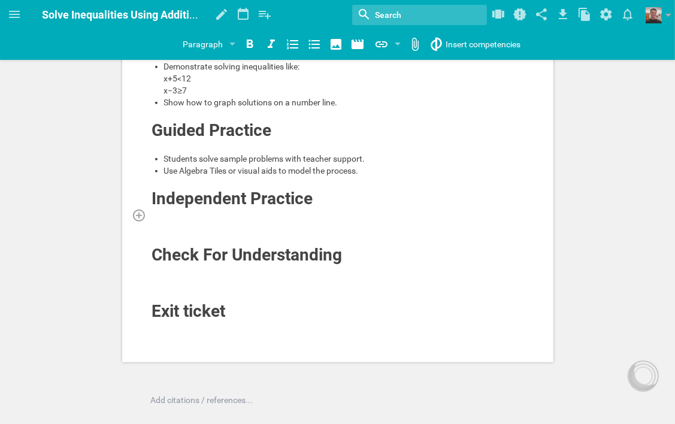
click at [280, 221] on div at bounding box center [337, 215] width 373 height 12
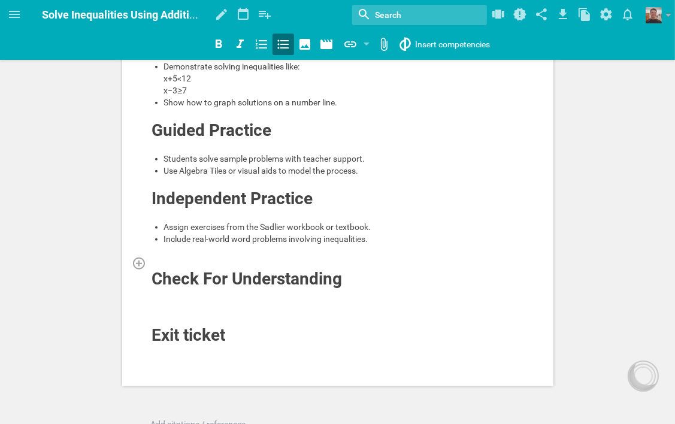
click at [221, 266] on div at bounding box center [337, 263] width 373 height 12
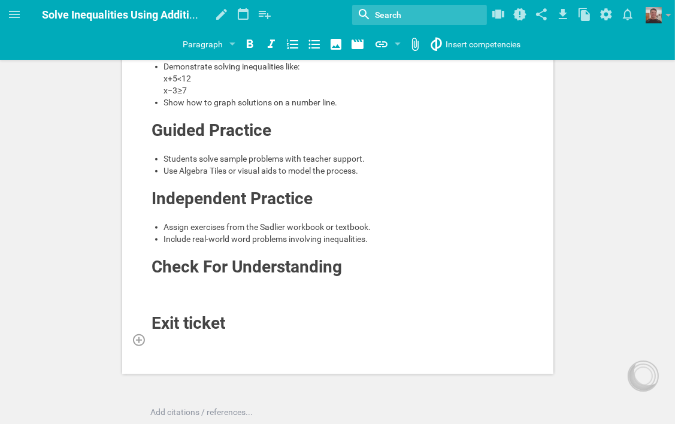
click at [236, 345] on div at bounding box center [337, 339] width 373 height 12
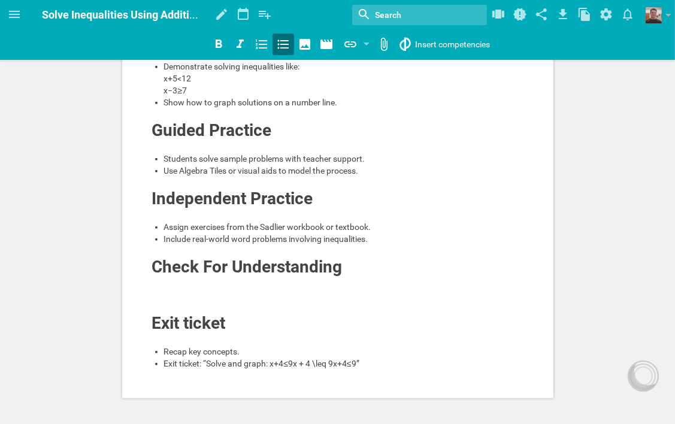
click at [358, 368] on span "Exit ticket: “Solve and graph: x+4≤9x + 4 \leq 9x+4≤9”" at bounding box center [261, 364] width 195 height 10
click at [322, 369] on div "Exit ticket: “Solve and graph: x+4≤9”" at bounding box center [344, 363] width 360 height 12
click at [10, 10] on icon at bounding box center [14, 14] width 14 height 14
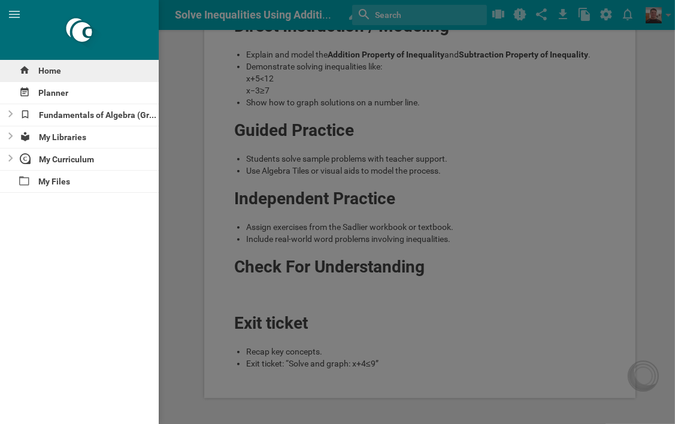
click at [48, 66] on div "Home" at bounding box center [79, 71] width 159 height 22
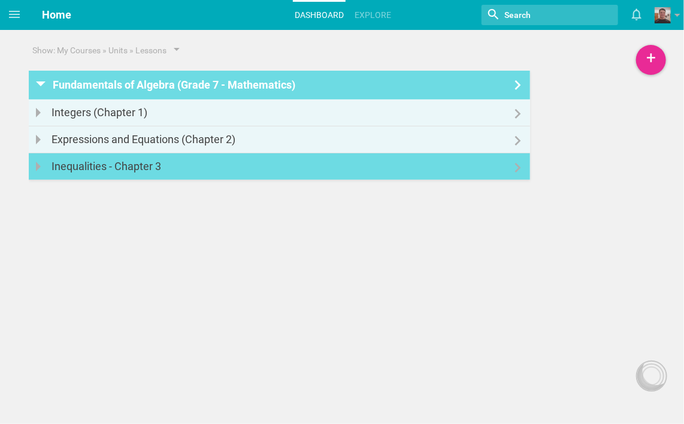
click at [300, 171] on link "Inequalities - Chapter 3" at bounding box center [279, 166] width 501 height 26
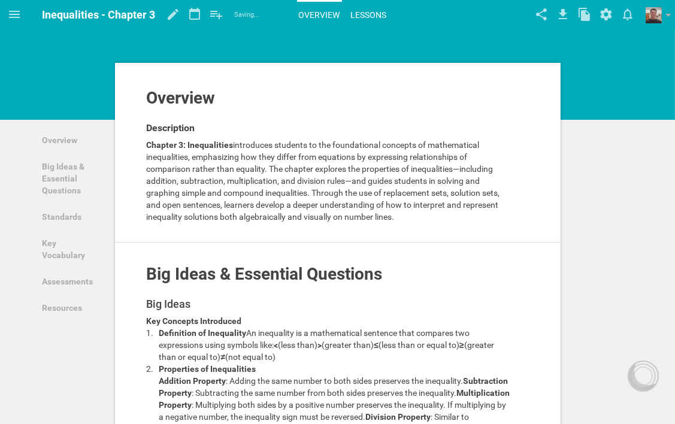
click at [358, 16] on link "Lessons" at bounding box center [369, 15] width 40 height 26
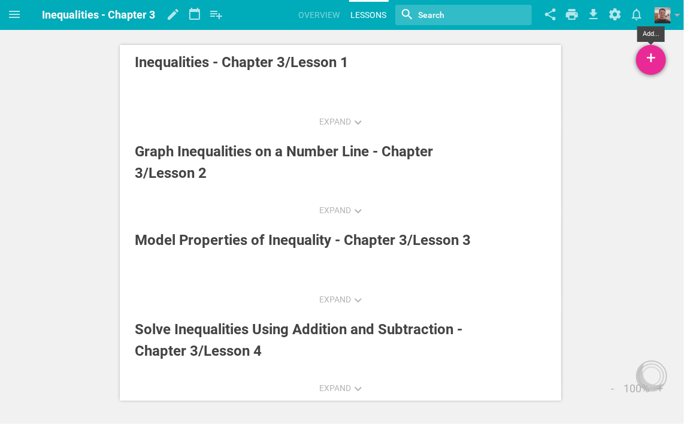
click at [649, 54] on div "+" at bounding box center [651, 60] width 30 height 30
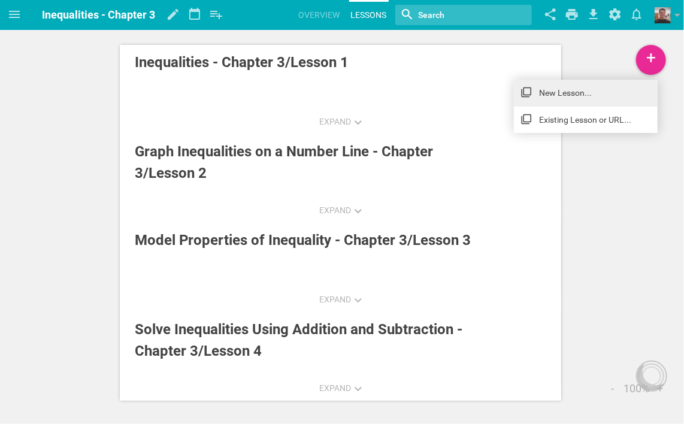
click at [530, 90] on icon at bounding box center [526, 92] width 10 height 10
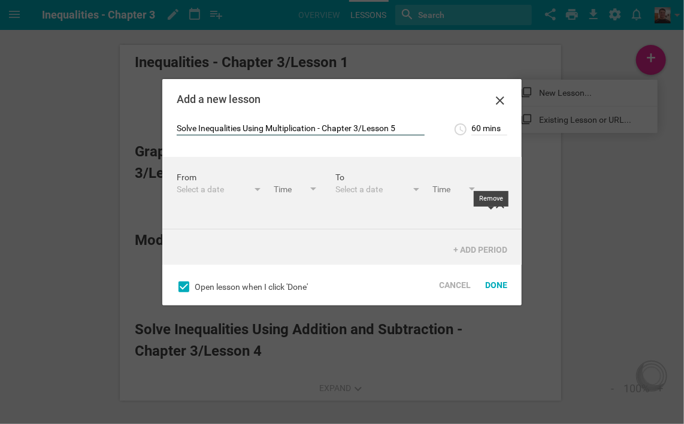
type input "Solve Inequalities Using Multiplication - Chapter 3/Lesson 5"
click at [496, 208] on icon at bounding box center [500, 204] width 8 height 8
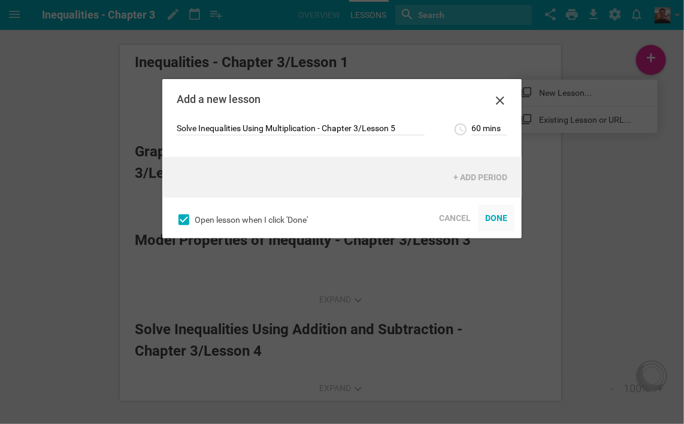
click at [502, 220] on div "Done" at bounding box center [496, 218] width 37 height 26
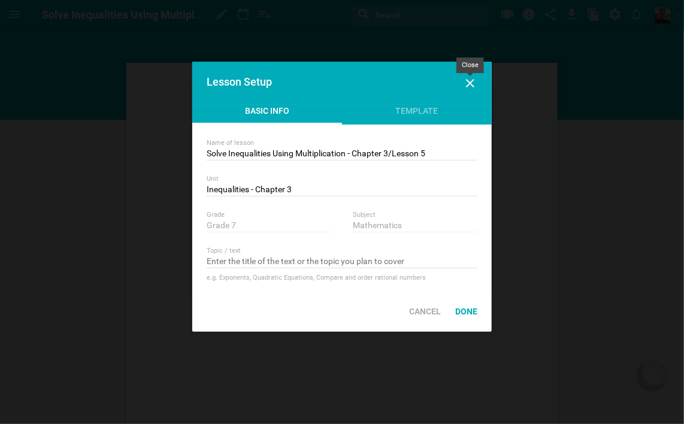
click at [470, 83] on icon at bounding box center [470, 83] width 8 height 8
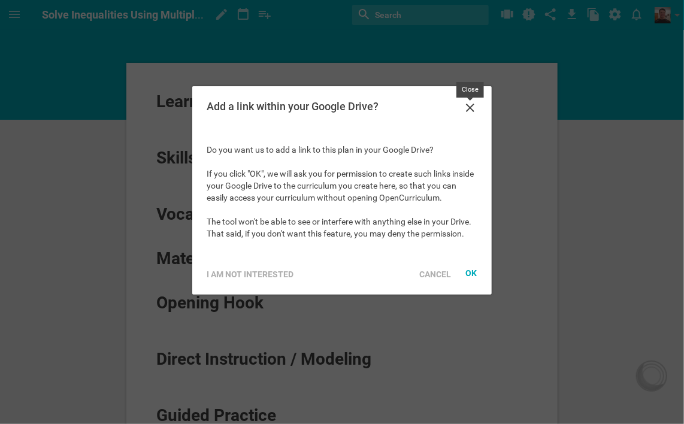
click at [469, 105] on icon at bounding box center [470, 108] width 14 height 14
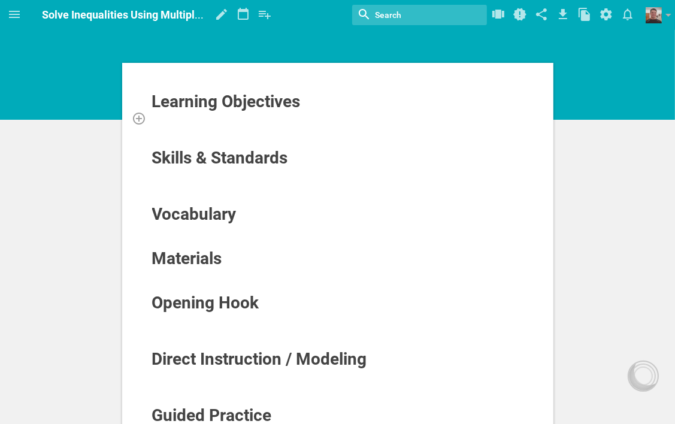
click at [276, 116] on div at bounding box center [337, 118] width 373 height 12
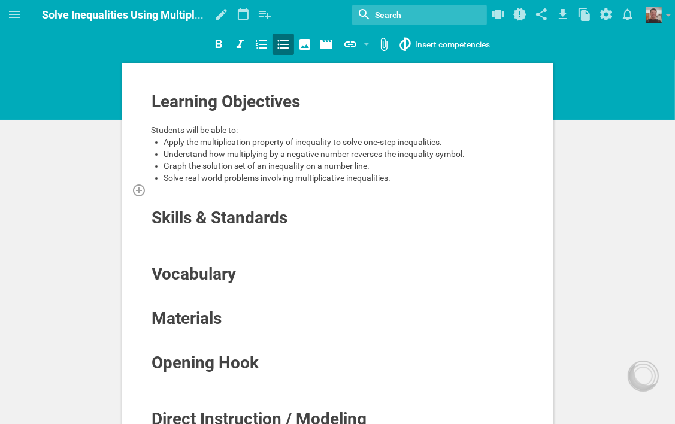
click at [256, 195] on div at bounding box center [337, 190] width 373 height 12
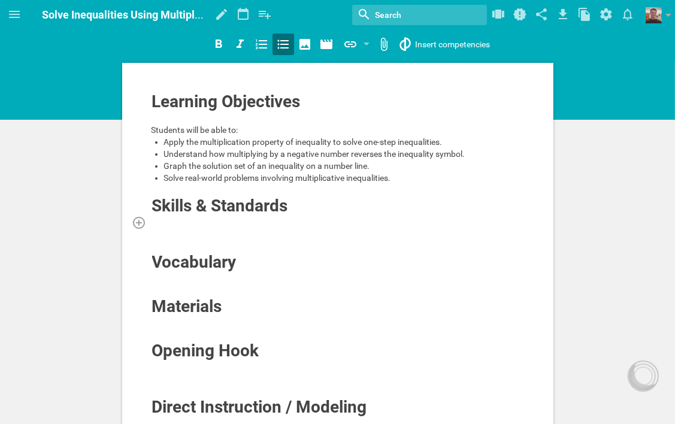
click at [253, 221] on div at bounding box center [337, 222] width 373 height 12
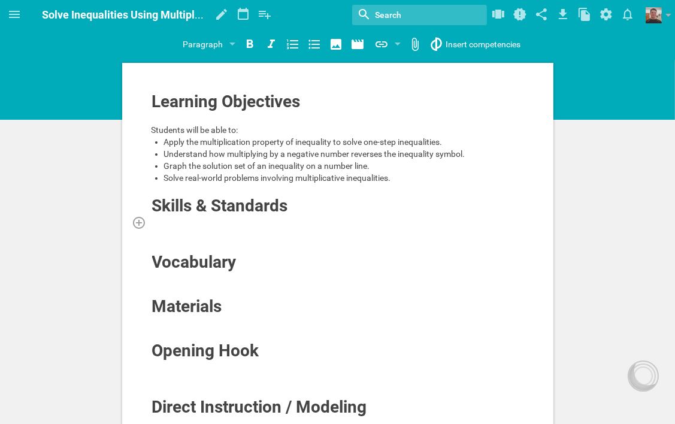
click at [274, 223] on div at bounding box center [337, 222] width 373 height 12
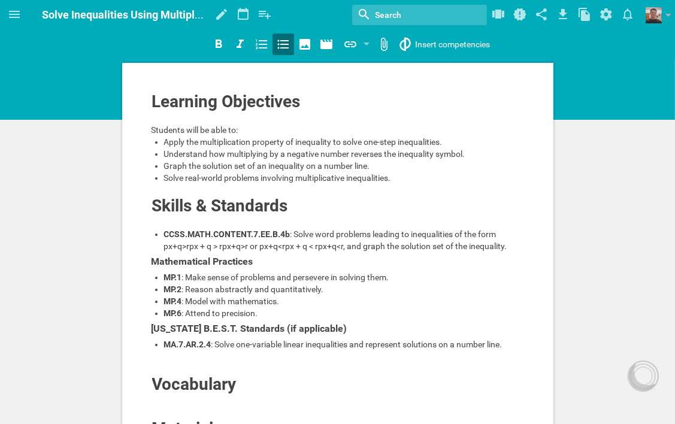
click at [251, 246] on span ": Solve word problems leading to inequalities of the form px+q>rpx + q > rpx+q>…" at bounding box center [335, 240] width 343 height 22
click at [285, 246] on span ": Solve word problems leading to inequalities of the form px+q>r or px+q<rpx + …" at bounding box center [345, 240] width 362 height 22
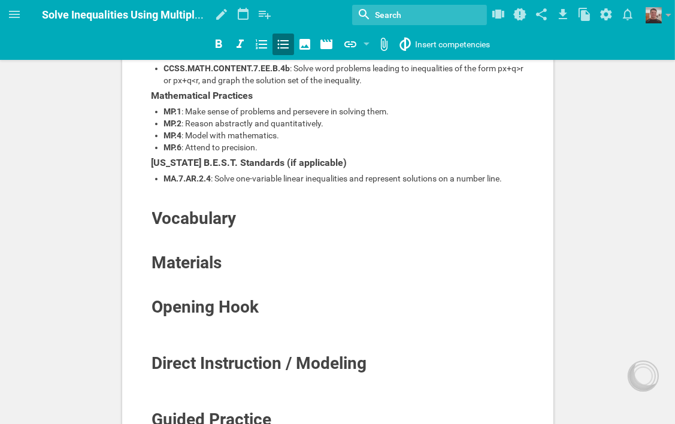
scroll to position [180, 0]
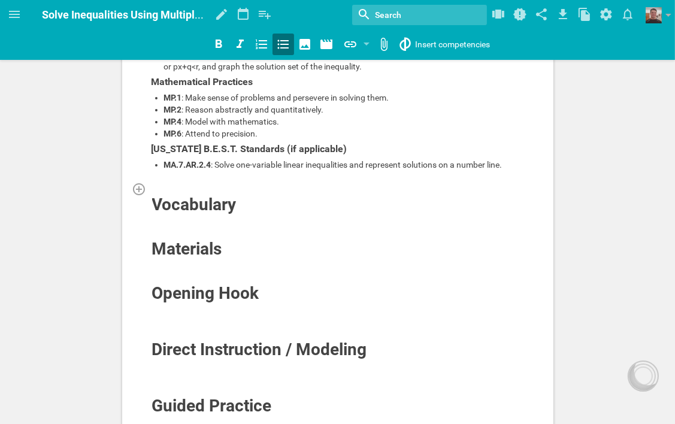
click at [228, 190] on div at bounding box center [337, 189] width 373 height 12
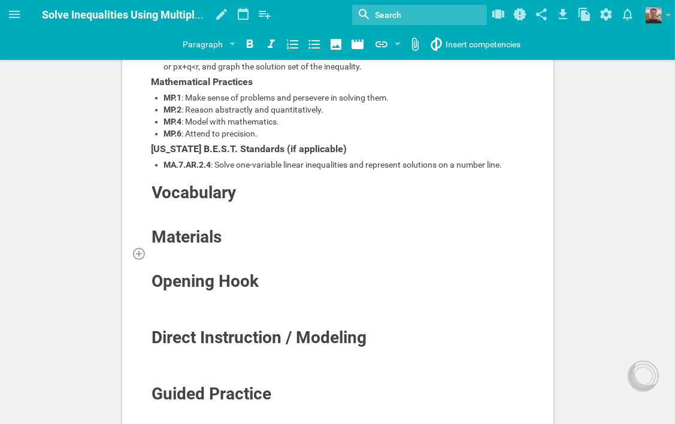
click at [235, 249] on div at bounding box center [337, 253] width 373 height 12
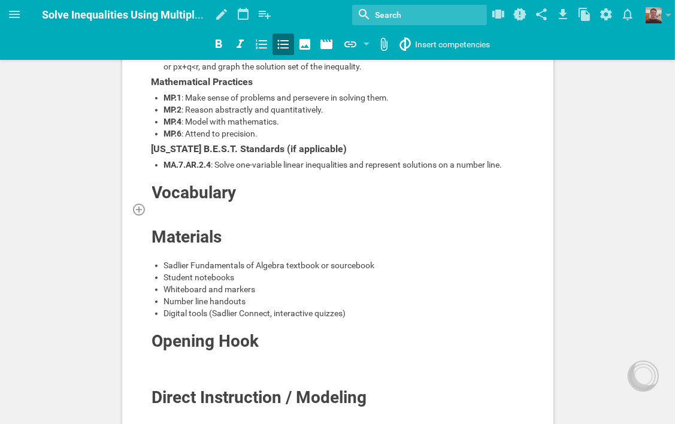
click at [216, 205] on div at bounding box center [337, 209] width 373 height 12
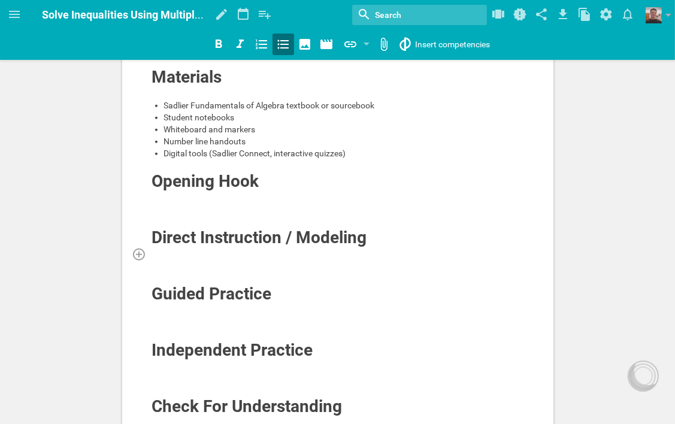
scroll to position [419, 0]
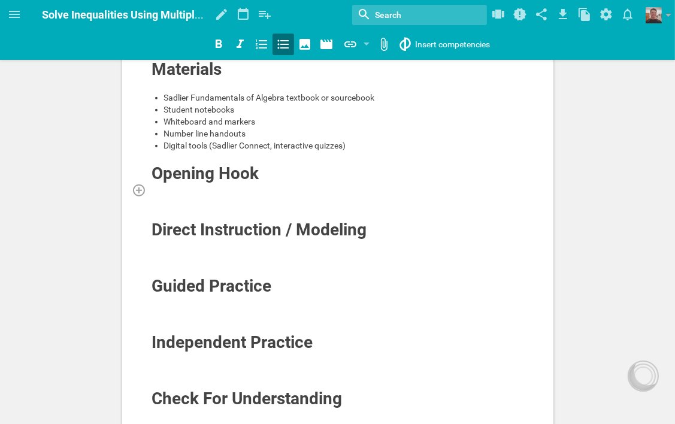
click at [193, 186] on div at bounding box center [337, 190] width 373 height 12
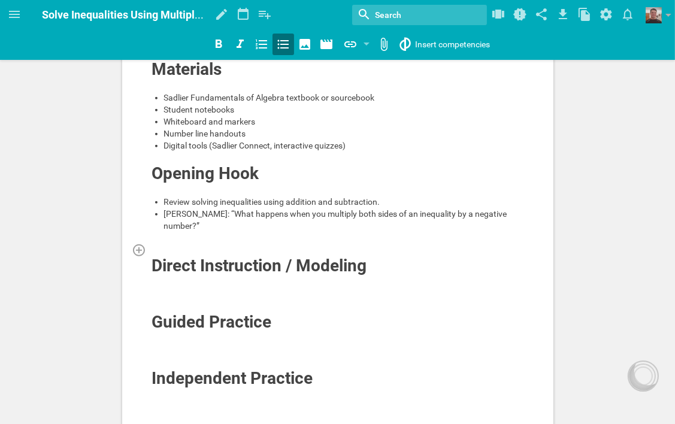
click at [181, 244] on div at bounding box center [337, 250] width 373 height 12
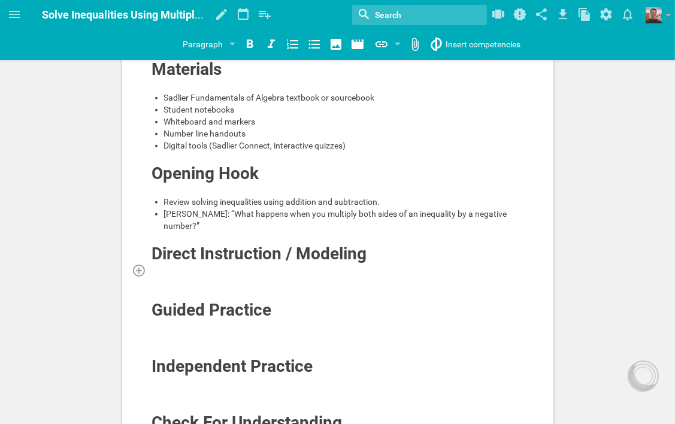
click at [272, 264] on div at bounding box center [337, 270] width 373 height 12
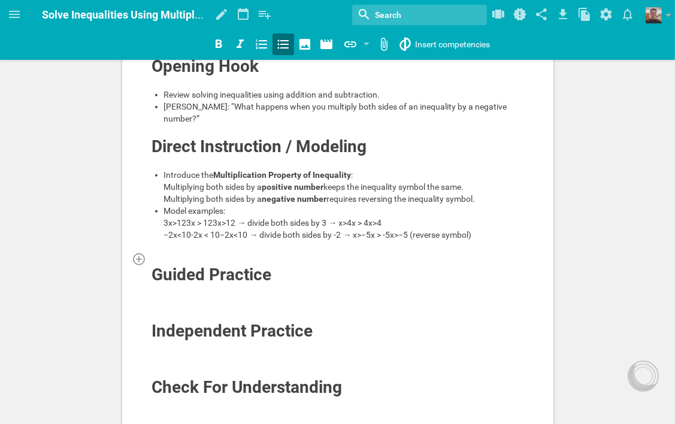
scroll to position [539, 0]
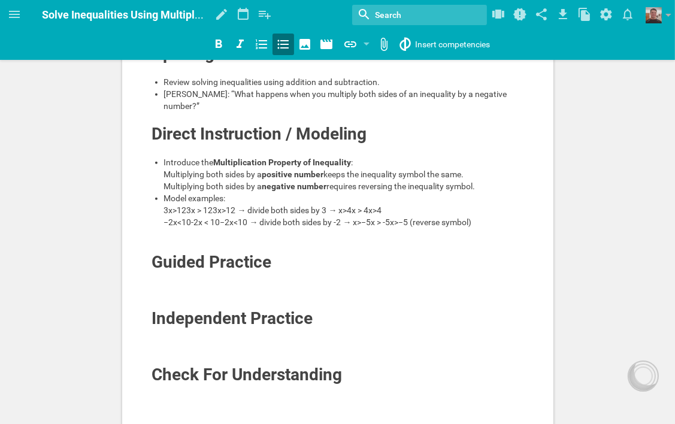
click at [236, 207] on span "Model examples: 3x>123x > 123x>12 → divide both sides by 3 → x>4x > 4x>4 −2x<10…" at bounding box center [318, 210] width 308 height 34
click at [336, 207] on div "Model examples: 3x>12 → divide both sides by 3 → x>4x > 4x>4 −2x<10-2x < 10−2x<…" at bounding box center [344, 210] width 360 height 36
click at [247, 220] on span "Model examples: 3x>12 → divide both sides by 3 → x>4 −2x<10-2x < 10−2x<10 → div…" at bounding box center [318, 210] width 308 height 34
click at [356, 220] on span "Model examples: 3x>12 → divide both sides by 3 → x>4 −2x<10 → divide both sides…" at bounding box center [289, 210] width 251 height 34
click at [353, 219] on span "Model examples: 3x>12 → divide both sides by 3 → x>4 −2x<10 → divide both sides…" at bounding box center [289, 210] width 251 height 34
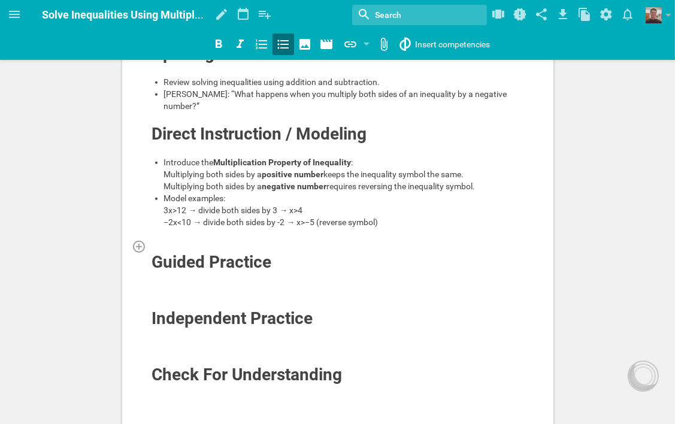
click at [228, 252] on div at bounding box center [337, 246] width 373 height 12
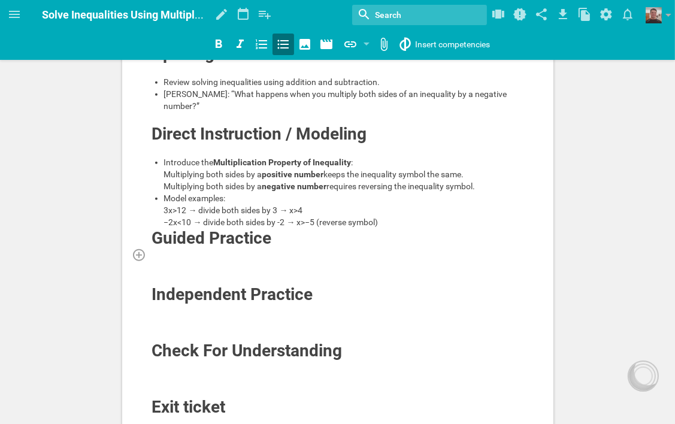
click at [211, 260] on div at bounding box center [337, 254] width 373 height 12
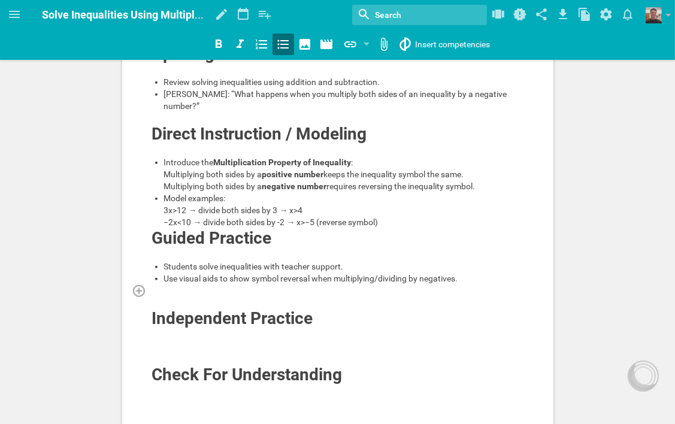
click at [199, 296] on div at bounding box center [337, 290] width 373 height 12
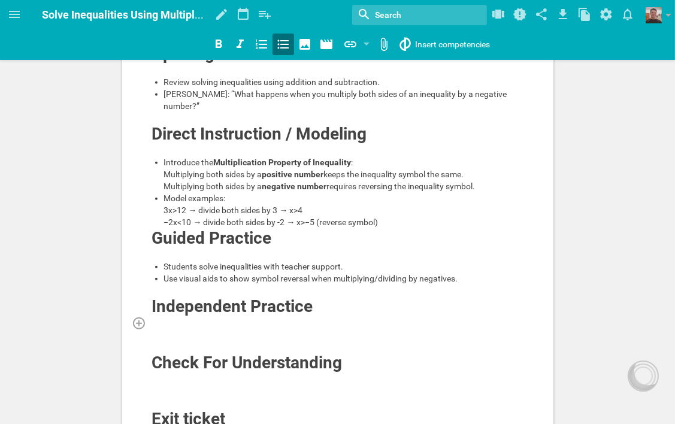
click at [297, 329] on div at bounding box center [337, 323] width 373 height 12
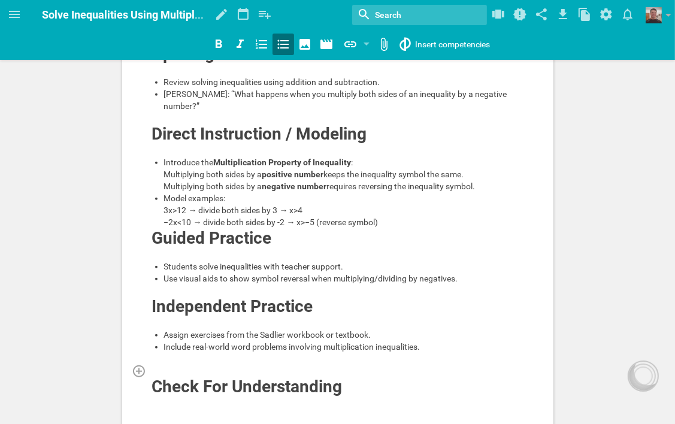
click at [278, 375] on div at bounding box center [337, 371] width 373 height 12
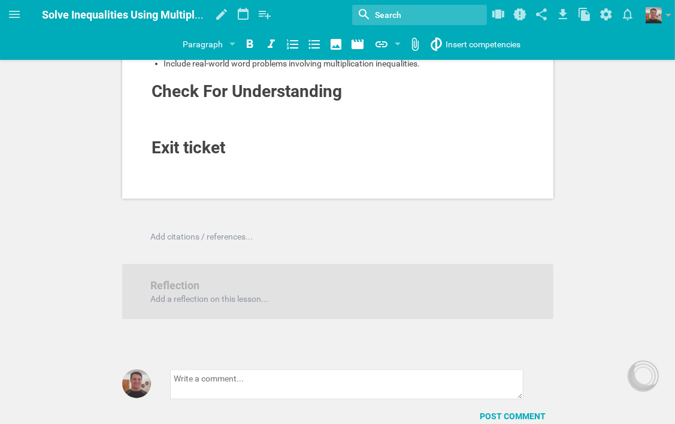
scroll to position [838, 0]
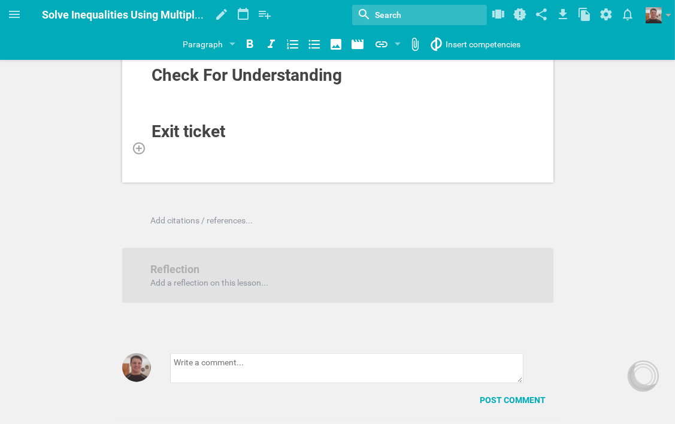
click at [198, 153] on div at bounding box center [337, 148] width 373 height 12
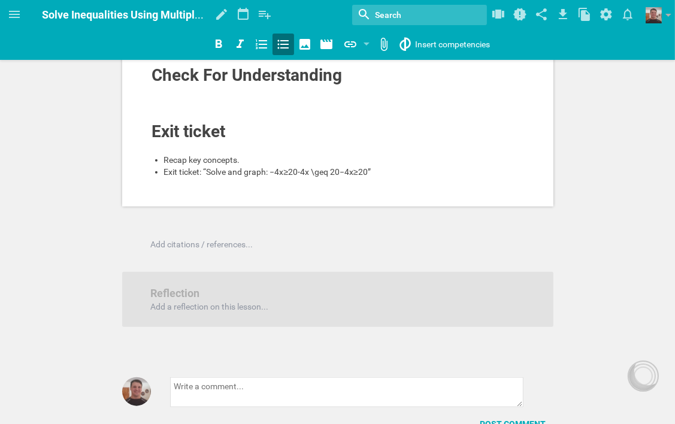
click at [366, 177] on span "Exit ticket: “Solve and graph: −4x≥20-4x \geq 20−4x≥20”" at bounding box center [267, 172] width 207 height 10
click at [10, 14] on icon at bounding box center [14, 14] width 11 height 7
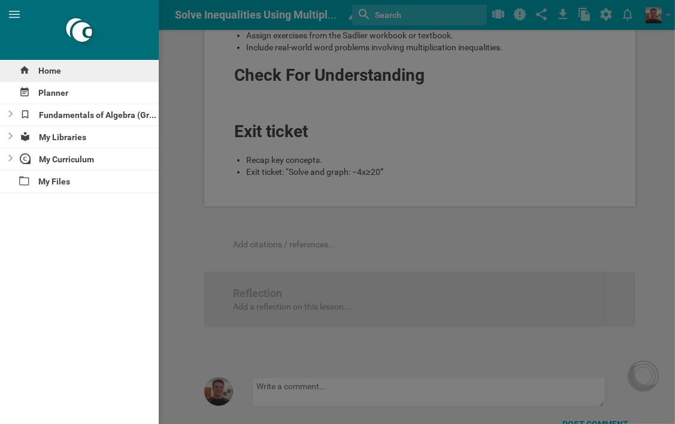
click at [48, 74] on div "Home" at bounding box center [79, 71] width 159 height 22
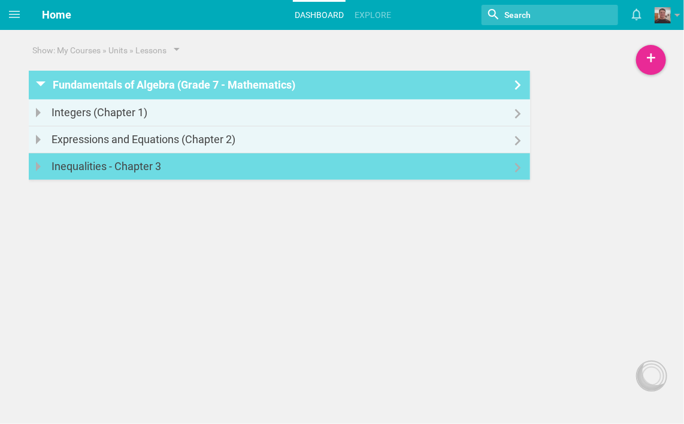
click at [192, 170] on link "Inequalities - Chapter 3" at bounding box center [279, 166] width 501 height 26
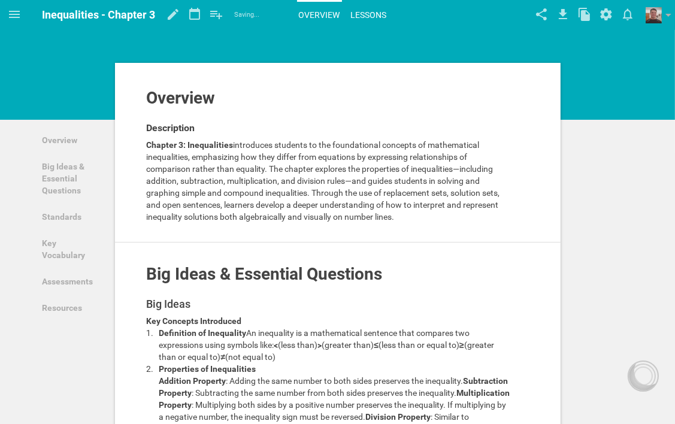
click at [371, 10] on link "Lessons" at bounding box center [369, 15] width 40 height 26
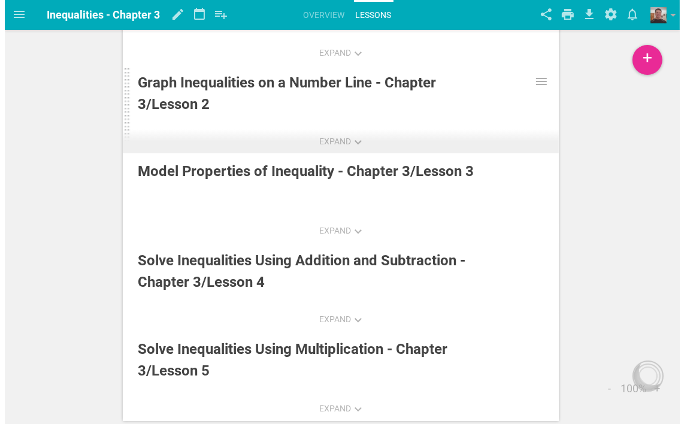
scroll to position [80, 0]
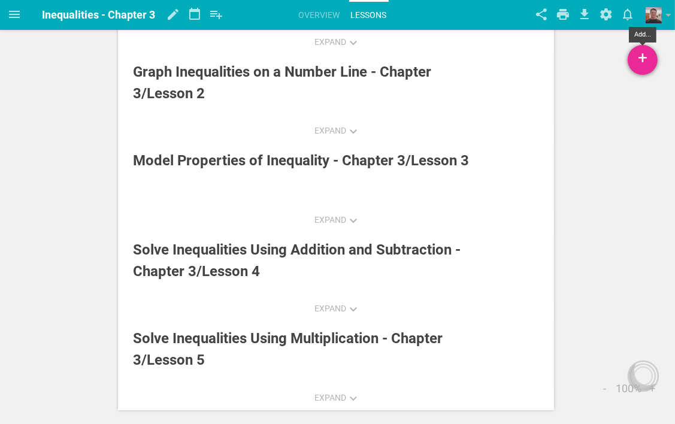
click at [643, 60] on div "+" at bounding box center [642, 60] width 30 height 30
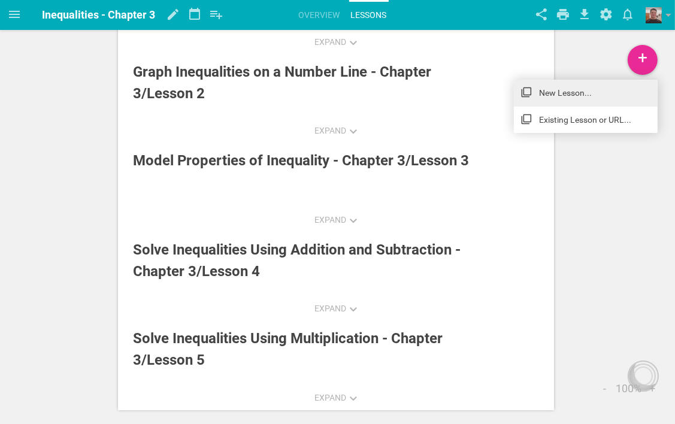
click at [551, 93] on link "New Lesson..." at bounding box center [586, 93] width 144 height 26
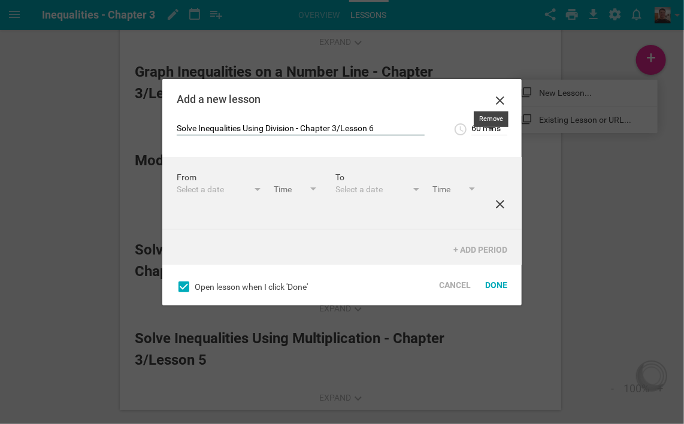
type input "Solve Inequalities Using Division - Chapter 3/Lesson 6"
click at [493, 211] on icon at bounding box center [500, 204] width 14 height 14
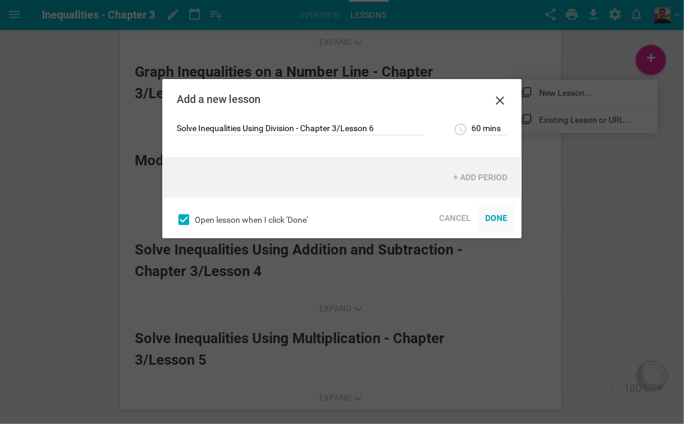
click at [498, 220] on div "Done" at bounding box center [496, 218] width 37 height 26
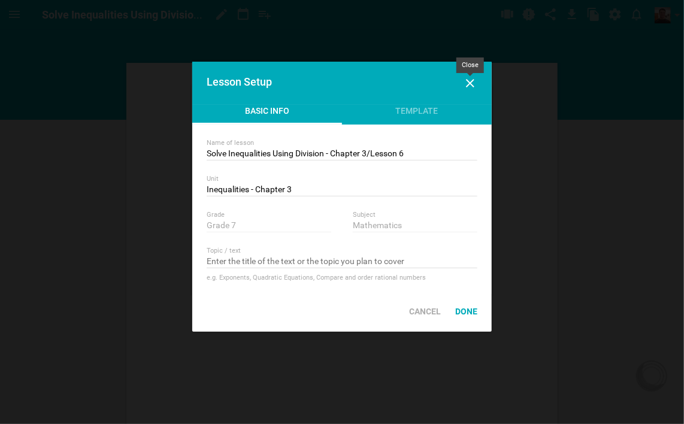
click at [469, 84] on icon at bounding box center [470, 83] width 8 height 8
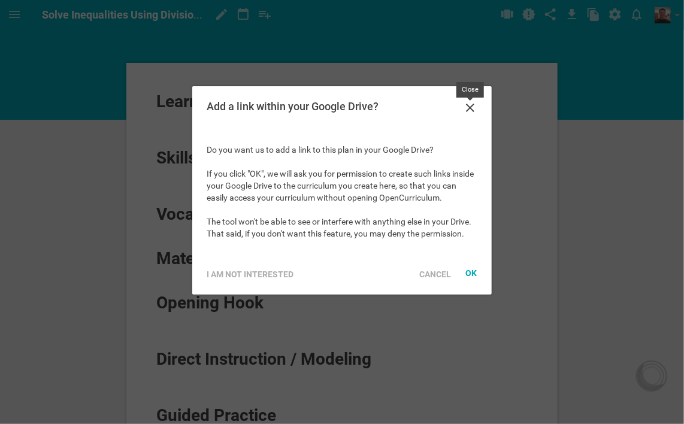
click at [467, 111] on icon at bounding box center [470, 108] width 14 height 14
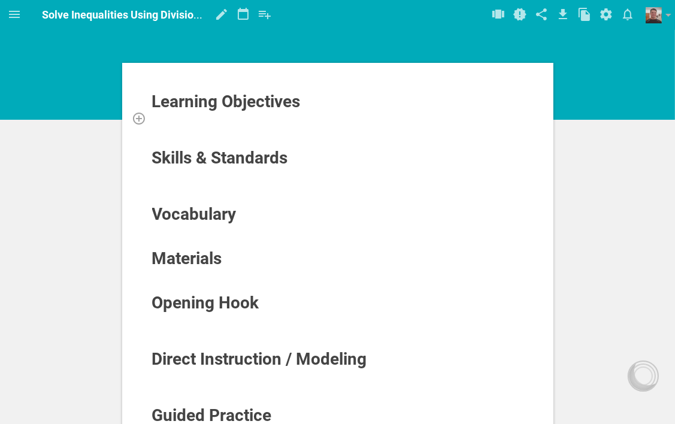
click at [205, 117] on div at bounding box center [337, 118] width 373 height 12
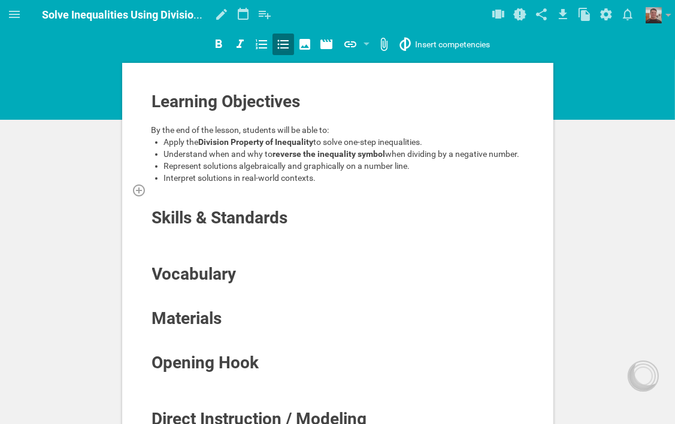
click at [214, 194] on div at bounding box center [337, 190] width 373 height 12
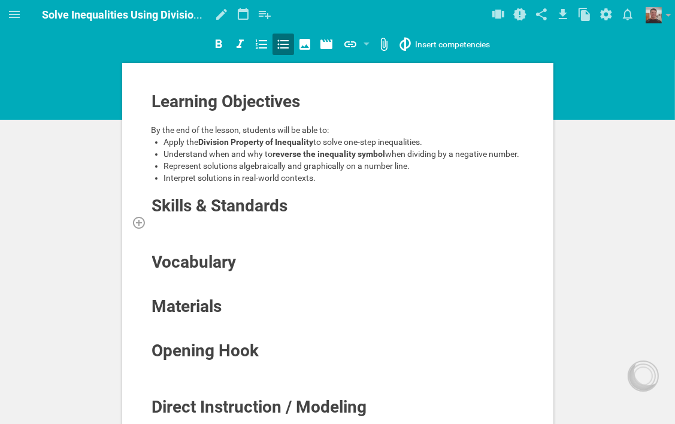
click at [243, 219] on div at bounding box center [337, 222] width 373 height 12
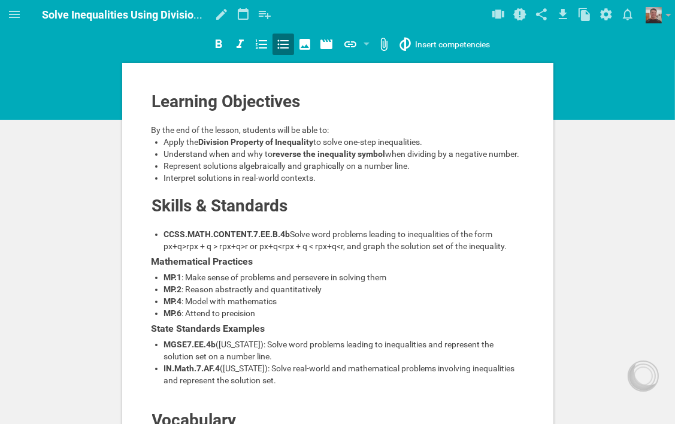
click at [457, 246] on span "Solve word problems leading to inequalities of the form px+q>rpx + q > rpx+q>r …" at bounding box center [335, 240] width 343 height 22
click at [492, 246] on span "Solve word problems leading to inequalities of the form px+q>r or px+q<rpx + q …" at bounding box center [343, 240] width 358 height 22
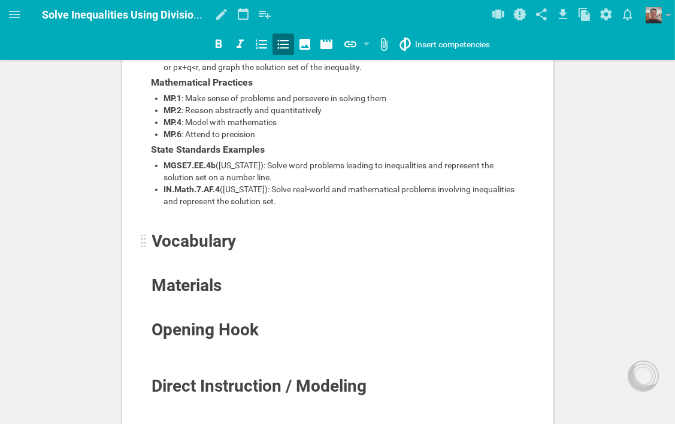
scroll to position [180, 0]
click at [270, 230] on div at bounding box center [337, 225] width 373 height 12
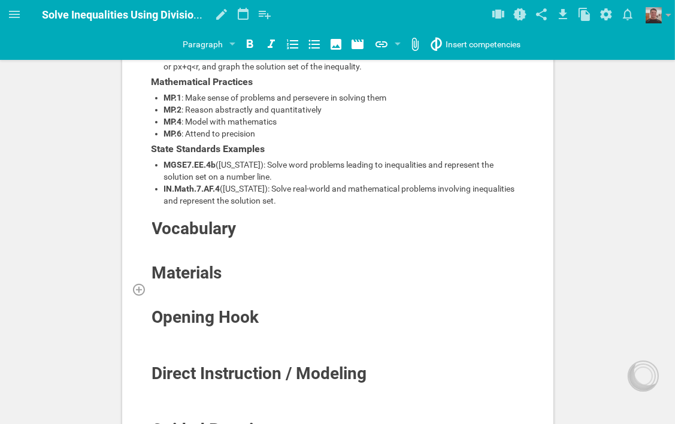
click at [216, 295] on div at bounding box center [337, 289] width 373 height 12
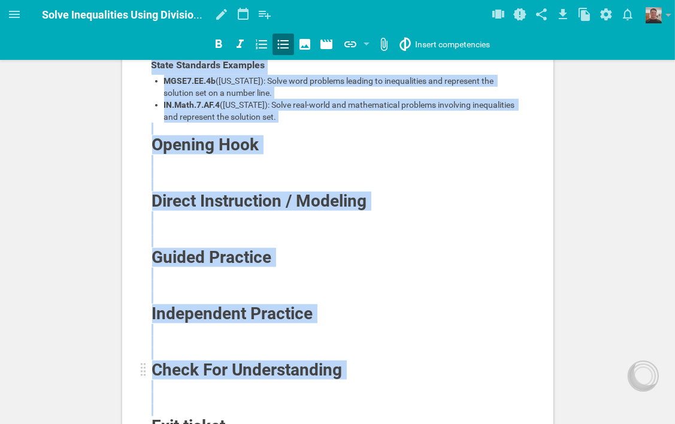
scroll to position [549, 0]
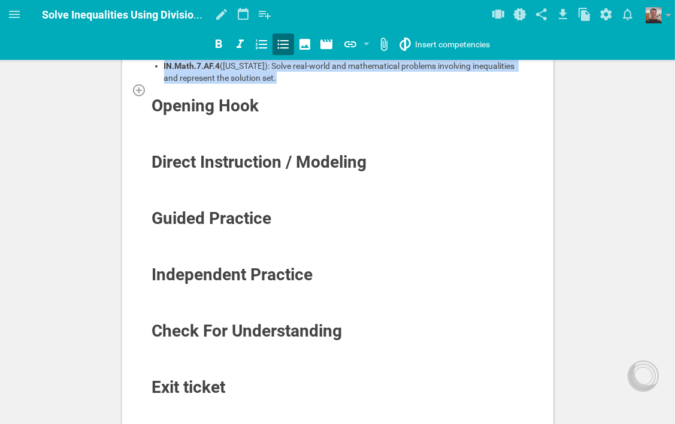
drag, startPoint x: 164, startPoint y: 254, endPoint x: 265, endPoint y: 112, distance: 174.3
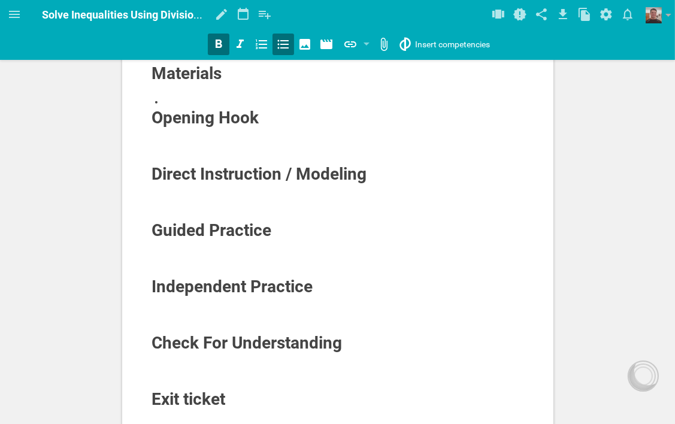
scroll to position [367, 0]
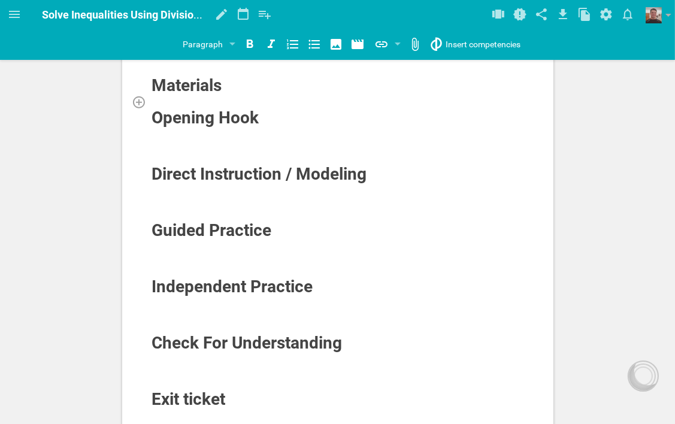
click at [216, 108] on div at bounding box center [337, 102] width 373 height 12
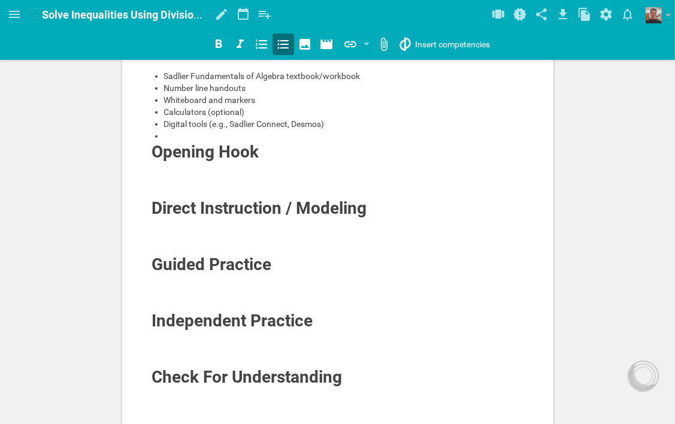
scroll to position [319, 0]
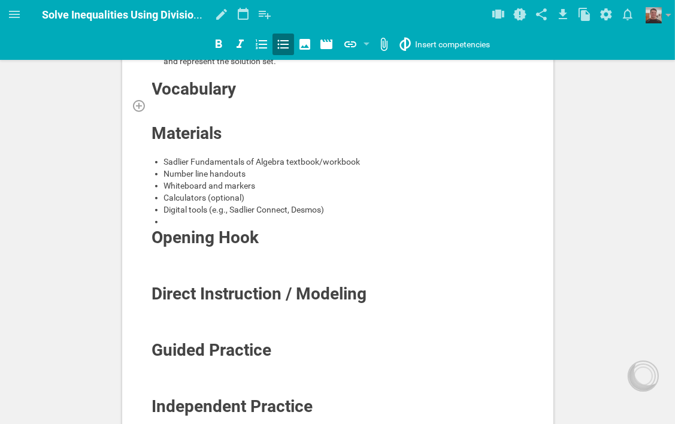
click at [178, 111] on div at bounding box center [337, 105] width 373 height 12
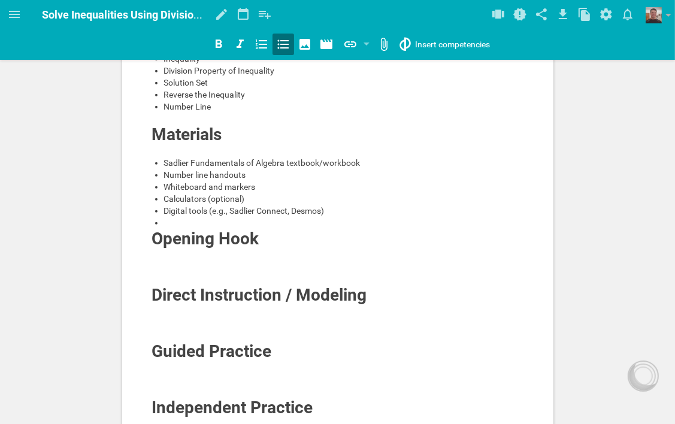
scroll to position [379, 0]
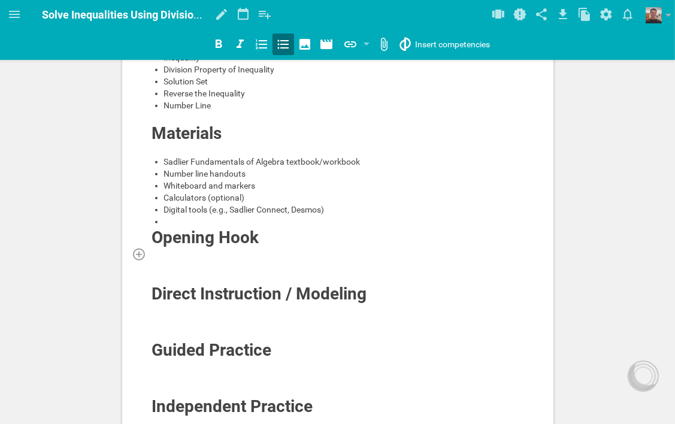
click at [250, 260] on div at bounding box center [337, 254] width 373 height 12
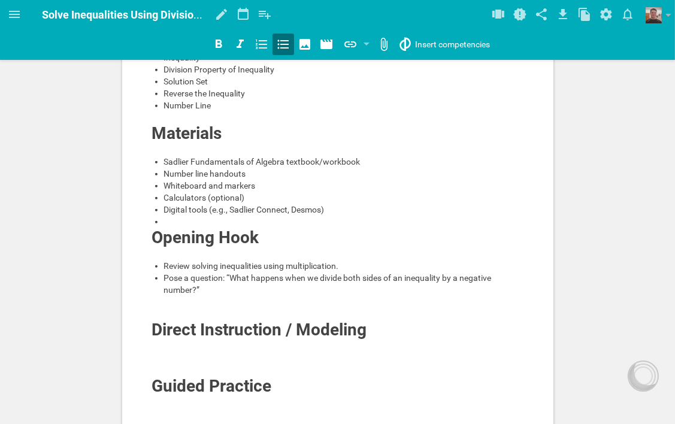
click at [170, 228] on div at bounding box center [344, 222] width 360 height 12
click at [197, 320] on div at bounding box center [337, 314] width 373 height 12
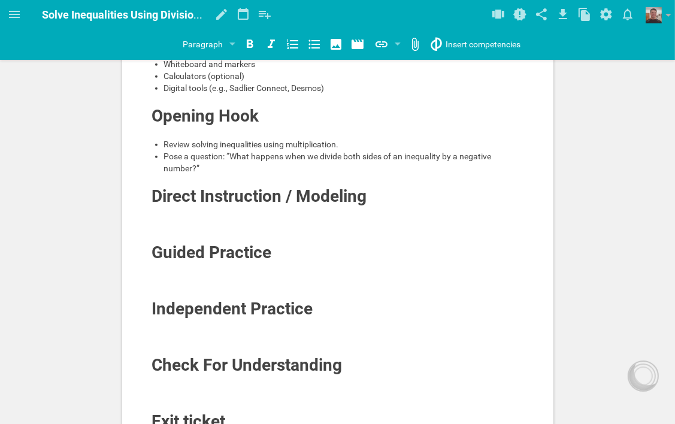
scroll to position [559, 0]
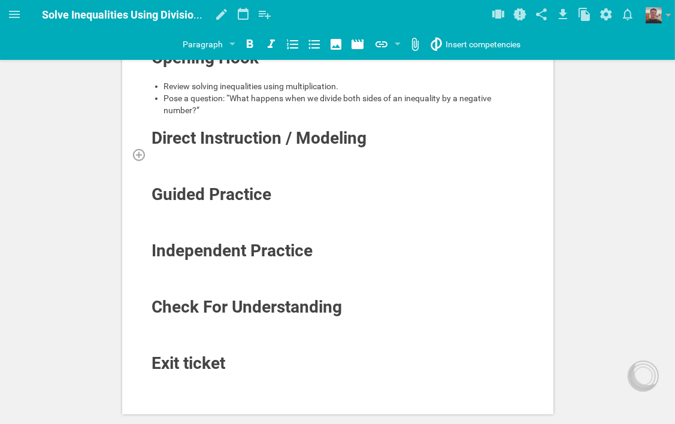
click at [304, 160] on div at bounding box center [337, 154] width 373 height 12
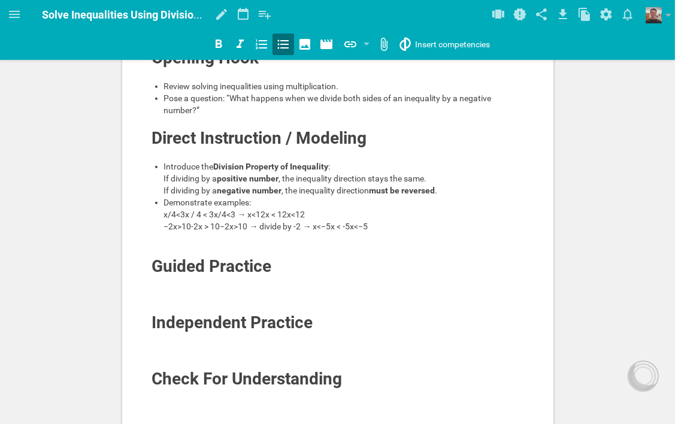
click at [237, 231] on span "Demonstrate examples: x/4<3x / 4 < 3x/4<3 → x<12x < 12x<12 −2x>10-2x > 10−2x>10…" at bounding box center [266, 215] width 204 height 34
click at [262, 232] on div "Demonstrate examples: x/4<3x → x<12x < 12x<12 −2x>10-2x > 10−2x>10 → divide by …" at bounding box center [344, 214] width 360 height 36
click at [190, 231] on span "Demonstrate examples: x/4<3x → x<12 −2x>10-2x > 10−2x>10 → divide by -2 → x<−5x…" at bounding box center [266, 215] width 204 height 34
click at [248, 231] on span "Demonstrate examples: x/4<3 → x<12 −2x>10-2x > 10−2x>10 → divide by -2 → x<−5x …" at bounding box center [266, 215] width 204 height 34
click at [316, 232] on div "Demonstrate examples: x/4<3 → x<12 −2x>10 → divide by -2 → x<−5x < -5x<−5" at bounding box center [344, 214] width 360 height 36
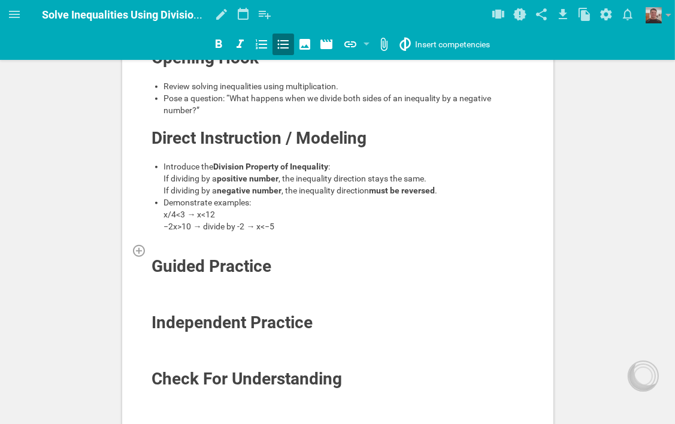
click at [247, 256] on div at bounding box center [337, 250] width 373 height 12
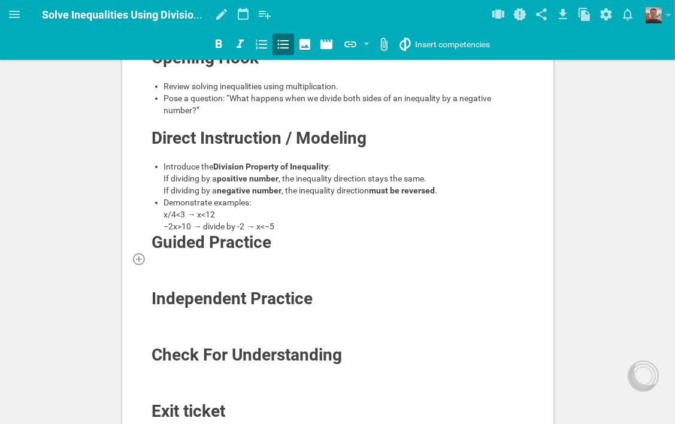
click at [263, 265] on div at bounding box center [337, 259] width 373 height 12
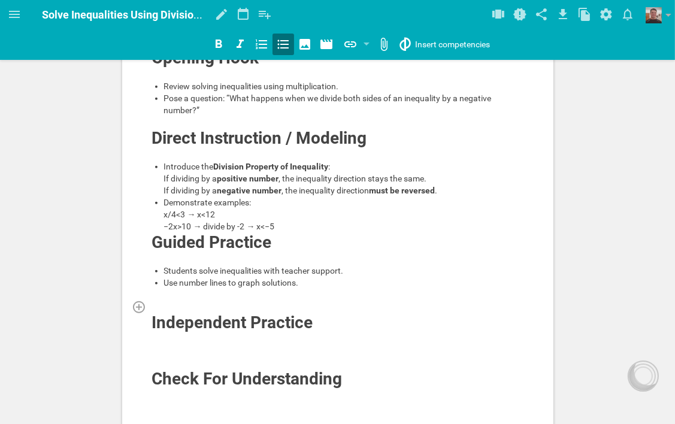
click at [278, 313] on div at bounding box center [337, 307] width 373 height 12
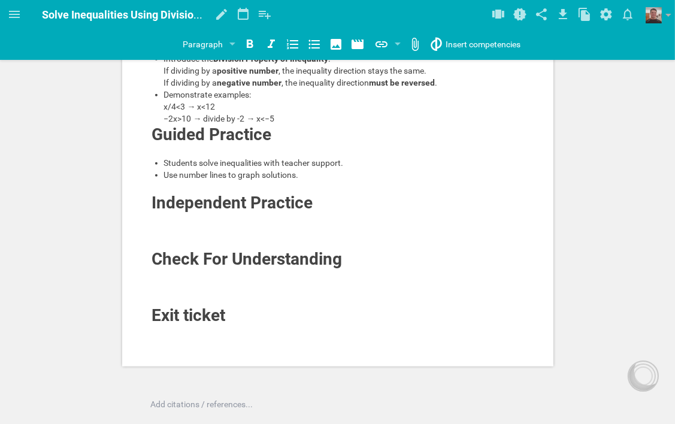
scroll to position [678, 0]
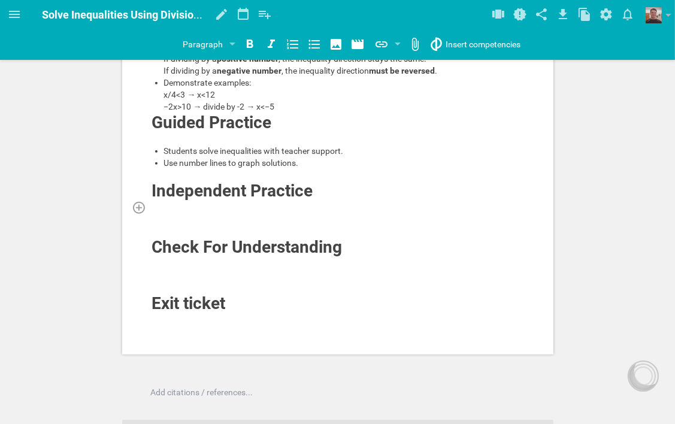
click at [307, 213] on div at bounding box center [337, 207] width 373 height 12
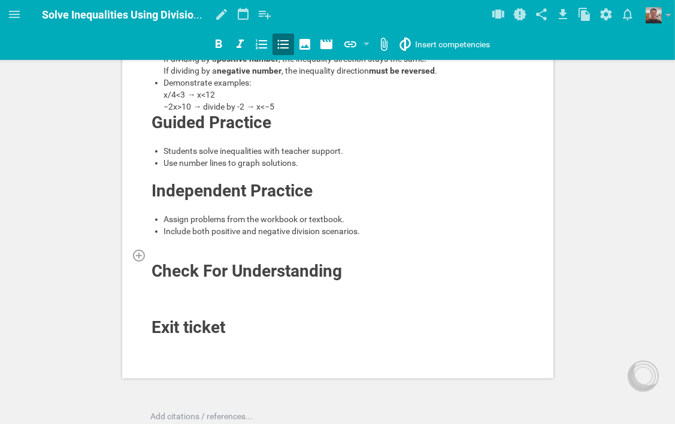
click at [263, 261] on div at bounding box center [337, 255] width 373 height 12
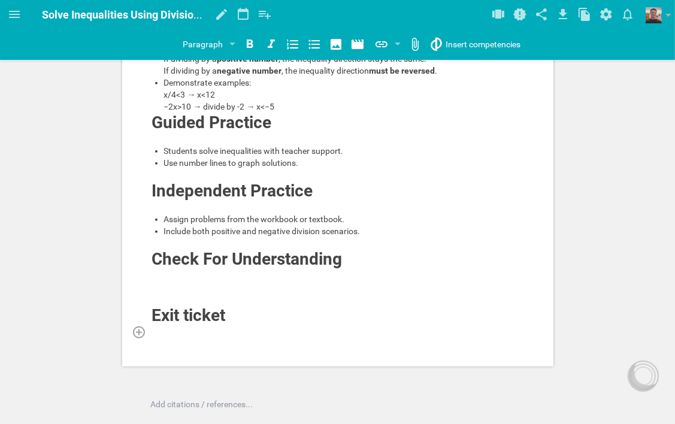
click at [239, 338] on div at bounding box center [337, 332] width 373 height 12
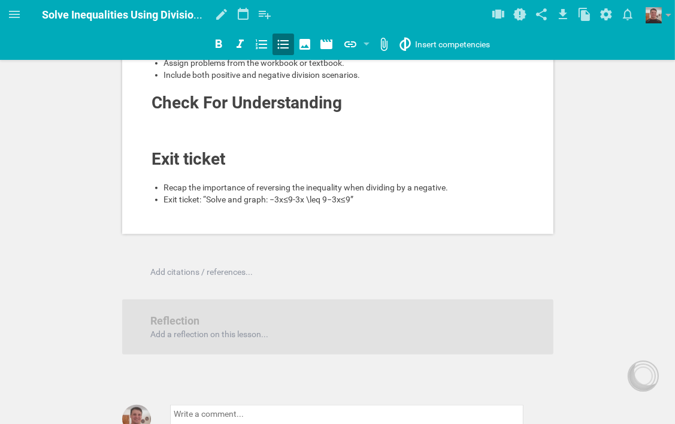
scroll to position [858, 0]
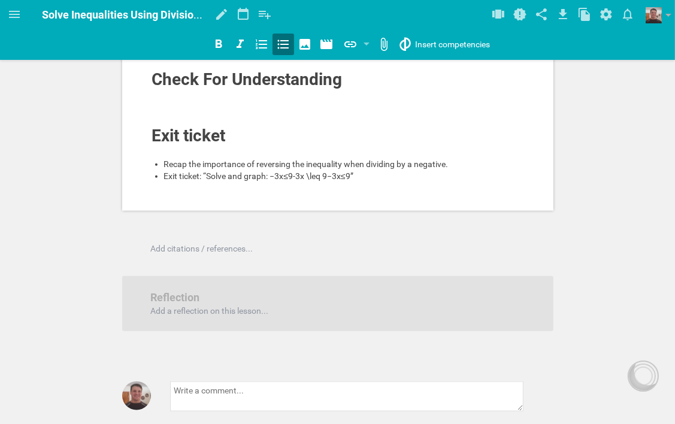
click at [350, 181] on span "Exit ticket: “Solve and graph: −3x≤9-3x \leq 9−3x≤9”" at bounding box center [258, 176] width 189 height 10
click at [335, 182] on div "Exit ticket: “Solve and graph: −3x≤9”" at bounding box center [344, 176] width 360 height 12
click at [17, 11] on icon at bounding box center [14, 14] width 11 height 7
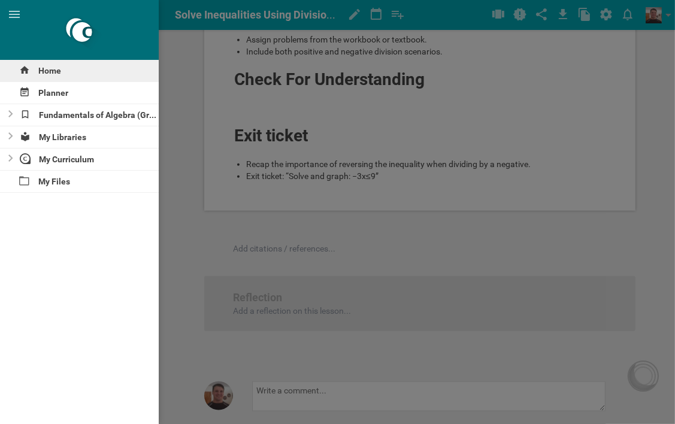
click at [41, 69] on div "Home" at bounding box center [79, 71] width 159 height 22
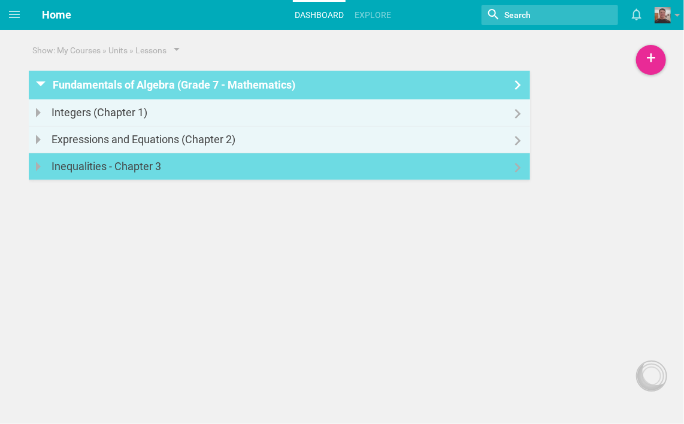
click at [160, 164] on div "Inequalities - Chapter 3" at bounding box center [109, 166] width 117 height 26
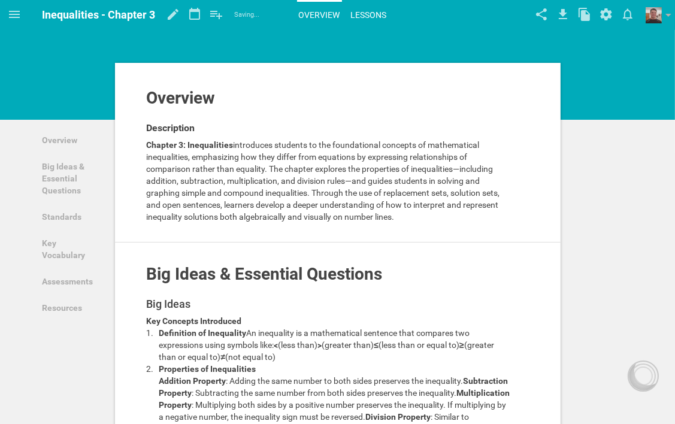
click at [378, 11] on link "Lessons" at bounding box center [369, 15] width 40 height 26
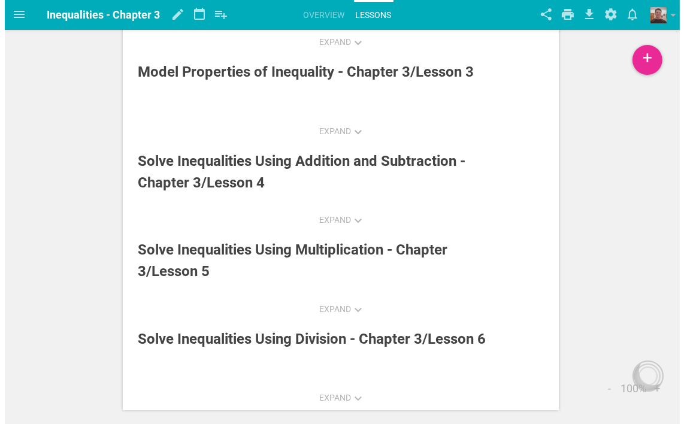
scroll to position [169, 0]
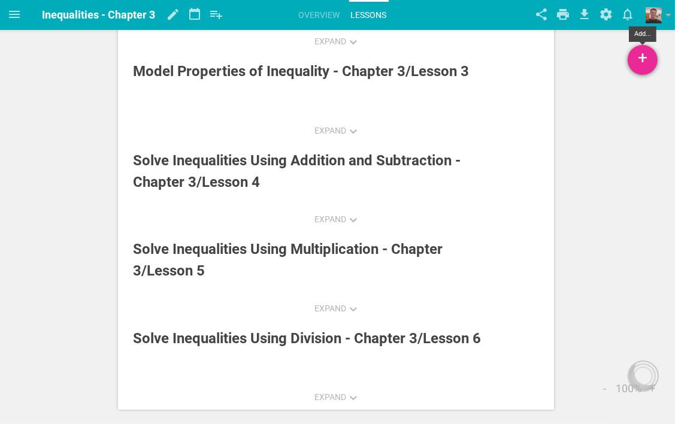
click at [643, 65] on div "+" at bounding box center [642, 60] width 30 height 30
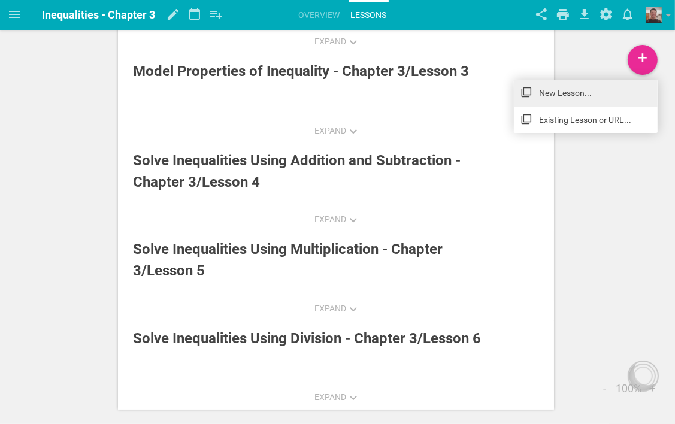
click at [590, 92] on link "New Lesson..." at bounding box center [586, 93] width 144 height 26
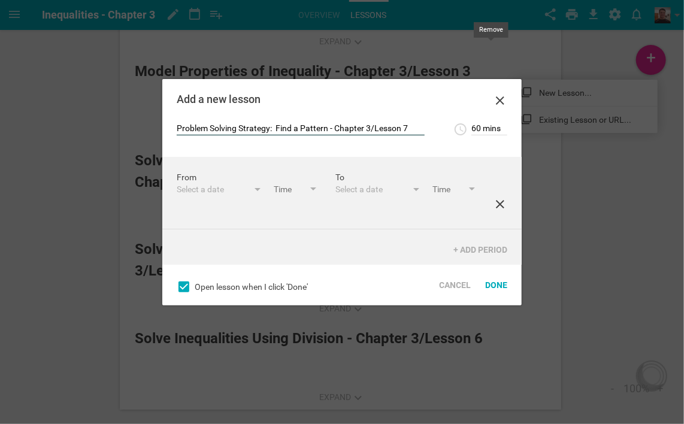
type input "Problem Solving Strategy: Find a Pattern - Chapter 3/Lesson 7"
click at [496, 208] on icon at bounding box center [500, 204] width 8 height 8
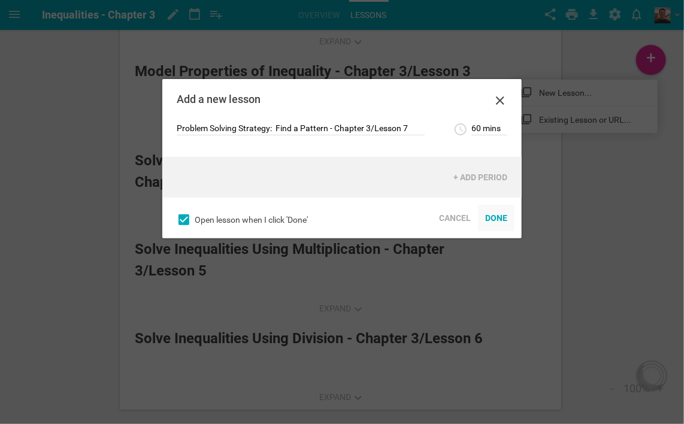
click at [500, 219] on div "Done" at bounding box center [496, 218] width 37 height 26
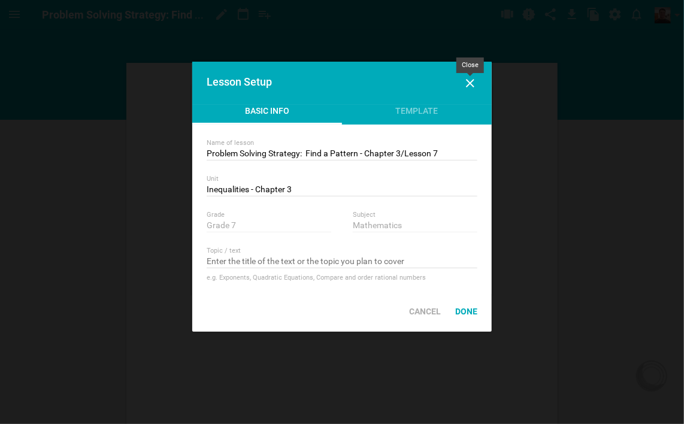
drag, startPoint x: 467, startPoint y: 79, endPoint x: 468, endPoint y: 96, distance: 16.8
click at [467, 80] on icon at bounding box center [470, 83] width 14 height 14
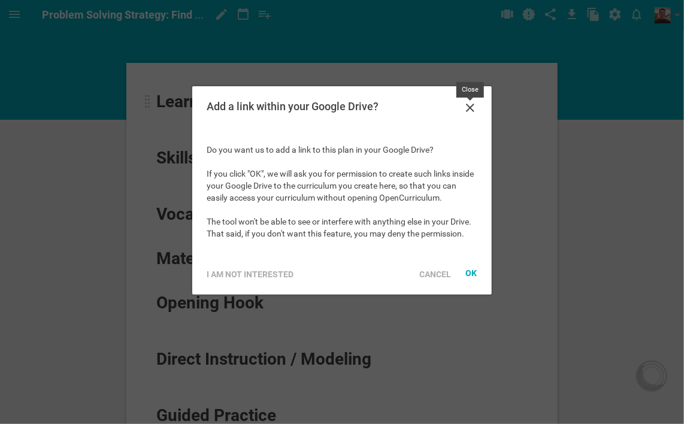
click at [470, 104] on icon at bounding box center [470, 108] width 14 height 14
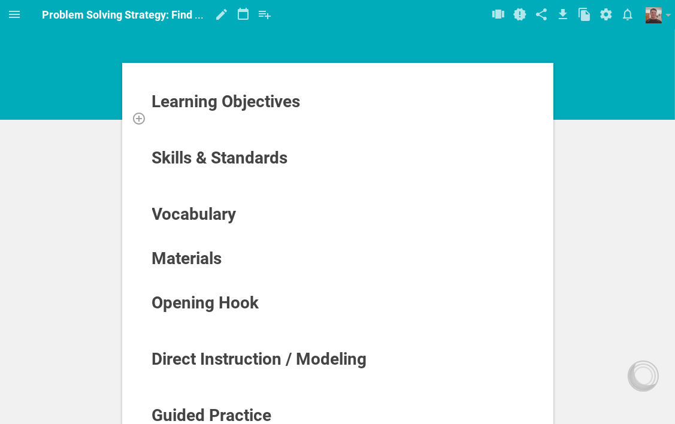
click at [245, 120] on div at bounding box center [337, 118] width 373 height 12
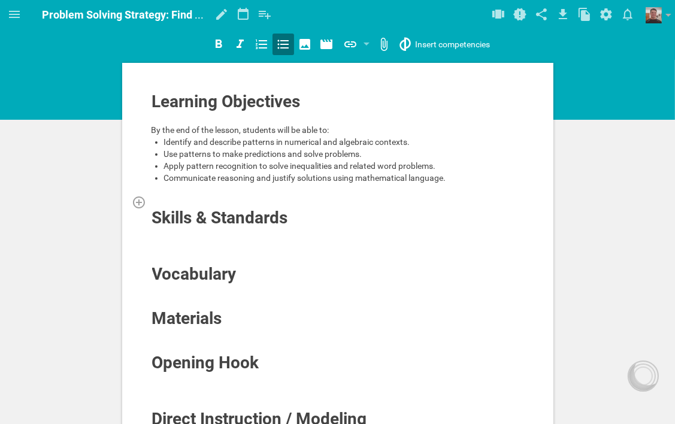
click at [200, 196] on div at bounding box center [337, 202] width 373 height 12
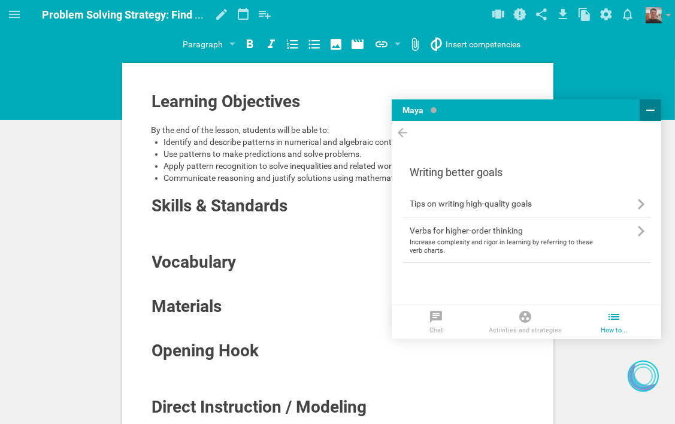
click at [649, 110] on icon at bounding box center [650, 110] width 8 height 1
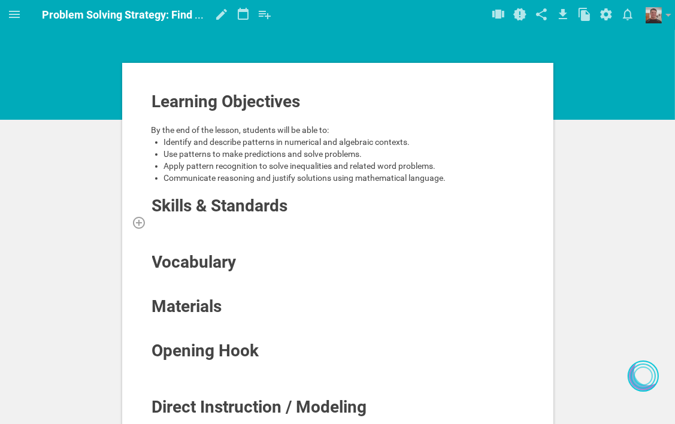
click at [263, 222] on div at bounding box center [337, 222] width 373 height 12
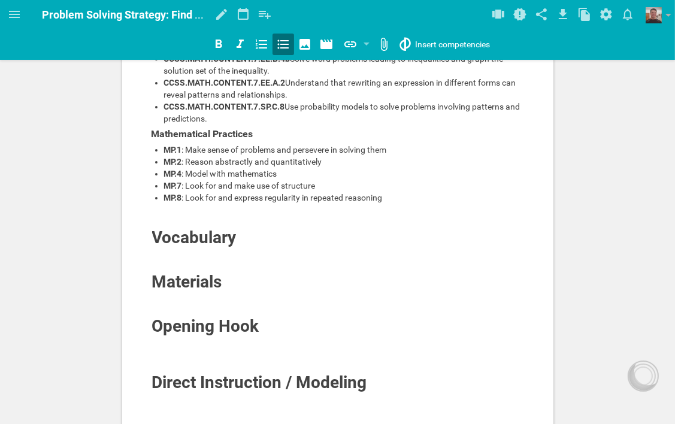
scroll to position [180, 0]
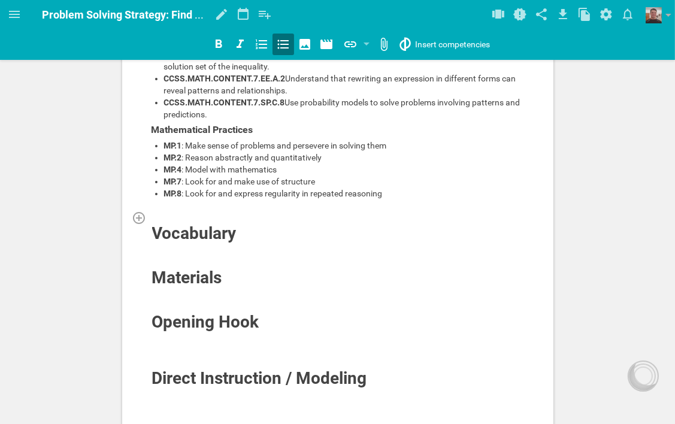
click at [232, 219] on div at bounding box center [337, 217] width 373 height 12
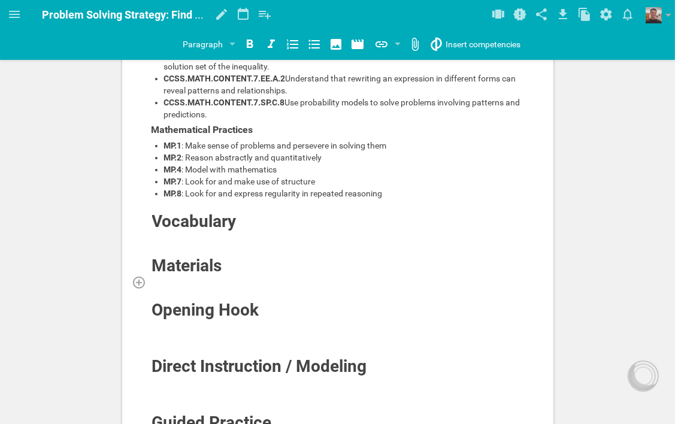
click at [232, 278] on div at bounding box center [337, 282] width 373 height 12
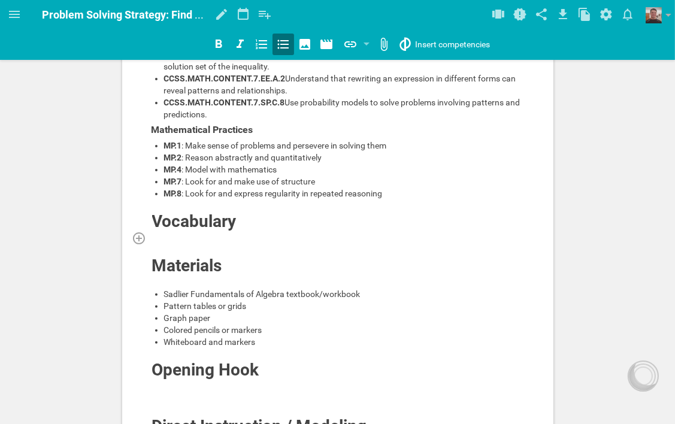
click at [223, 233] on div at bounding box center [337, 238] width 373 height 12
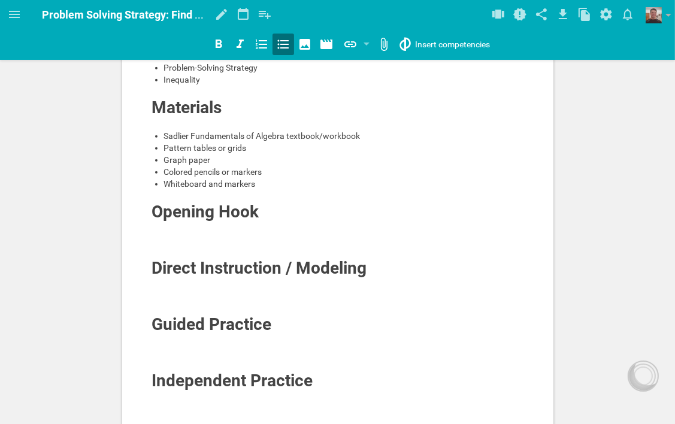
scroll to position [419, 0]
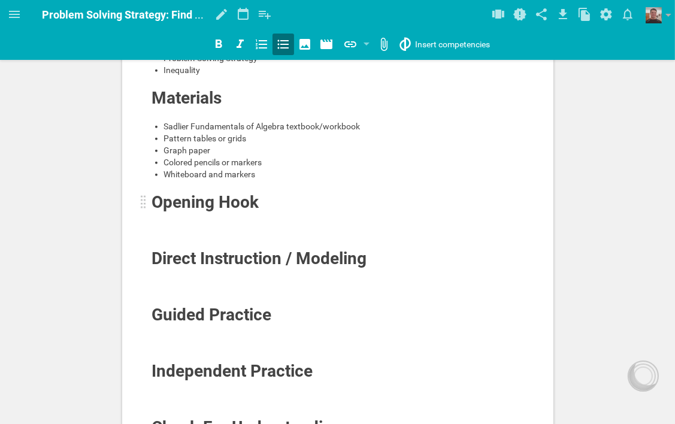
click at [239, 211] on span "Opening Hook" at bounding box center [205, 202] width 107 height 20
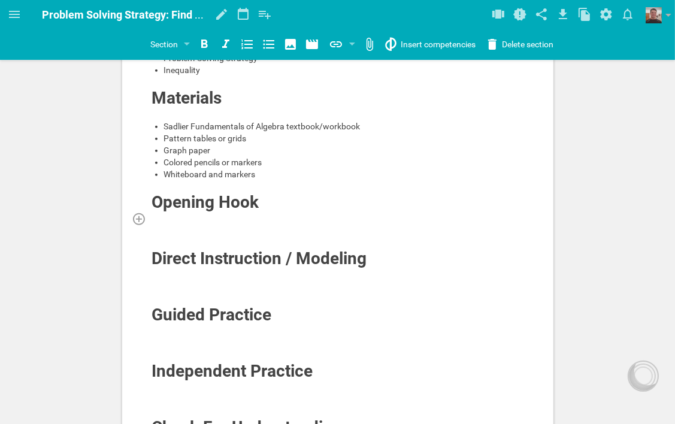
click at [240, 218] on div at bounding box center [337, 219] width 373 height 12
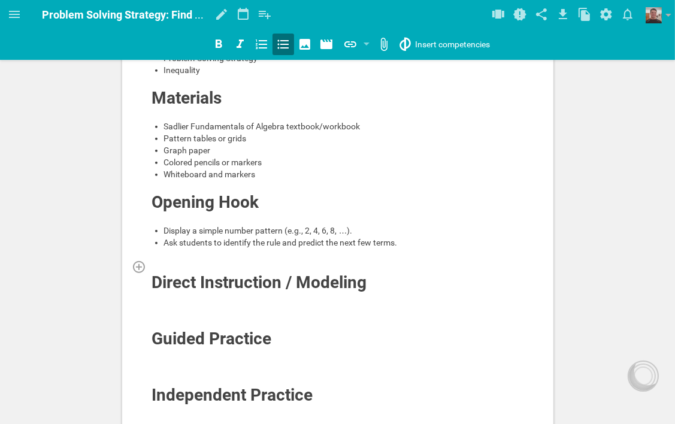
click at [229, 262] on div at bounding box center [337, 266] width 373 height 12
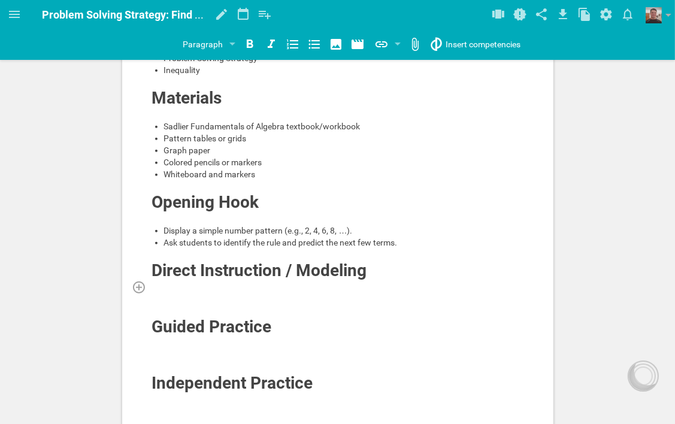
click at [254, 283] on div at bounding box center [337, 287] width 373 height 12
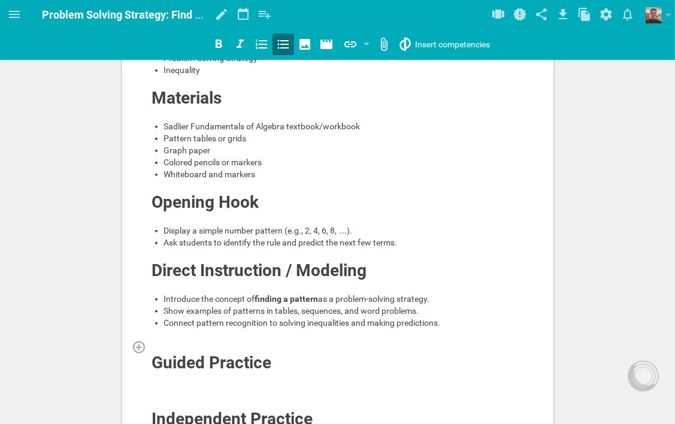
click at [230, 341] on div at bounding box center [337, 347] width 373 height 12
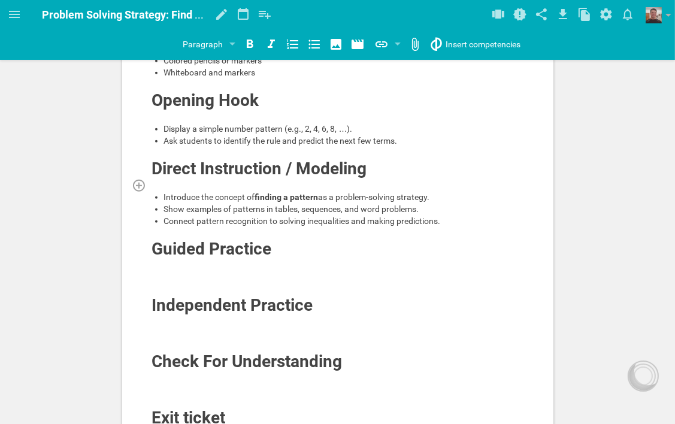
scroll to position [599, 0]
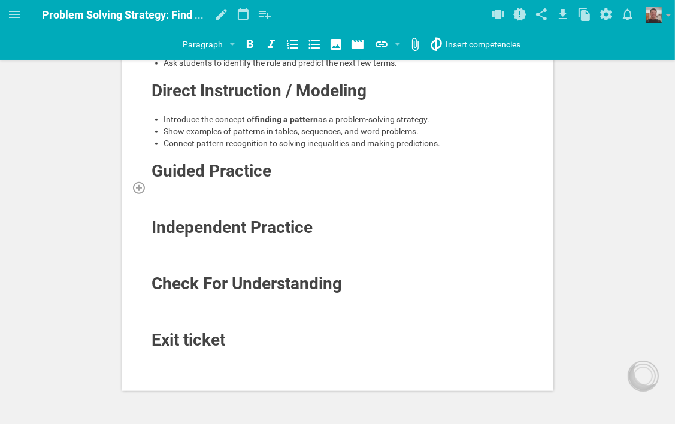
click at [248, 182] on div at bounding box center [337, 187] width 373 height 12
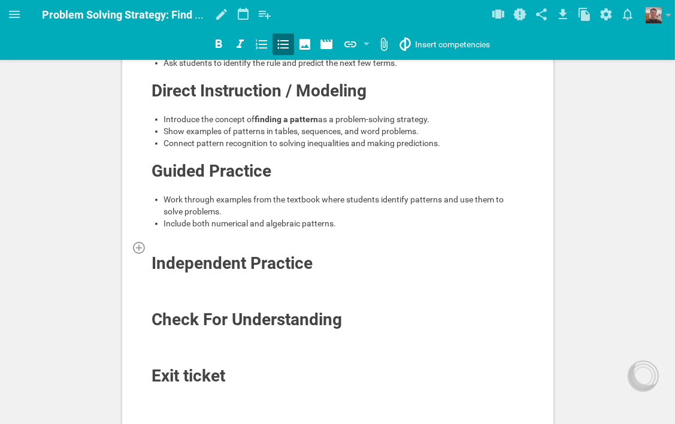
click at [205, 244] on div at bounding box center [337, 247] width 373 height 12
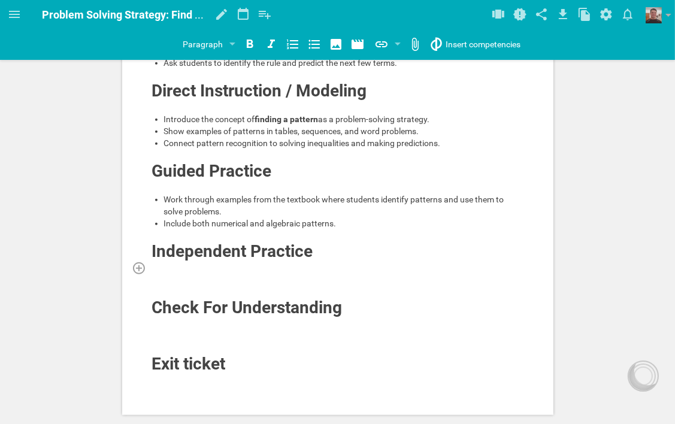
click at [287, 262] on div at bounding box center [337, 268] width 373 height 12
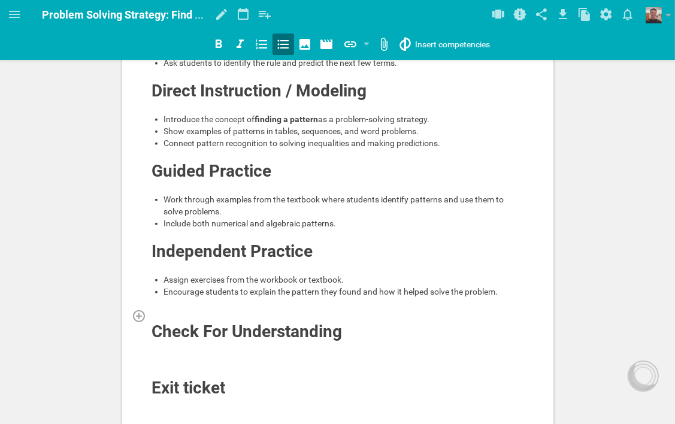
click at [234, 314] on div at bounding box center [337, 316] width 373 height 12
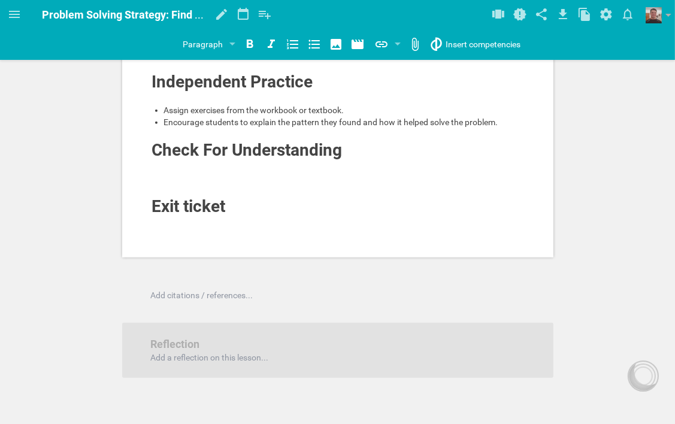
scroll to position [778, 0]
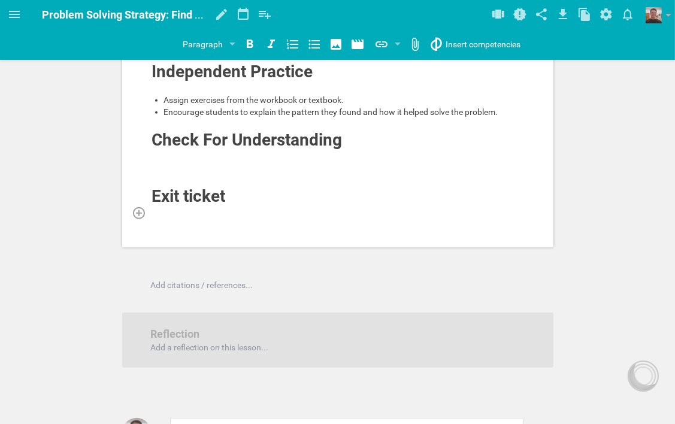
click at [216, 207] on div at bounding box center [337, 213] width 373 height 12
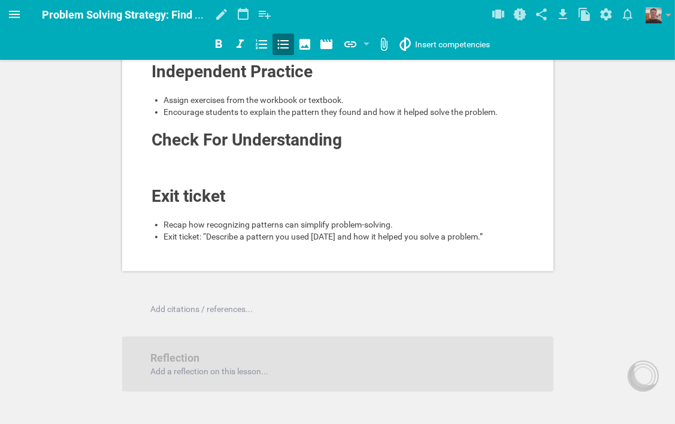
click at [13, 12] on icon at bounding box center [14, 14] width 11 height 7
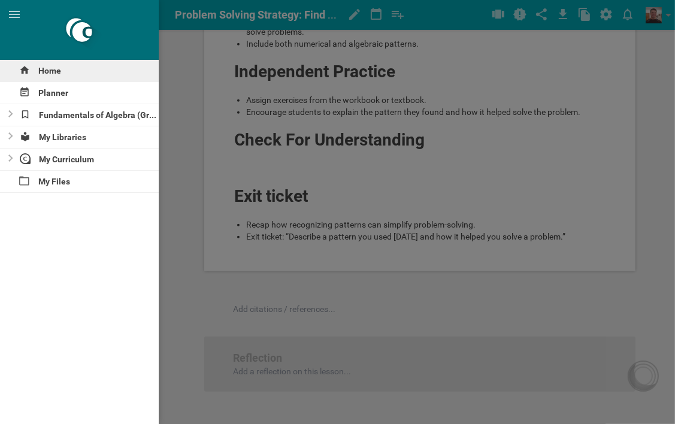
click at [37, 72] on div "Home" at bounding box center [79, 71] width 159 height 22
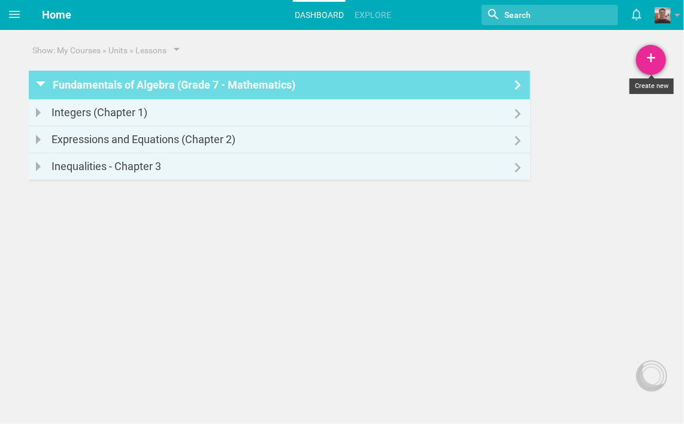
click at [654, 56] on div "+" at bounding box center [651, 60] width 30 height 30
click at [610, 120] on link "Unit" at bounding box center [621, 119] width 90 height 26
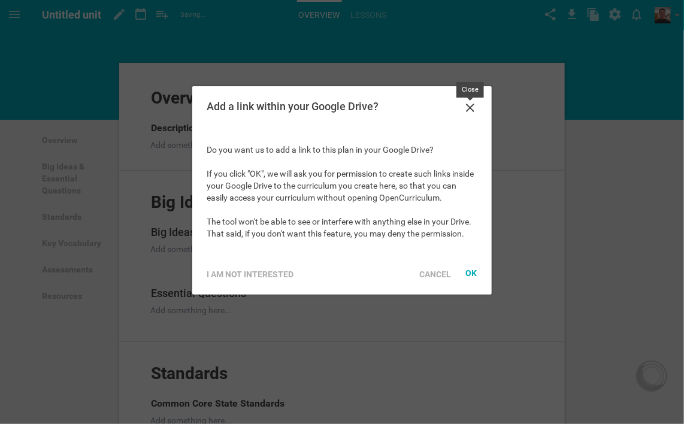
click at [467, 107] on icon at bounding box center [470, 108] width 14 height 14
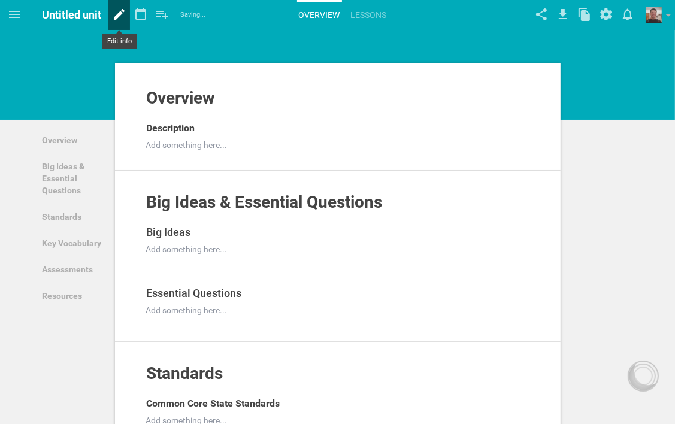
click at [115, 17] on icon at bounding box center [119, 14] width 11 height 11
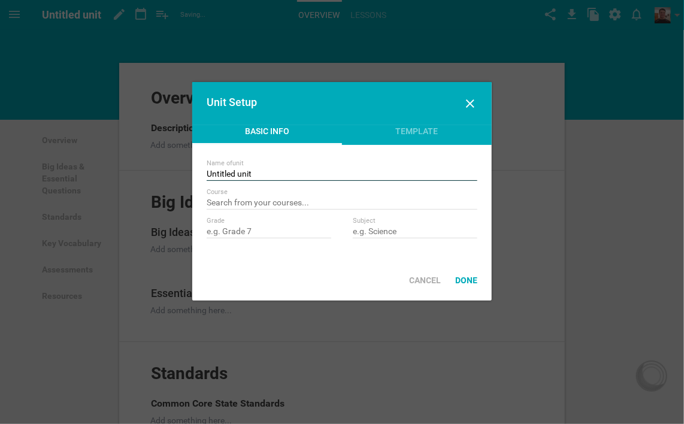
drag, startPoint x: 262, startPoint y: 171, endPoint x: 205, endPoint y: 172, distance: 57.5
click at [205, 172] on div "Name of unit Untitled unit Course Create new unit titled "" Grade Subject" at bounding box center [341, 202] width 299 height 115
type input "Rational Numbers: Decimals - Chapter 4"
click at [331, 202] on input "text" at bounding box center [342, 204] width 271 height 12
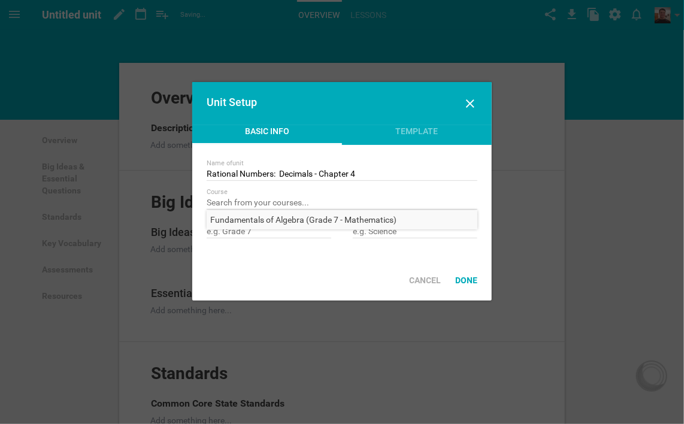
click at [365, 219] on span "Fundamentals of Algebra (Grade 7 - Mathematics)" at bounding box center [303, 219] width 193 height 19
type input "Fundamentals of Algebra (Grade 7 - Mathematics)"
type input "Grade 7"
type input "Mathematics"
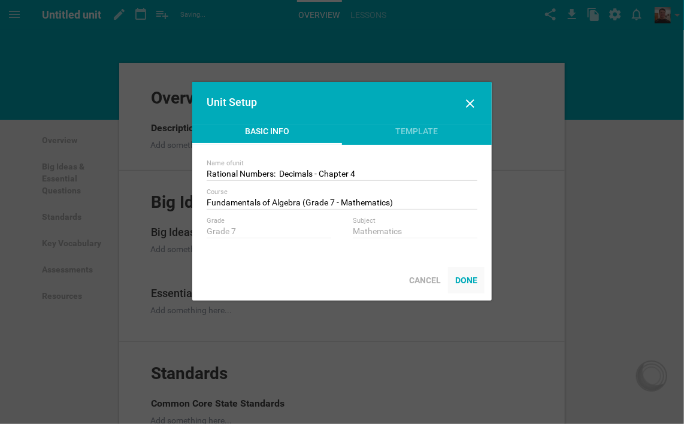
click at [467, 280] on div "Done" at bounding box center [466, 280] width 37 height 26
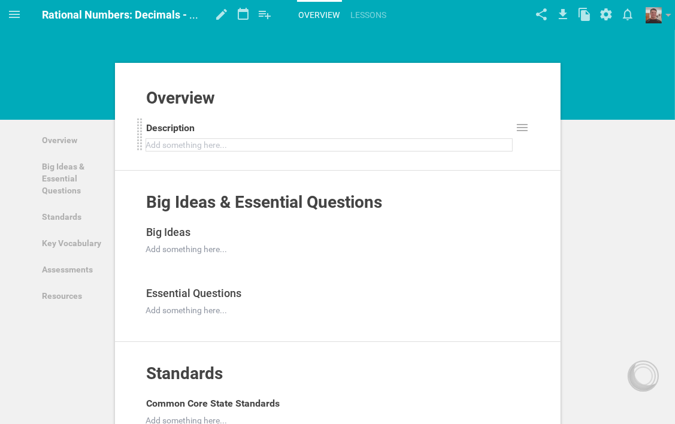
click at [235, 144] on div at bounding box center [329, 145] width 365 height 12
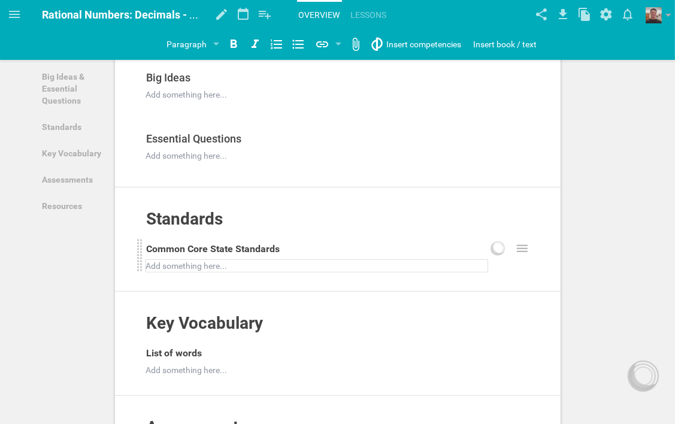
scroll to position [180, 0]
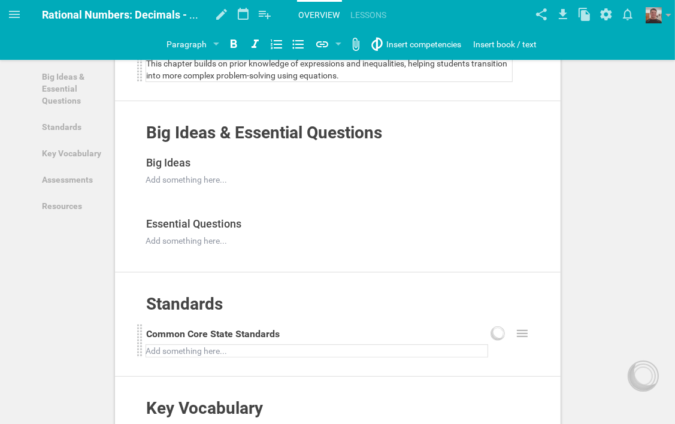
click at [216, 349] on div at bounding box center [317, 351] width 341 height 12
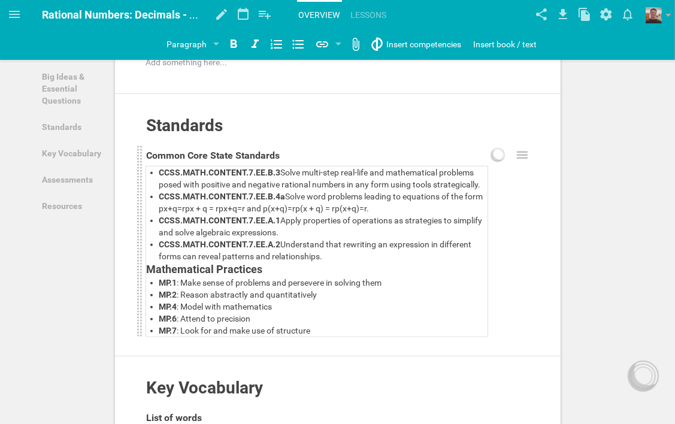
drag, startPoint x: 447, startPoint y: 228, endPoint x: 444, endPoint y: 246, distance: 18.1
click at [447, 213] on span "Solve word problems leading to equations of the form px+q=rpx + q = rpx+q=r and…" at bounding box center [322, 203] width 326 height 22
click at [193, 213] on span "Solve word problems leading to equations of the form px+q=r and p(x+q)=rp(x + q…" at bounding box center [322, 203] width 326 height 22
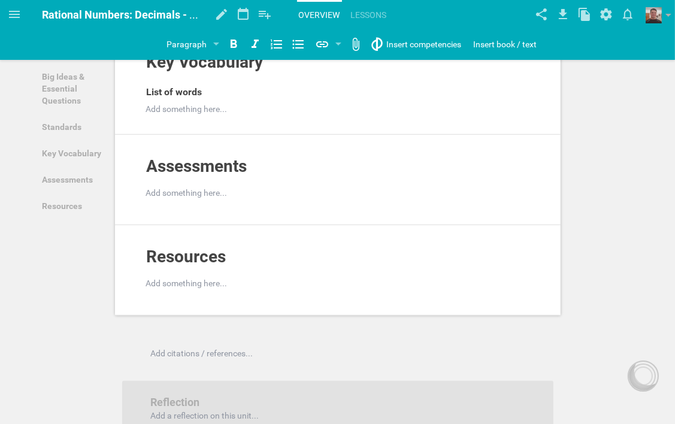
scroll to position [478, 0]
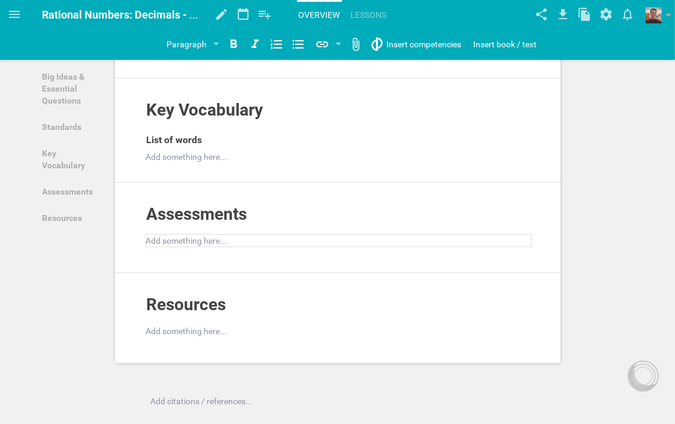
click at [189, 236] on div at bounding box center [339, 241] width 384 height 12
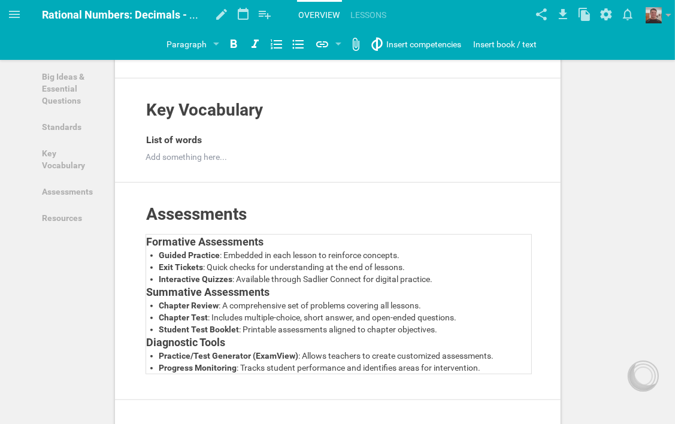
click at [543, 296] on div "Assessments Add to other unit ... Hide from public Formative Assessments Guided…" at bounding box center [337, 291] width 445 height 217
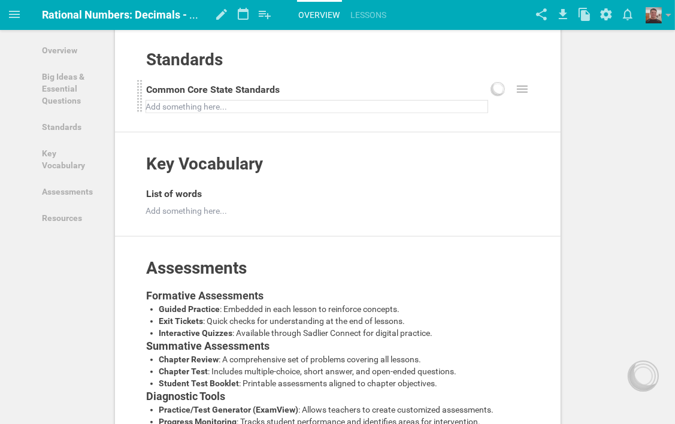
scroll to position [418, 0]
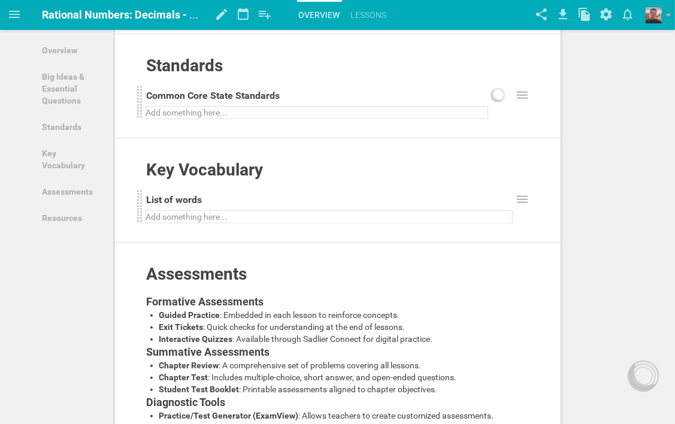
click at [214, 215] on div at bounding box center [329, 217] width 365 height 12
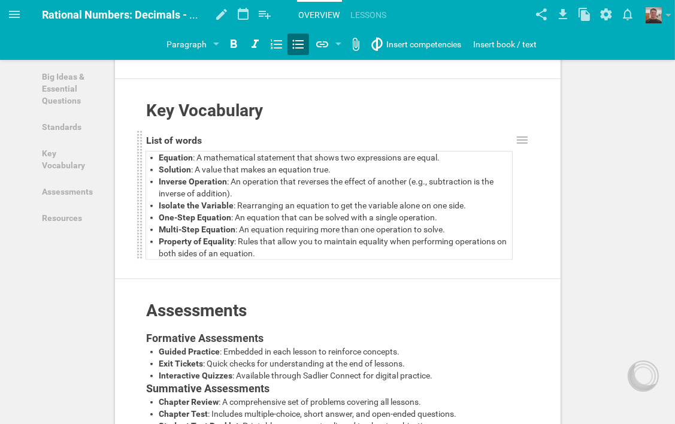
scroll to position [478, 0]
click at [527, 236] on div at bounding box center [521, 194] width 19 height 129
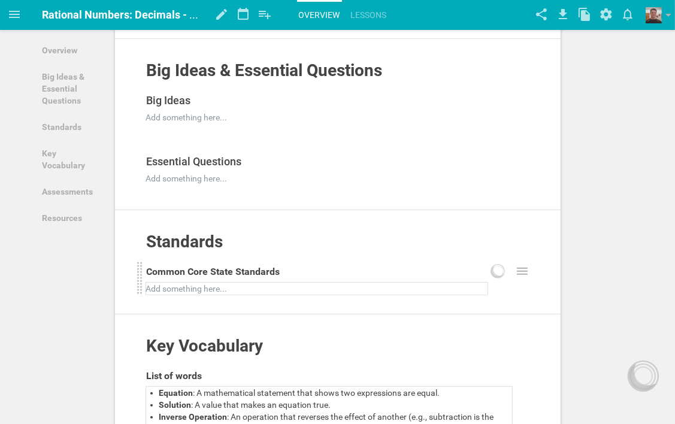
scroll to position [238, 0]
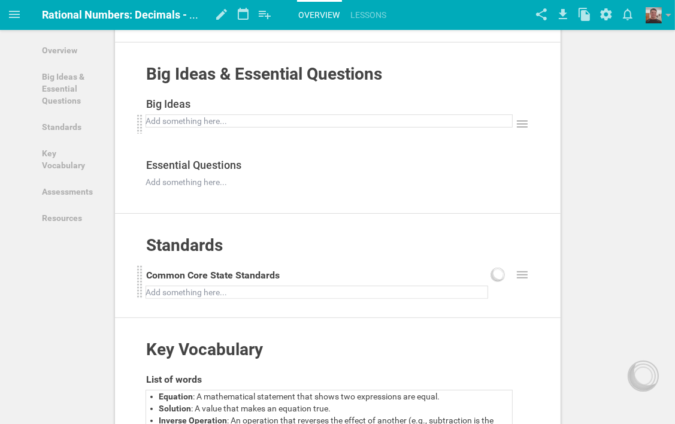
click at [176, 124] on div at bounding box center [329, 121] width 365 height 12
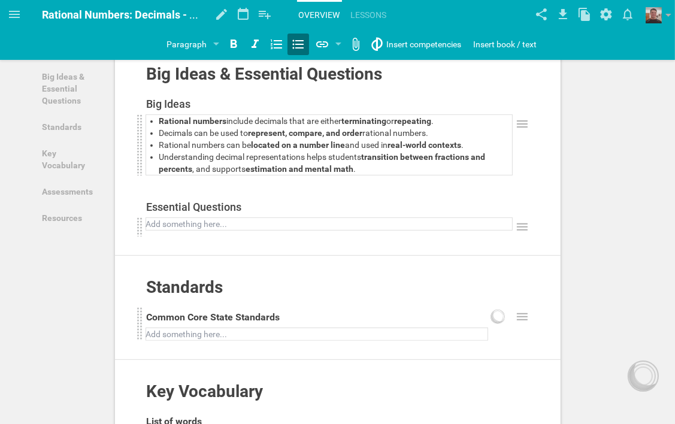
click at [235, 227] on div at bounding box center [329, 224] width 365 height 12
click at [217, 223] on div at bounding box center [329, 224] width 365 height 12
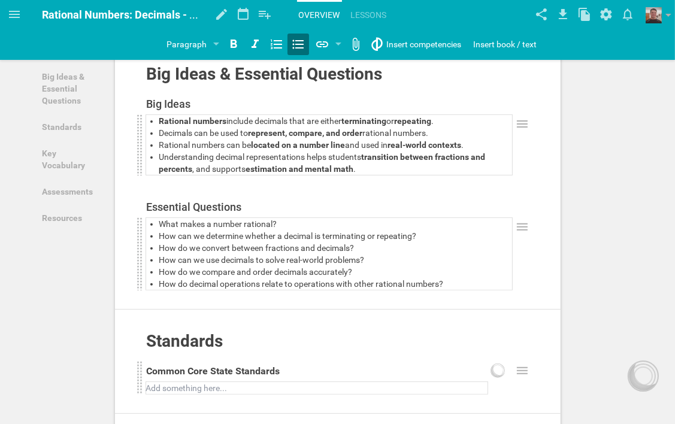
drag, startPoint x: 491, startPoint y: 281, endPoint x: 505, endPoint y: 278, distance: 14.2
click at [491, 281] on div "How do decimal operations relate to operations with other rational numbers?" at bounding box center [335, 284] width 353 height 12
click at [525, 274] on div at bounding box center [521, 253] width 19 height 73
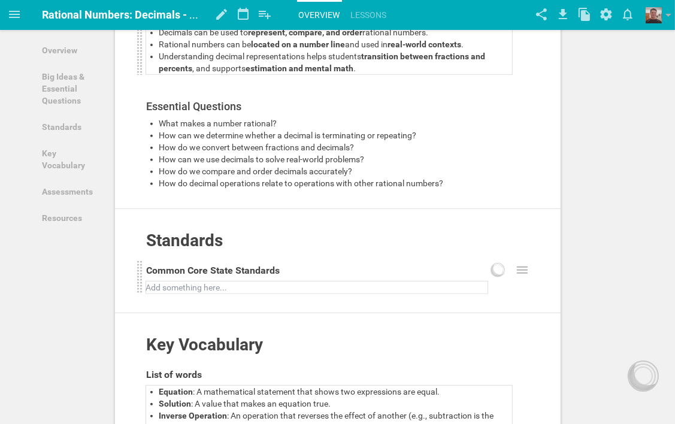
scroll to position [358, 0]
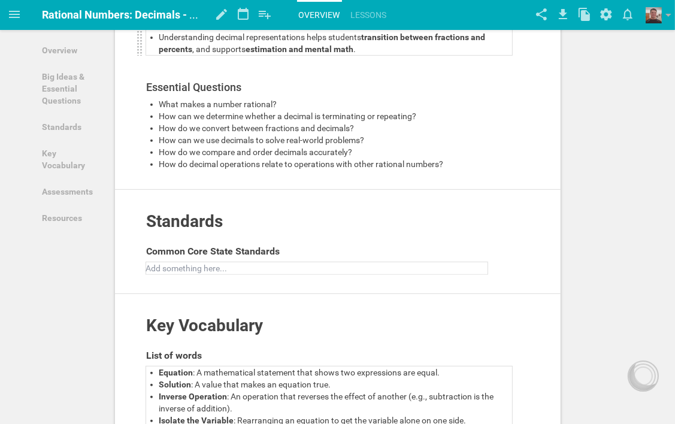
click at [184, 263] on div at bounding box center [317, 268] width 341 height 12
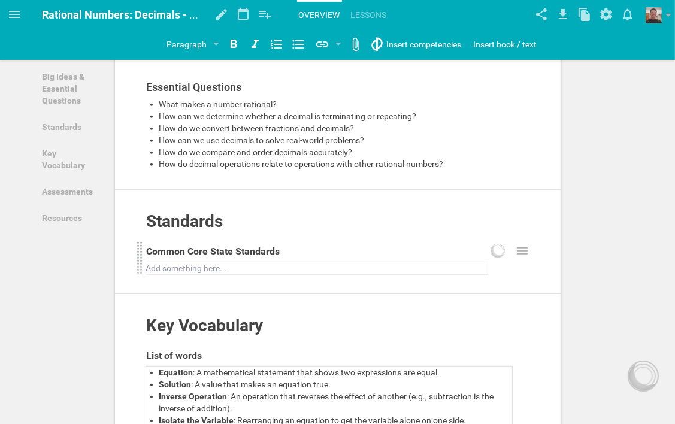
click at [505, 292] on div "Overview Add to other unit ... Hide from public Description Chapter Summary Cha…" at bounding box center [337, 251] width 445 height 1087
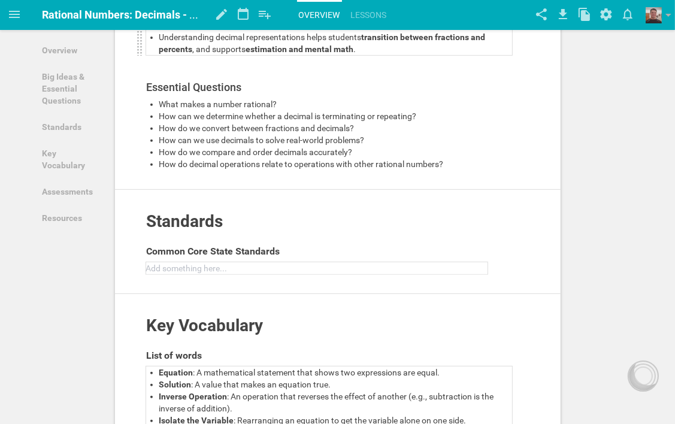
click at [237, 266] on div at bounding box center [317, 268] width 341 height 12
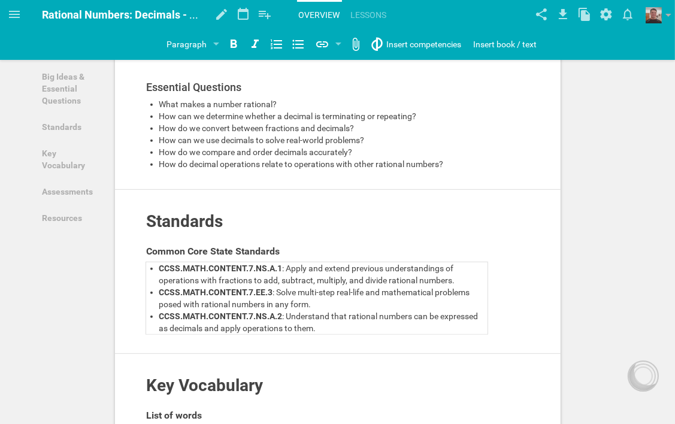
click at [344, 299] on div "CCSS.MATH.CONTENT.7.EE.3 : Solve multi-step real-life and mathematical problems…" at bounding box center [323, 298] width 328 height 24
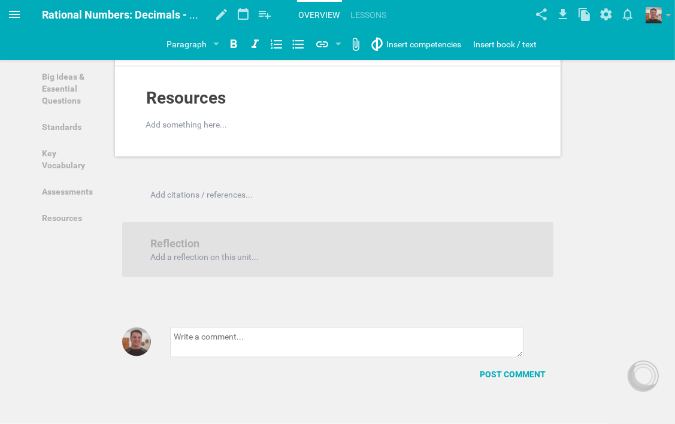
scroll to position [958, 0]
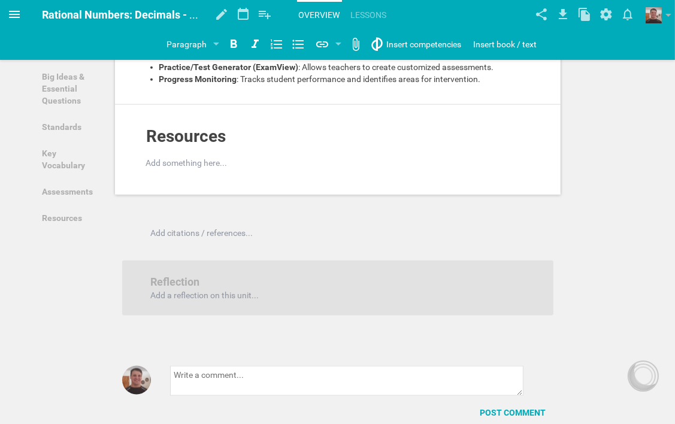
click at [13, 13] on icon at bounding box center [14, 14] width 14 height 14
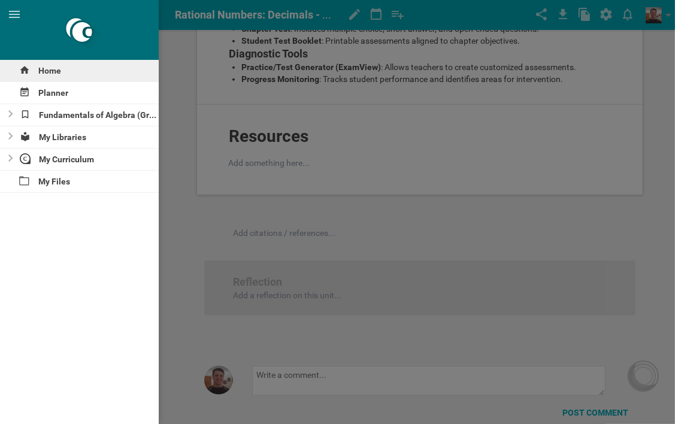
click at [54, 69] on div "Home" at bounding box center [79, 71] width 159 height 22
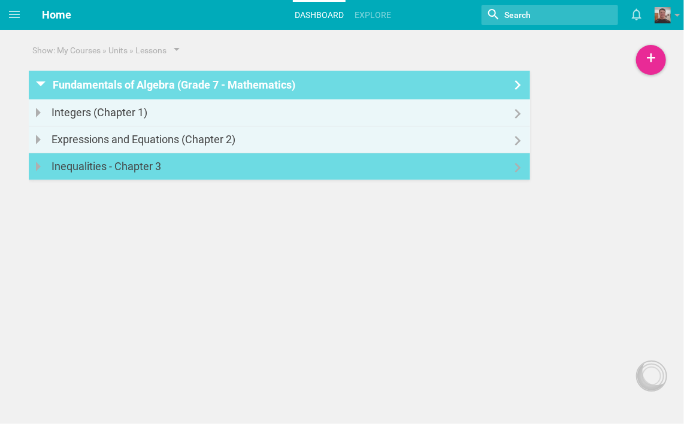
click at [184, 169] on link "Inequalities - Chapter 3" at bounding box center [279, 166] width 501 height 26
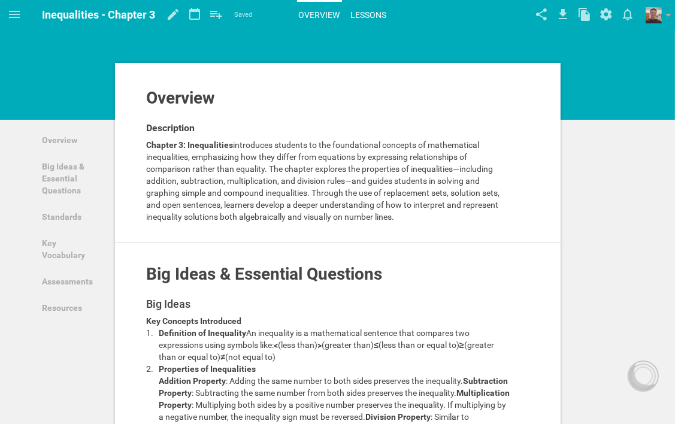
click at [375, 13] on link "Lessons" at bounding box center [369, 15] width 40 height 26
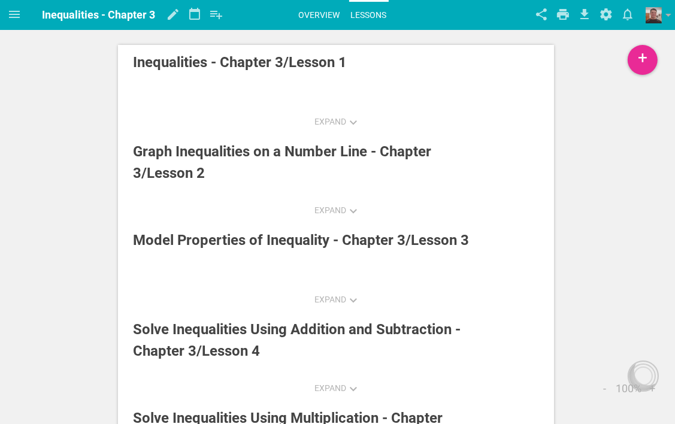
click at [319, 13] on link "Overview" at bounding box center [319, 15] width 45 height 26
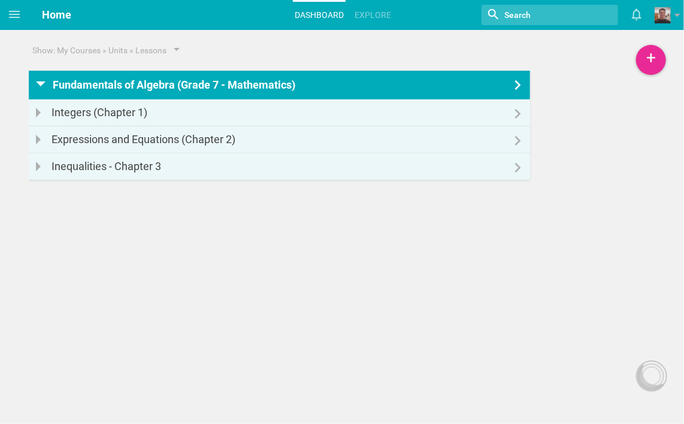
click at [520, 81] on icon at bounding box center [518, 85] width 14 height 10
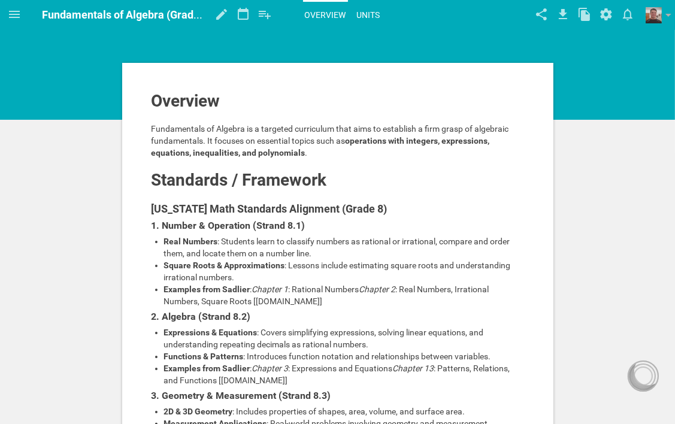
click at [374, 14] on link "Units" at bounding box center [368, 15] width 27 height 26
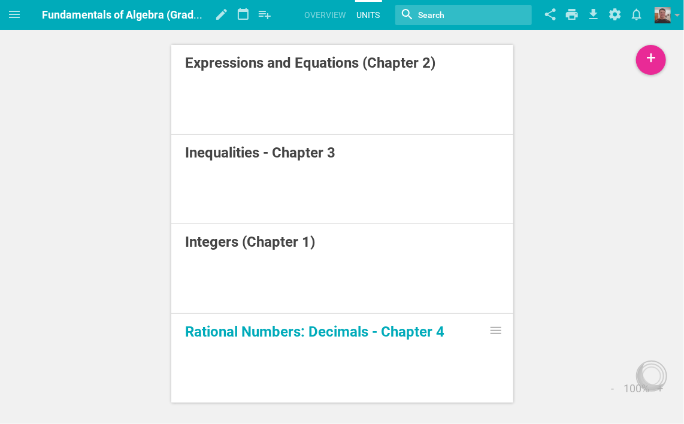
click at [342, 327] on link "Rational Numbers: Decimals - Chapter 4" at bounding box center [342, 332] width 313 height 22
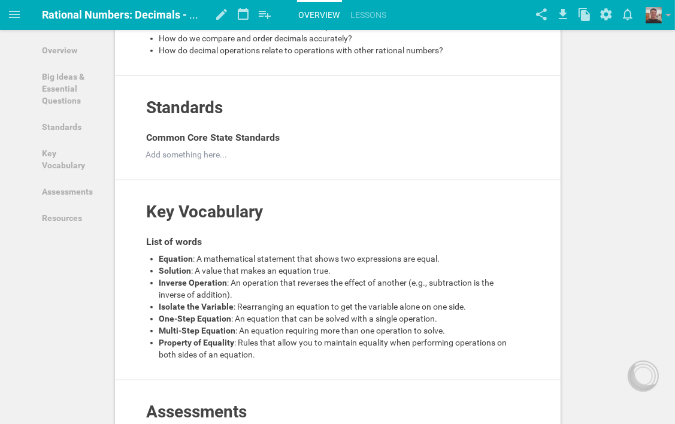
scroll to position [479, 0]
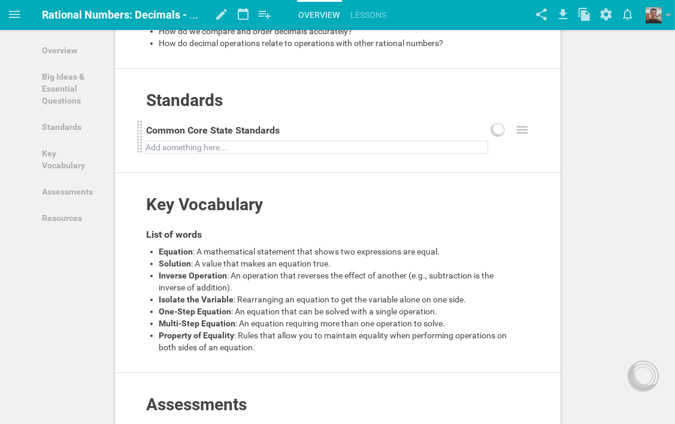
click at [217, 143] on div at bounding box center [317, 147] width 341 height 12
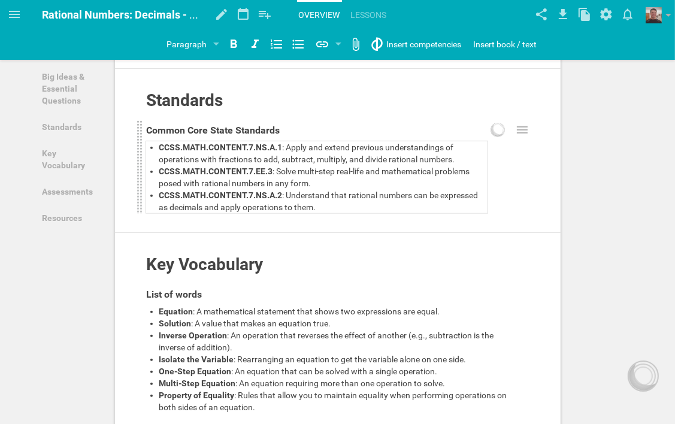
click at [509, 175] on div "Overview Add to other unit ... Hide from public Description Chapter Summary Cha…" at bounding box center [337, 160] width 445 height 1147
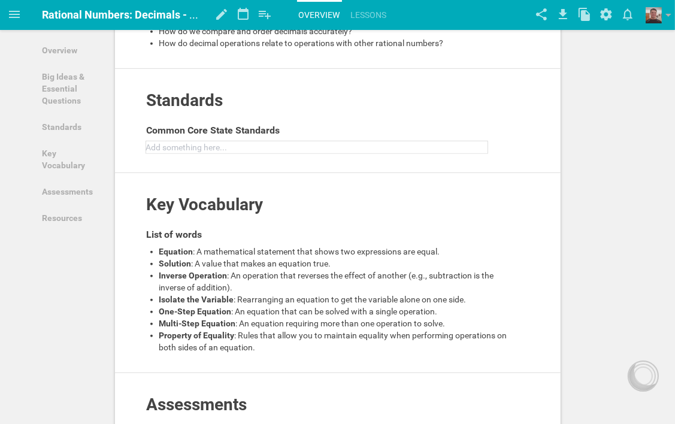
click at [250, 145] on div at bounding box center [317, 147] width 341 height 12
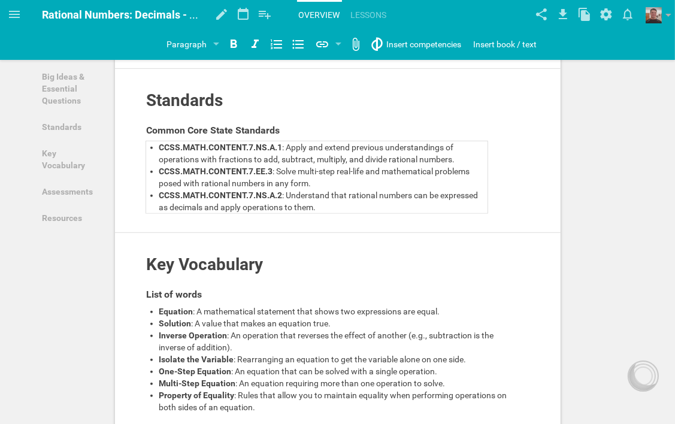
scroll to position [452, 0]
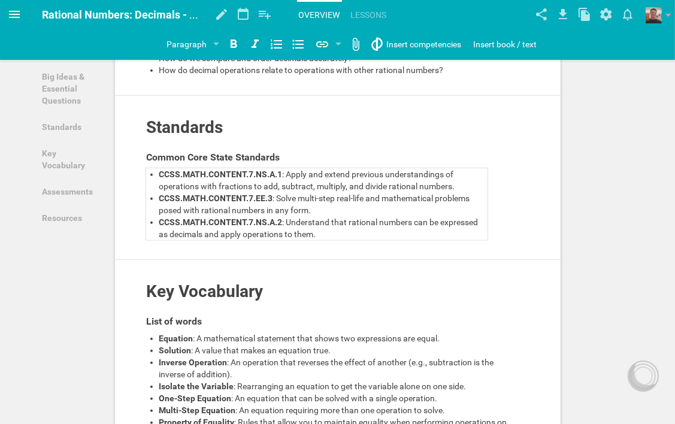
click at [14, 11] on icon at bounding box center [14, 14] width 11 height 7
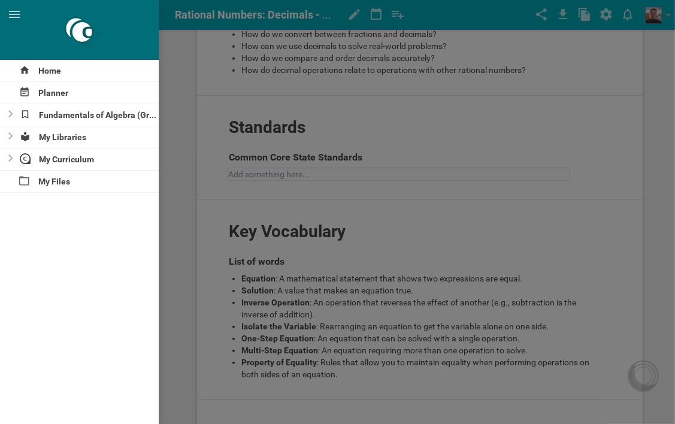
click at [660, 180] on div at bounding box center [337, 212] width 675 height 424
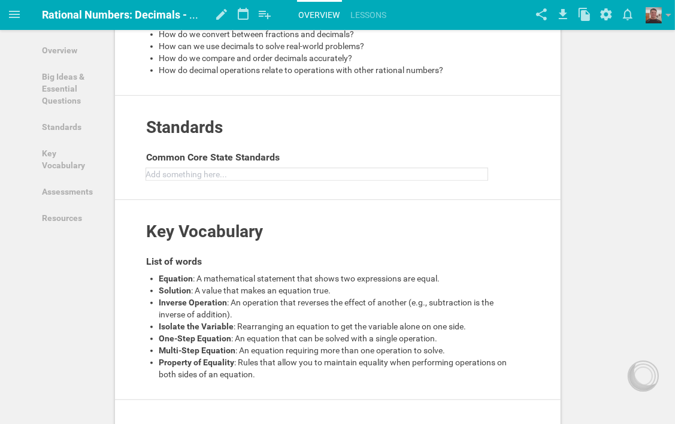
click at [241, 174] on div at bounding box center [317, 174] width 341 height 12
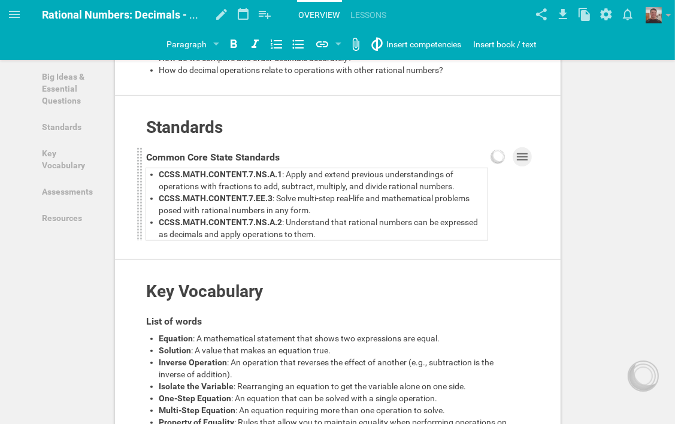
click at [520, 155] on icon at bounding box center [522, 157] width 14 height 14
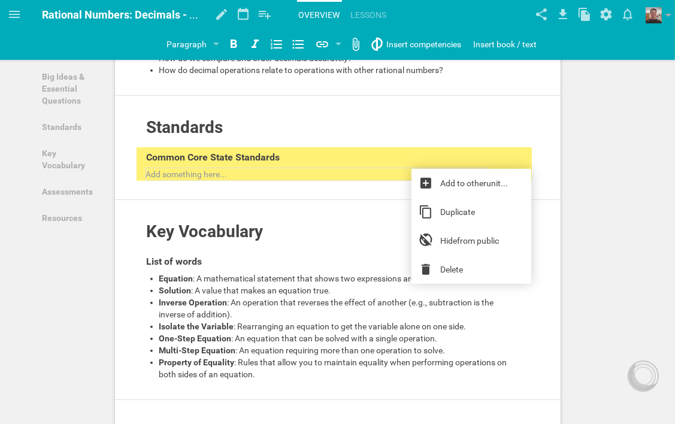
click at [605, 188] on div "Overview Add to other unit ... Hide from public Description Chapter Summary Cha…" at bounding box center [337, 258] width 675 height 1420
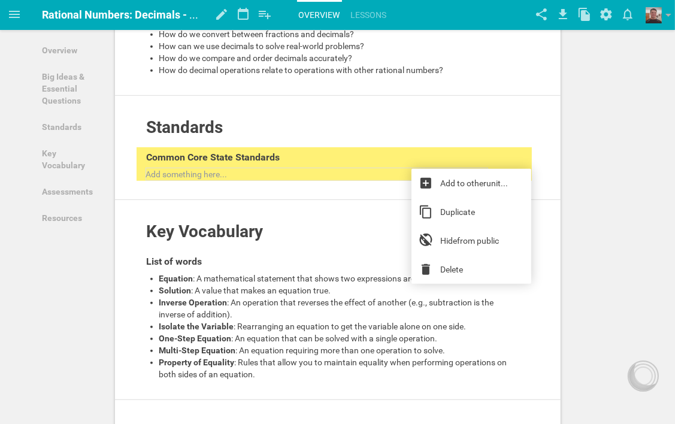
click at [223, 171] on div at bounding box center [317, 174] width 341 height 12
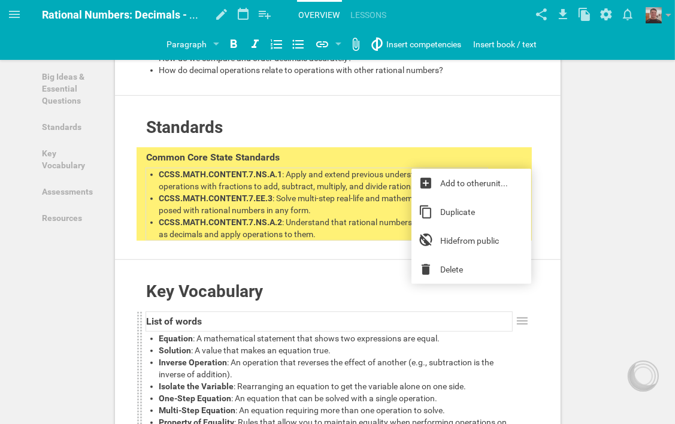
click at [256, 251] on div "Overview Add to other unit ... Hide from public Description Chapter Summary Cha…" at bounding box center [337, 187] width 445 height 1147
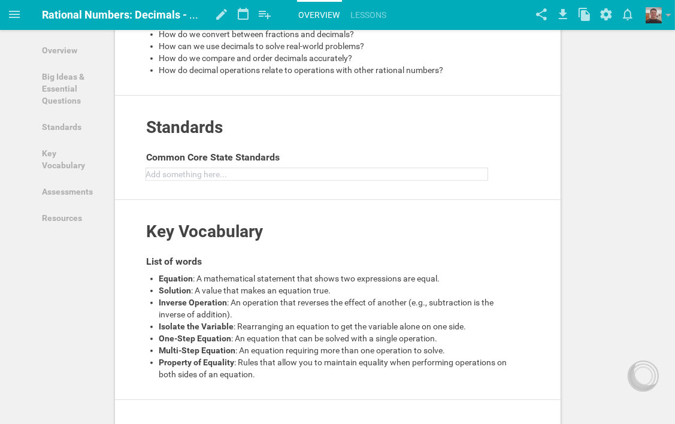
click at [244, 171] on div at bounding box center [317, 174] width 341 height 12
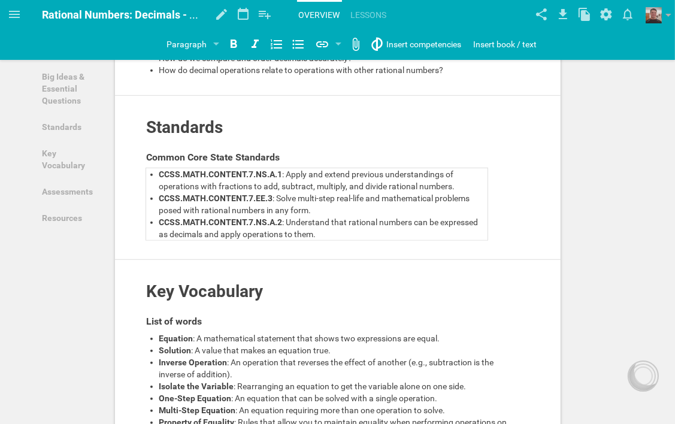
click at [263, 187] on span ": Apply and extend previous understandings of operations with fractions to add,…" at bounding box center [307, 180] width 296 height 22
click at [285, 206] on span ": Solve multi-step real-life and mathematical problems posed with rational numb…" at bounding box center [315, 204] width 313 height 22
click at [187, 195] on span "CCSS.MATH.CONTENT.7.EE.3" at bounding box center [216, 198] width 114 height 10
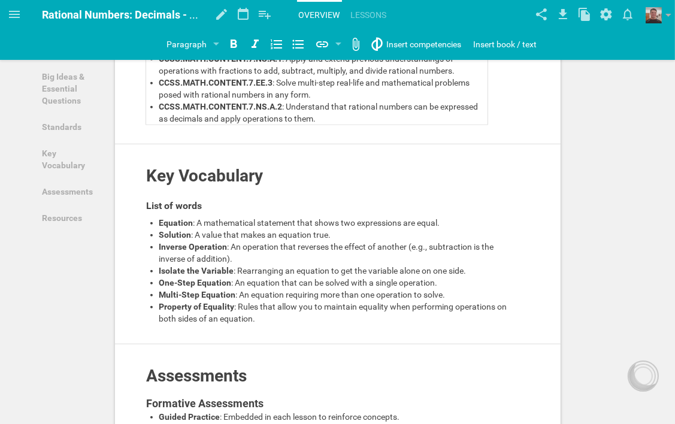
scroll to position [572, 0]
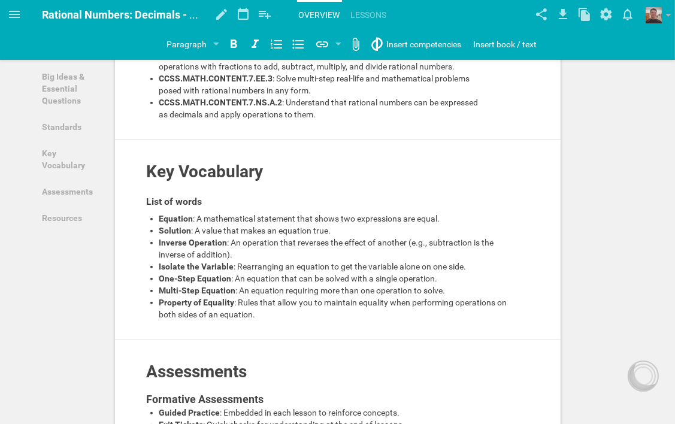
click at [604, 175] on div "Overview Add to other unit ... Hide from public Description Chapter Summary Cha…" at bounding box center [337, 168] width 675 height 1480
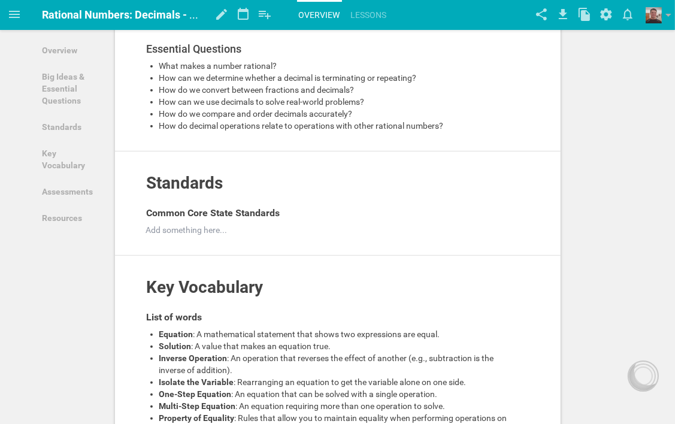
scroll to position [392, 0]
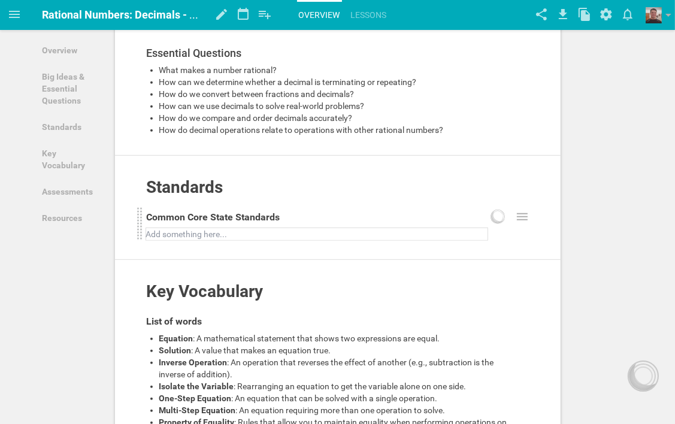
click at [244, 230] on div at bounding box center [317, 234] width 341 height 12
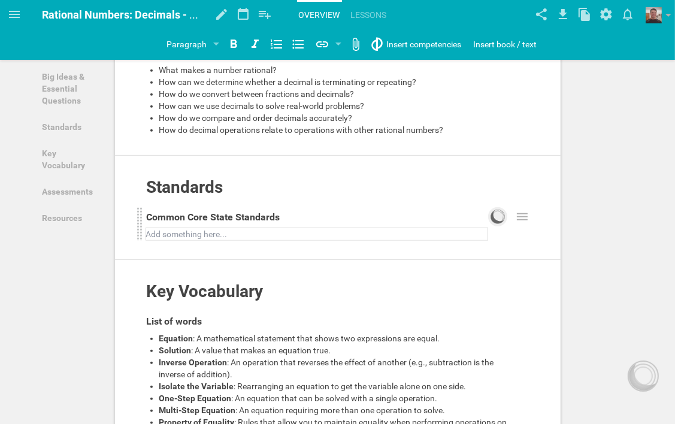
click at [498, 216] on icon at bounding box center [497, 217] width 14 height 14
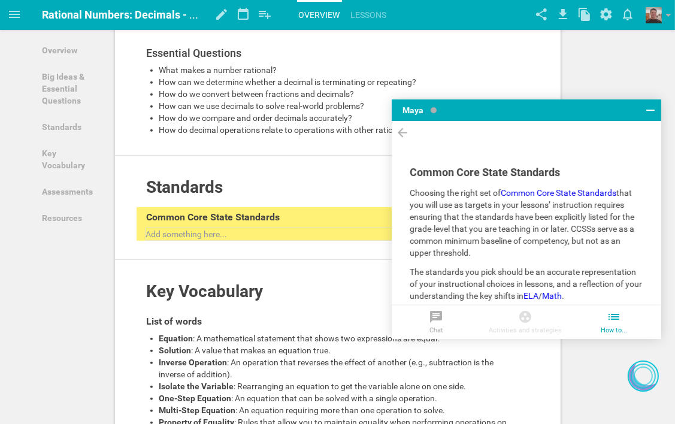
click at [650, 108] on icon at bounding box center [650, 110] width 14 height 14
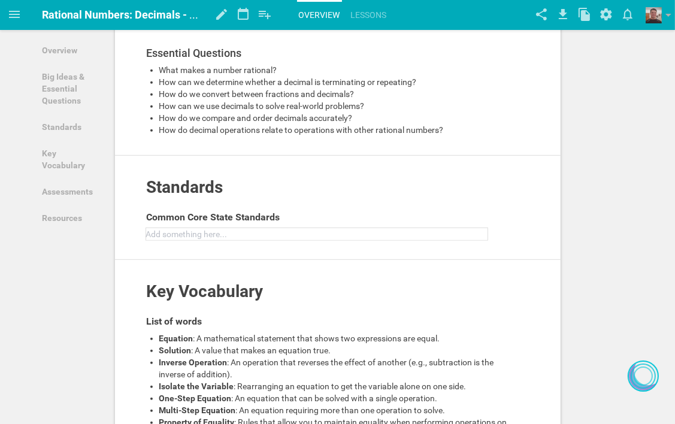
click at [232, 232] on div at bounding box center [317, 234] width 341 height 12
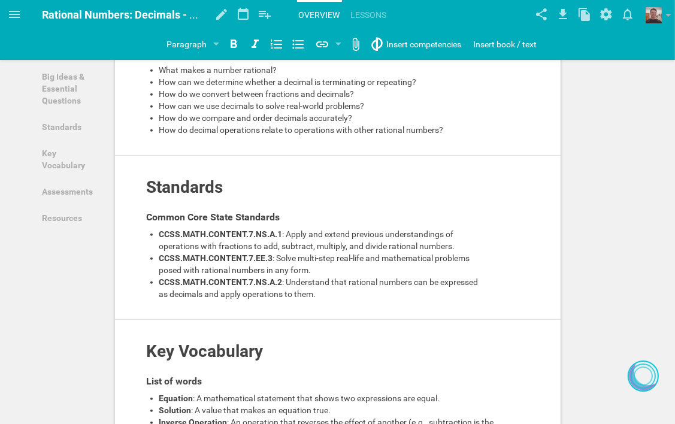
click at [503, 285] on div "Overview Add to other unit ... Hide from public Description Chapter Summary Cha…" at bounding box center [337, 247] width 445 height 1147
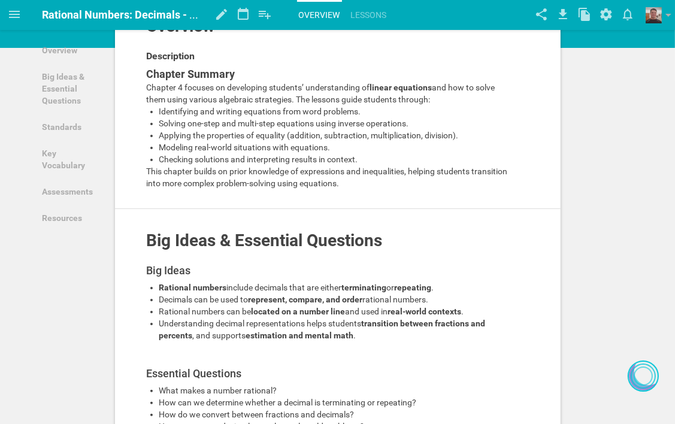
scroll to position [33, 0]
